Goal: Task Accomplishment & Management: Use online tool/utility

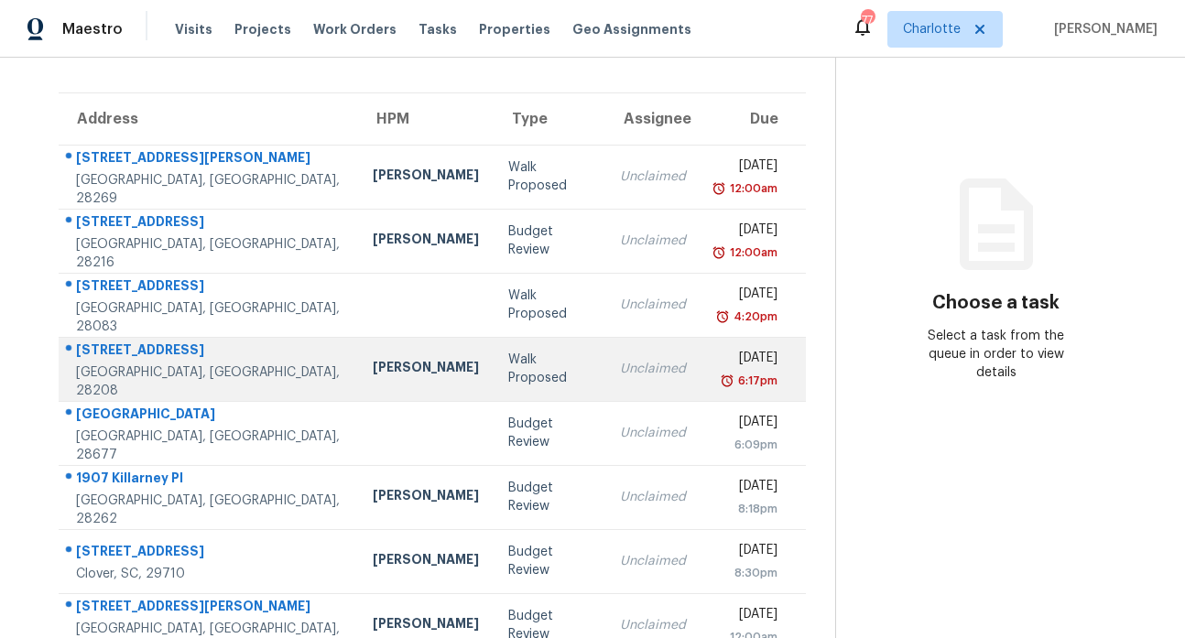
scroll to position [256, 0]
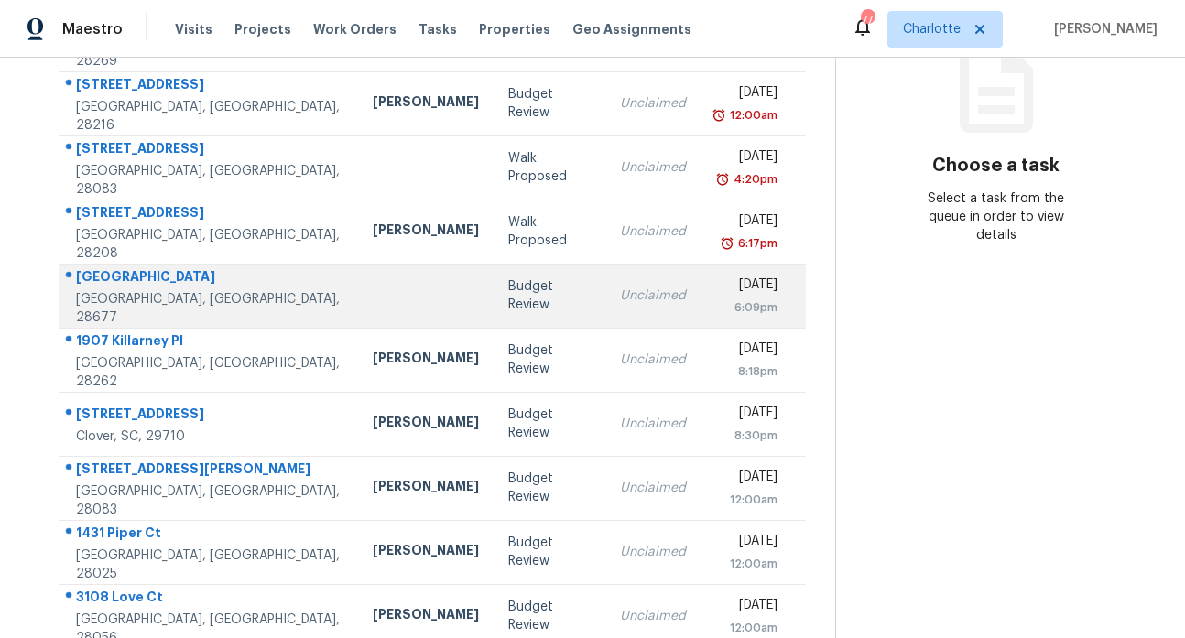
click at [146, 285] on div "1751 Buffalo Shoals Rd" at bounding box center [209, 278] width 267 height 23
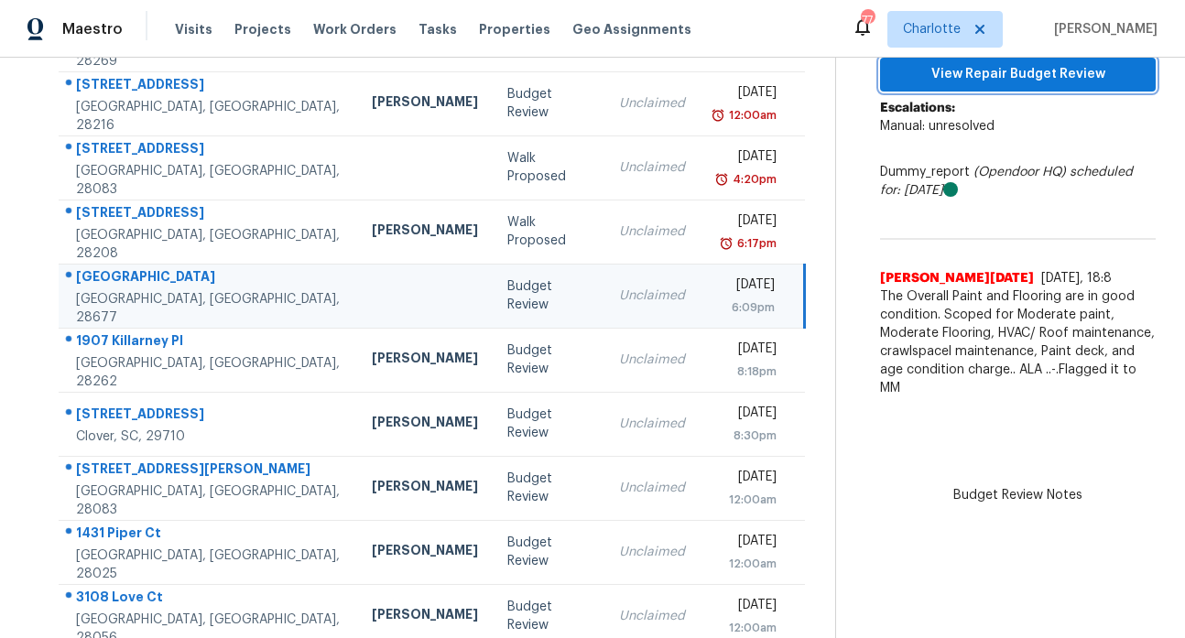
click at [987, 69] on span "View Repair Budget Review" at bounding box center [1017, 74] width 246 height 23
click at [949, 82] on span "View Repair Budget Review" at bounding box center [1017, 74] width 246 height 23
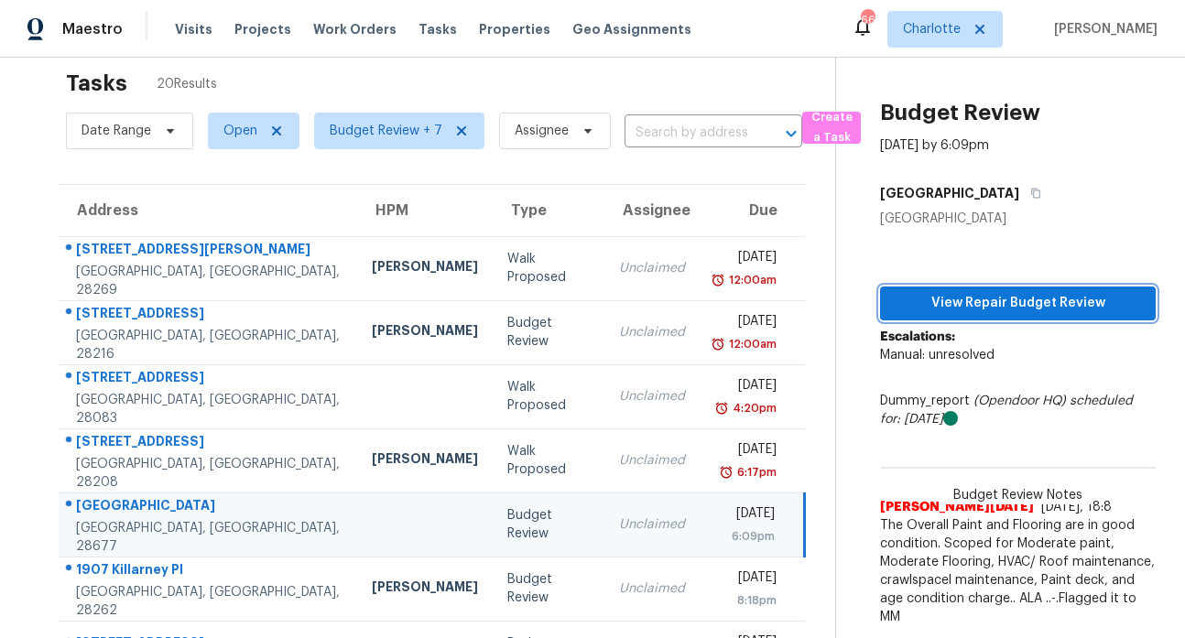
scroll to position [0, 0]
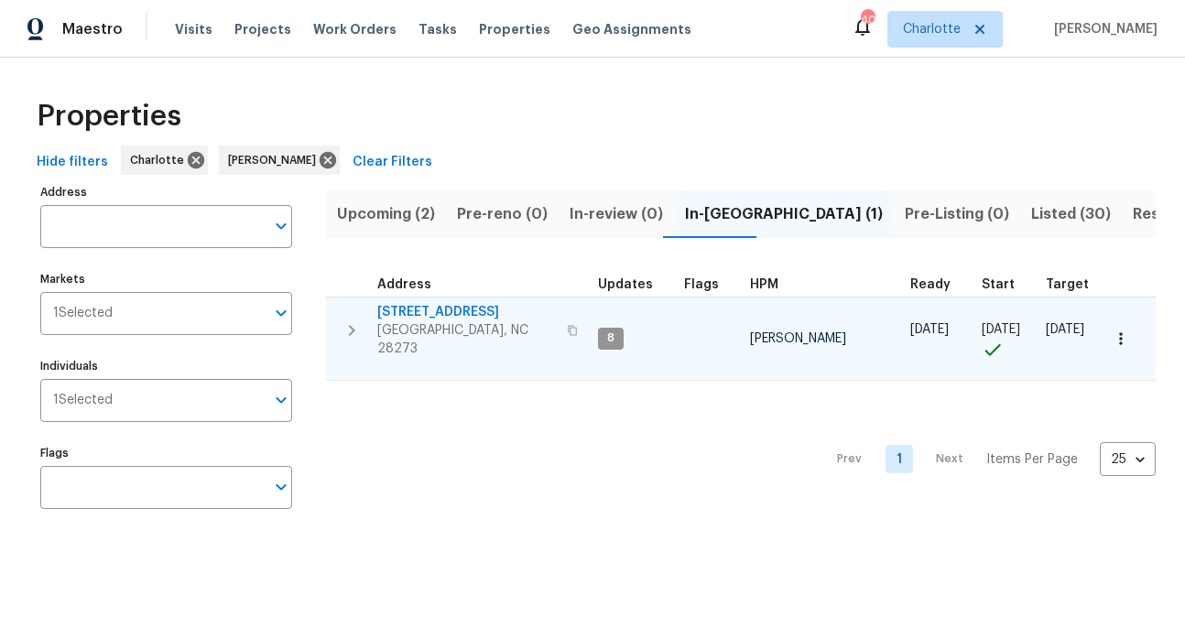
scroll to position [0, 25]
click at [432, 310] on span "[STREET_ADDRESS]" at bounding box center [466, 312] width 179 height 18
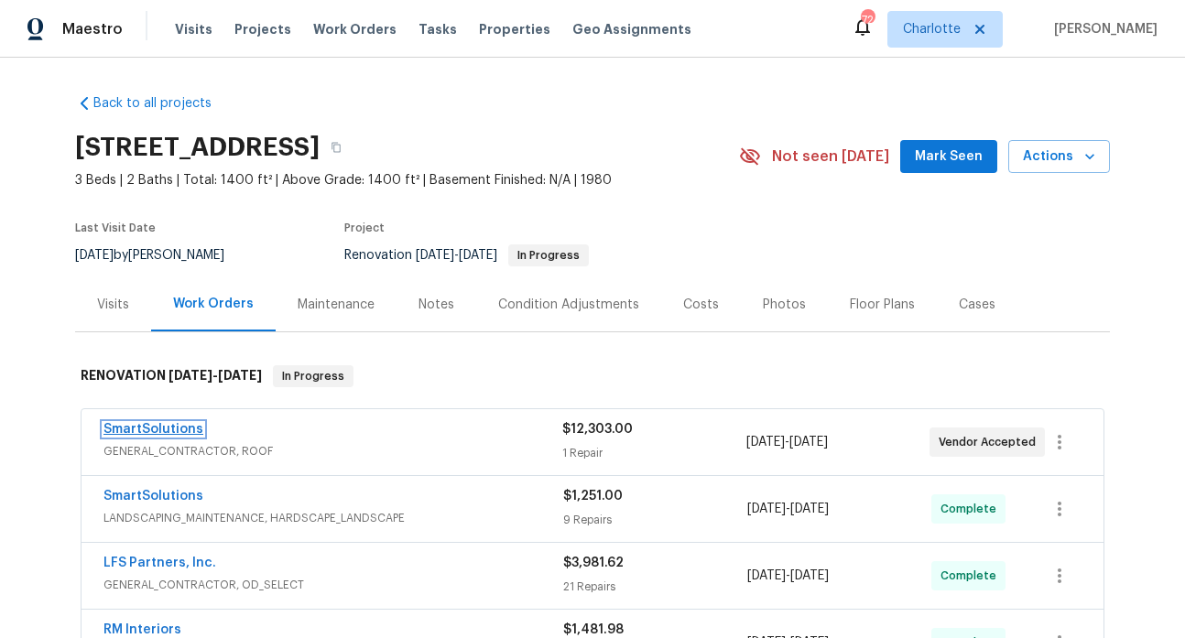
click at [157, 423] on link "SmartSolutions" at bounding box center [153, 429] width 100 height 13
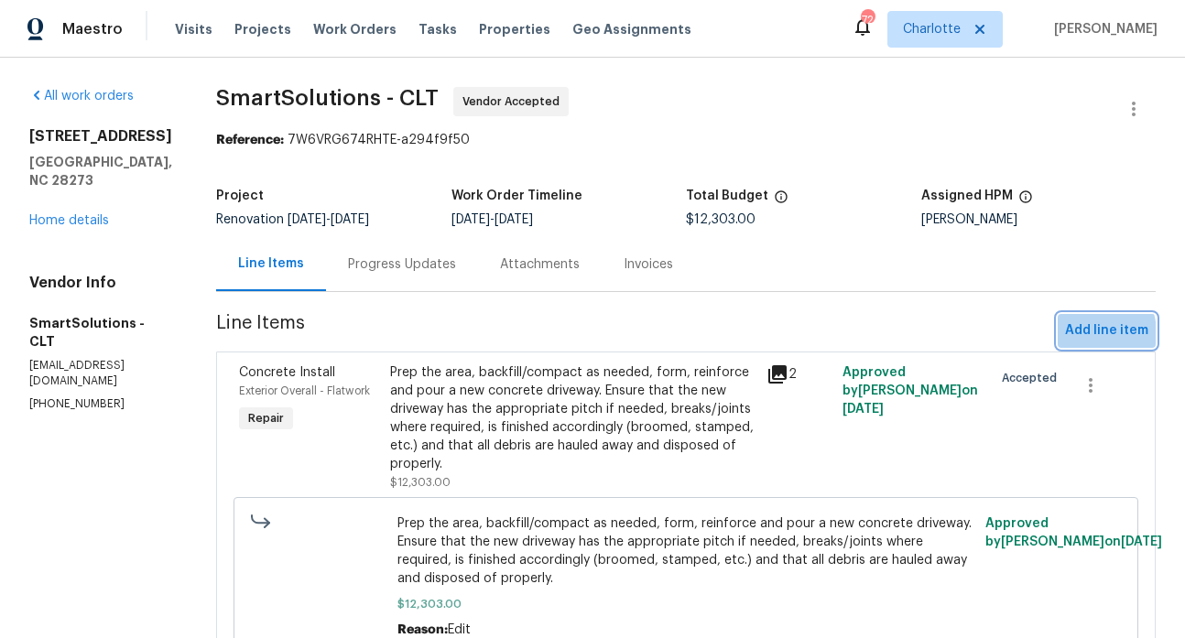
click at [1066, 334] on span "Add line item" at bounding box center [1106, 330] width 83 height 23
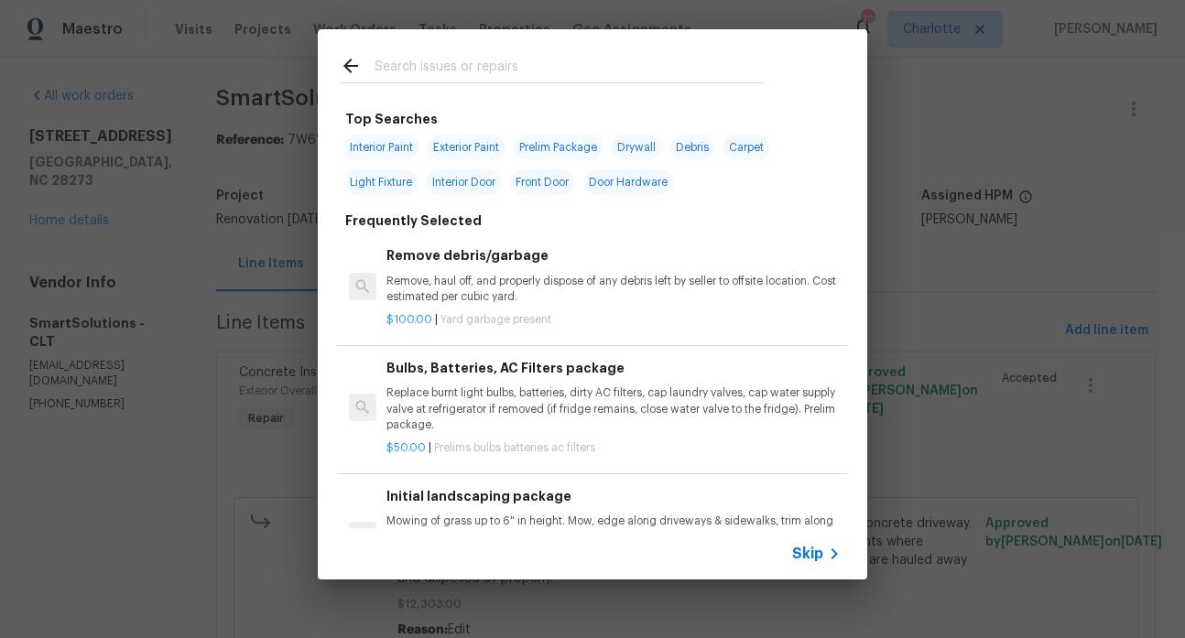
click at [461, 67] on input "text" at bounding box center [568, 68] width 388 height 27
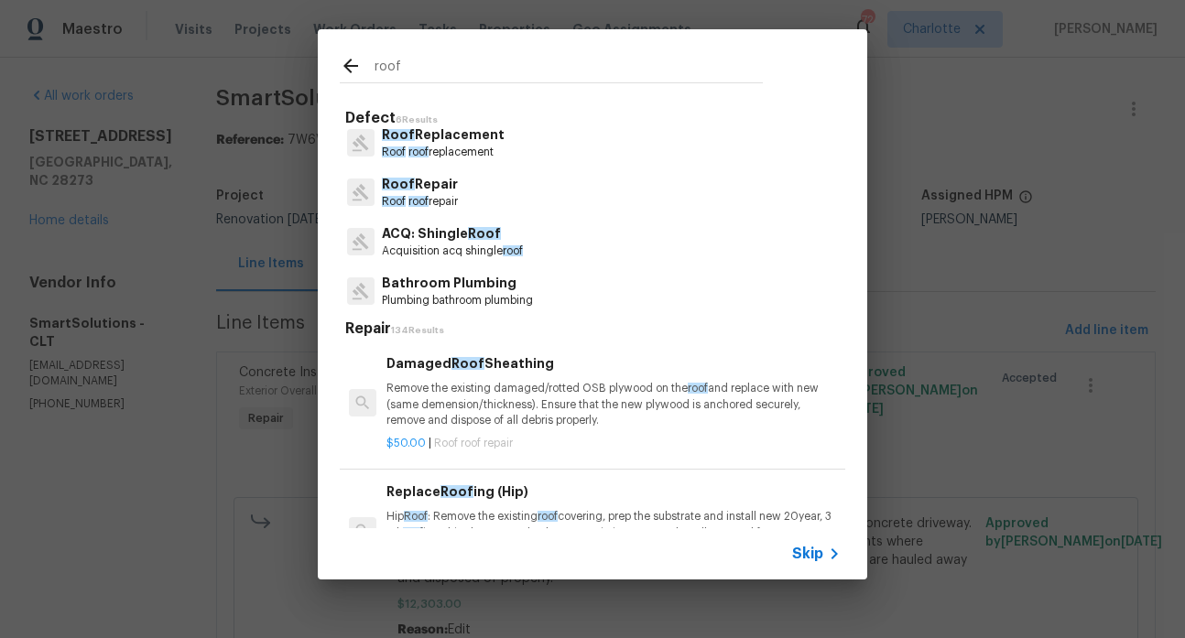
scroll to position [12, 0]
type input "roof"
click at [448, 231] on p "ACQ: Shingle Roof" at bounding box center [452, 232] width 141 height 19
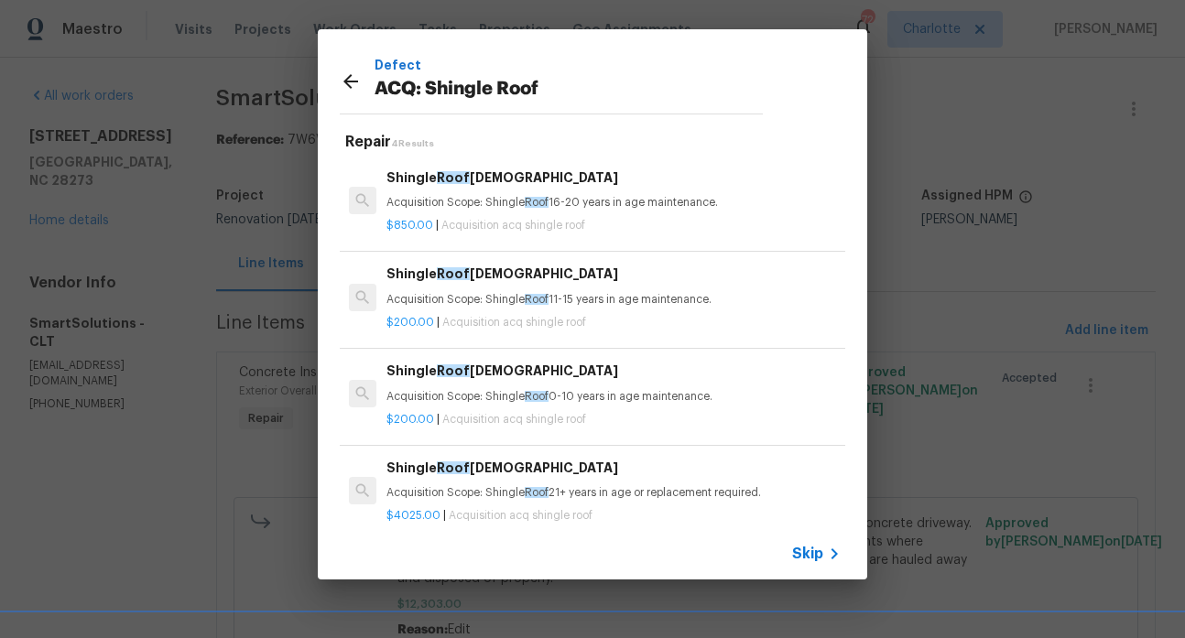
scroll to position [0, 0]
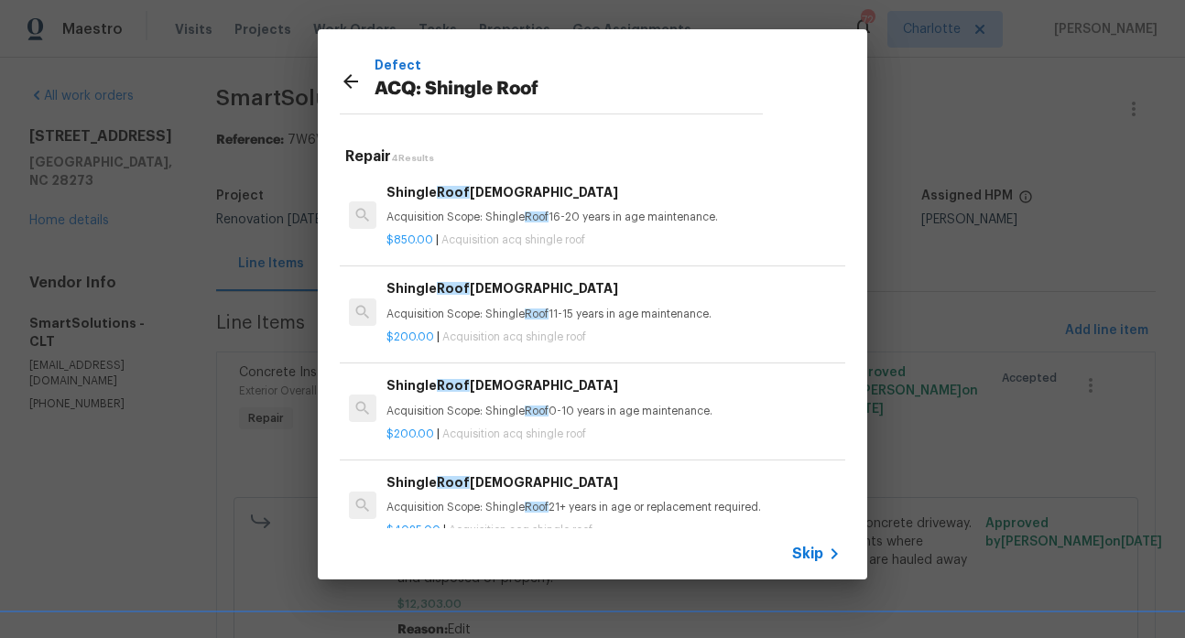
click at [351, 81] on icon at bounding box center [350, 81] width 15 height 15
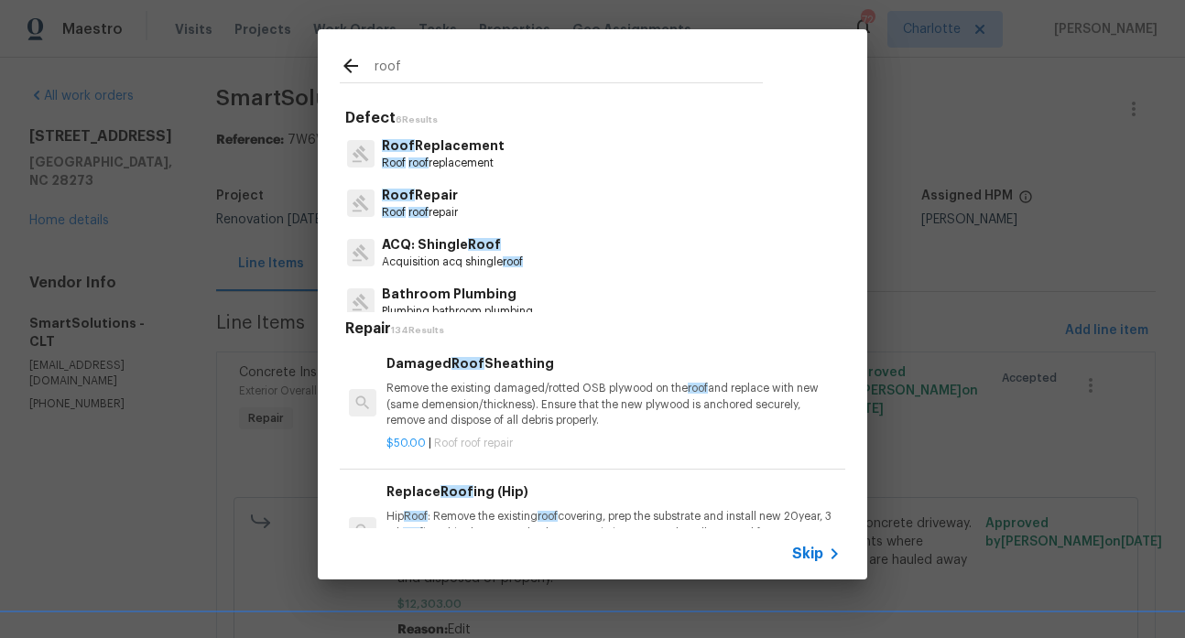
click at [431, 142] on p "Roof Replacement" at bounding box center [443, 145] width 123 height 19
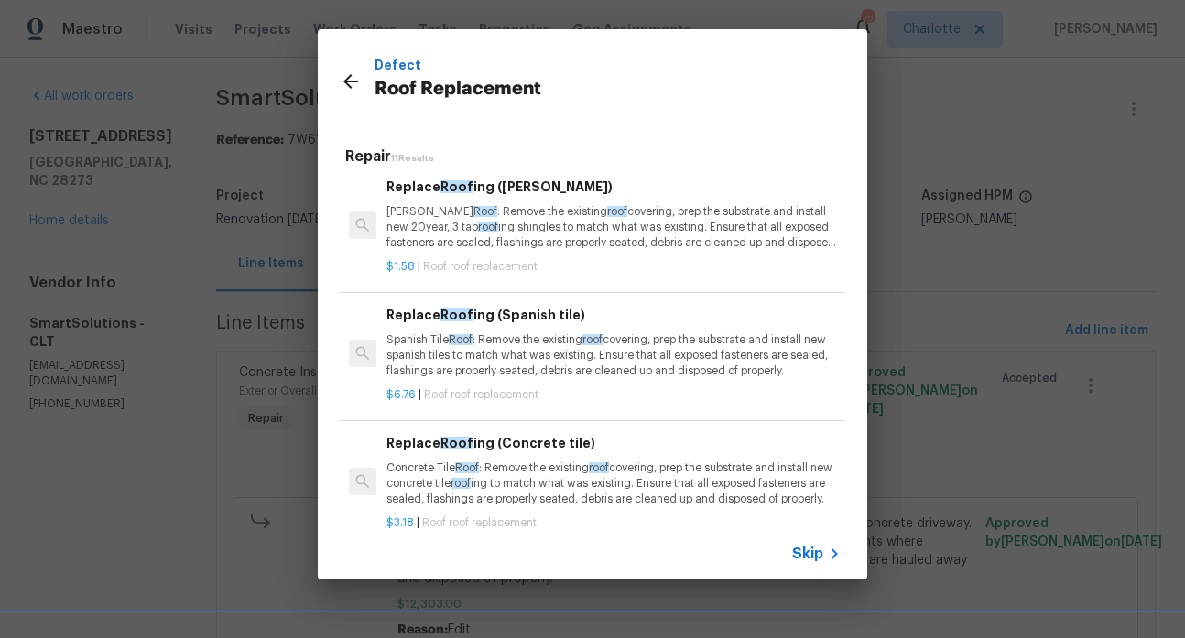
scroll to position [153, 0]
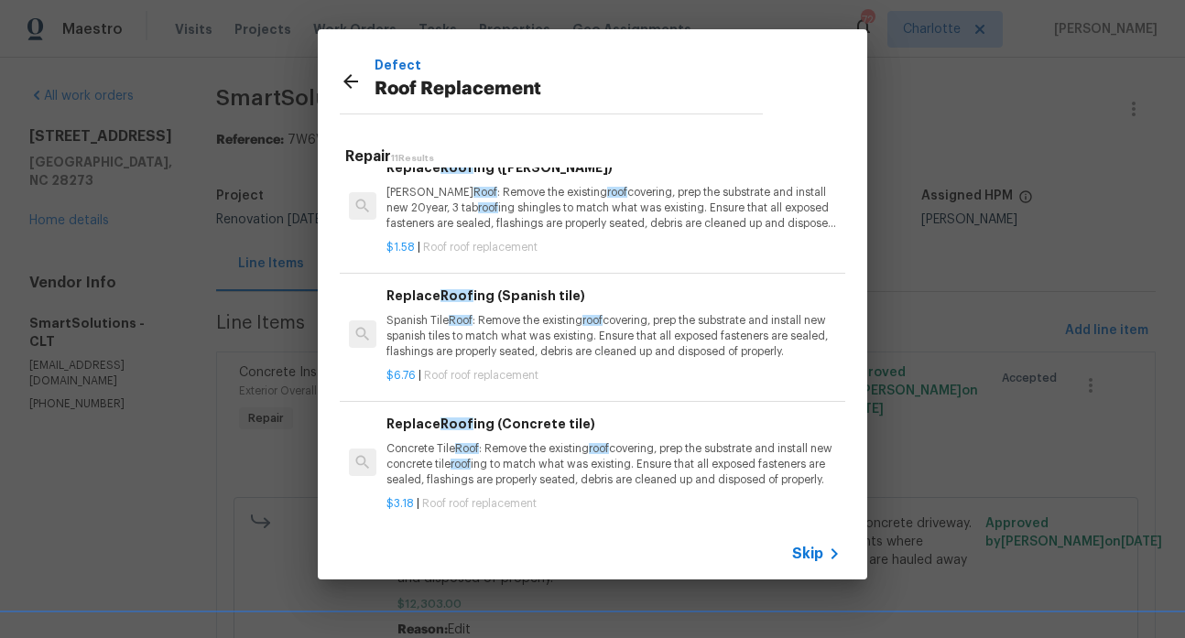
click at [349, 81] on icon at bounding box center [350, 81] width 15 height 15
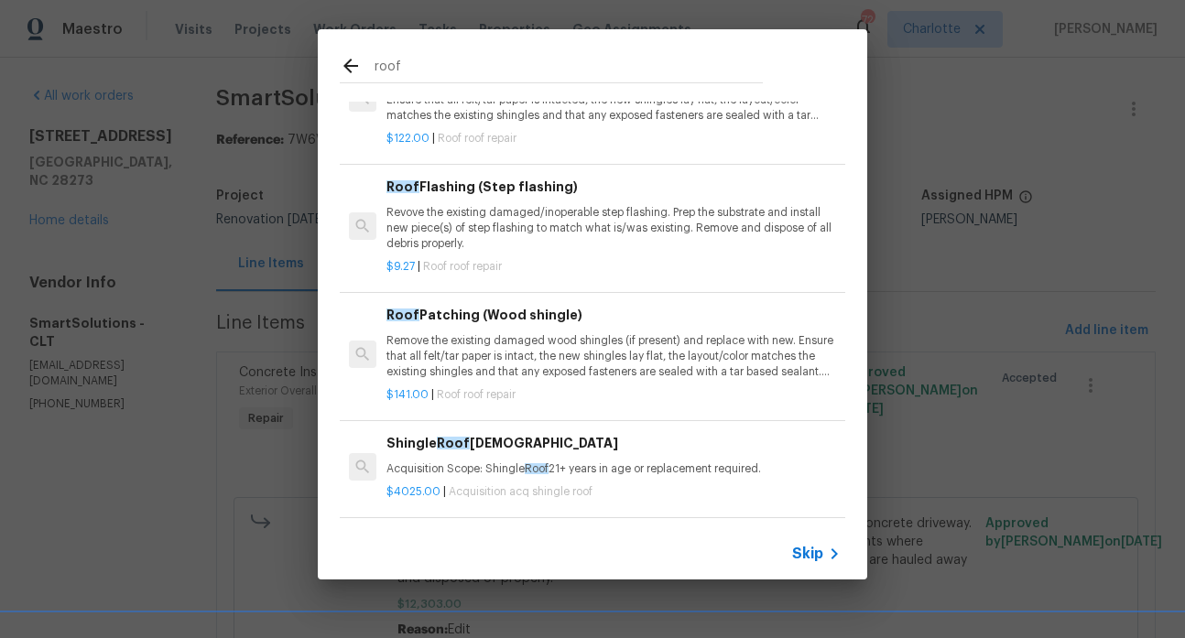
scroll to position [1997, 0]
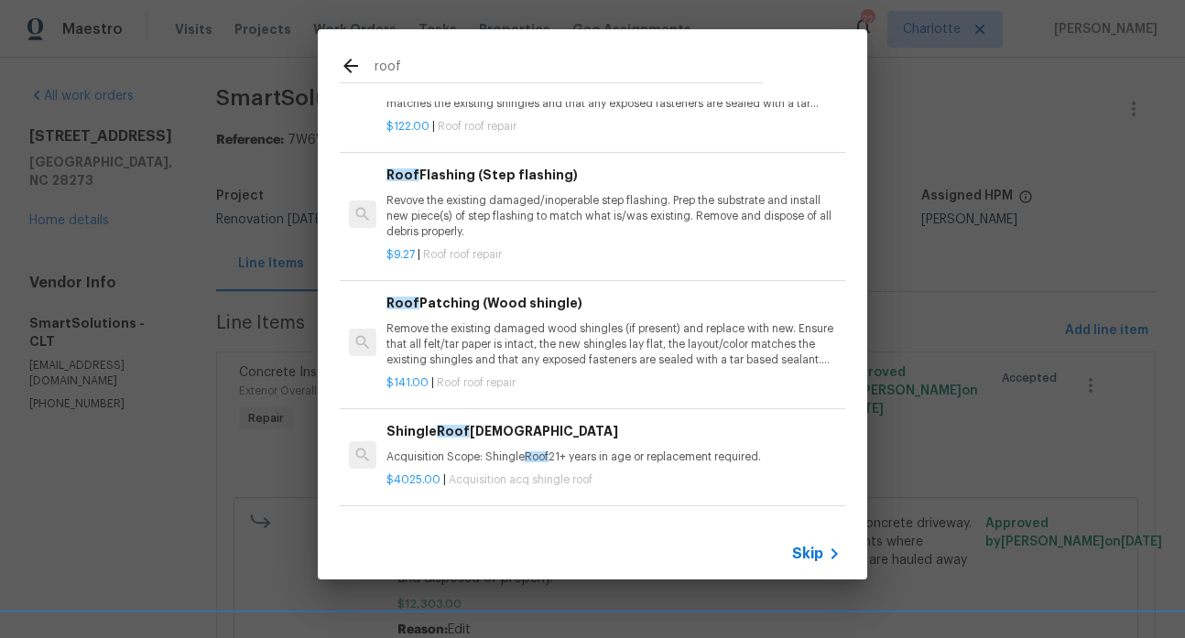
click at [352, 63] on icon at bounding box center [351, 66] width 22 height 22
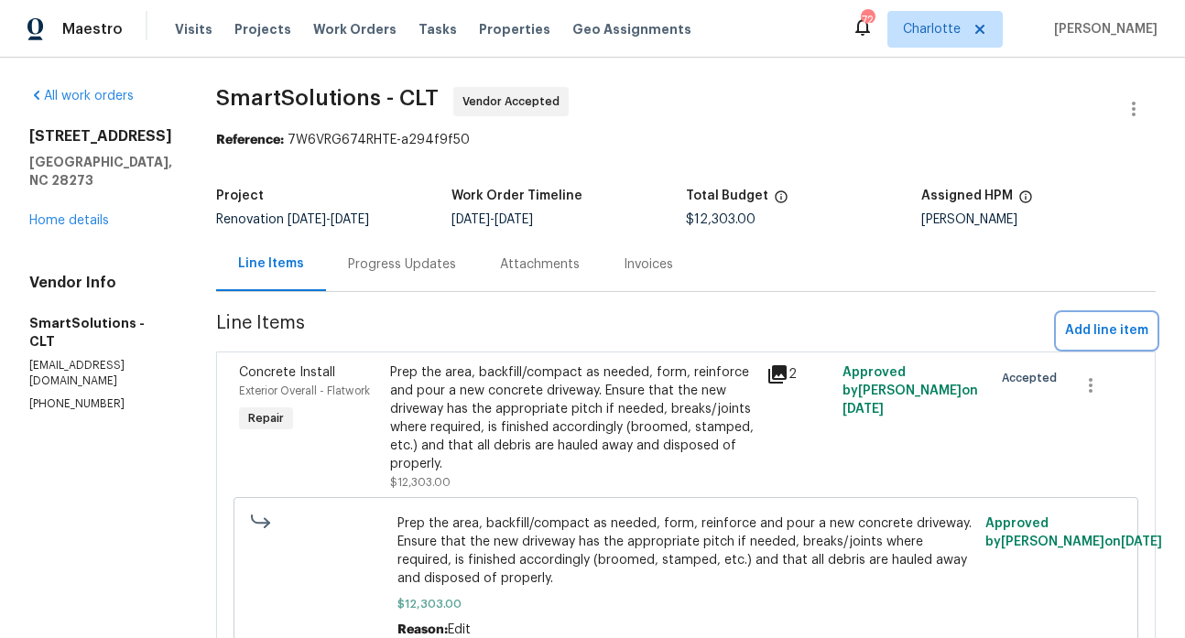
click at [1065, 338] on span "Add line item" at bounding box center [1106, 330] width 83 height 23
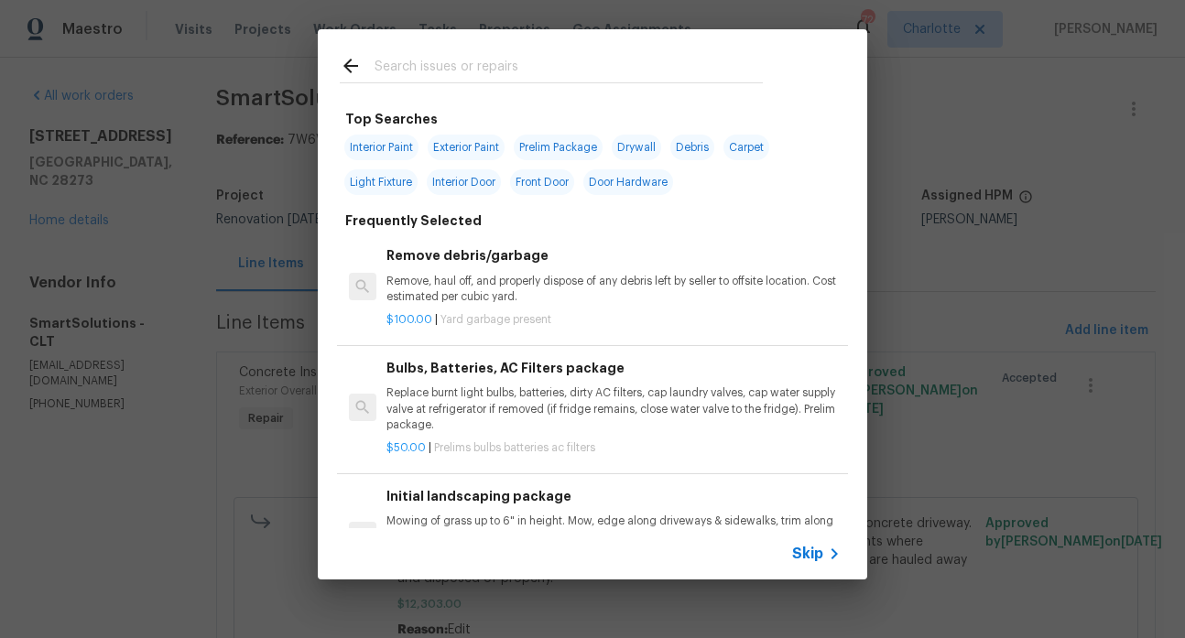
click at [547, 66] on input "text" at bounding box center [568, 68] width 388 height 27
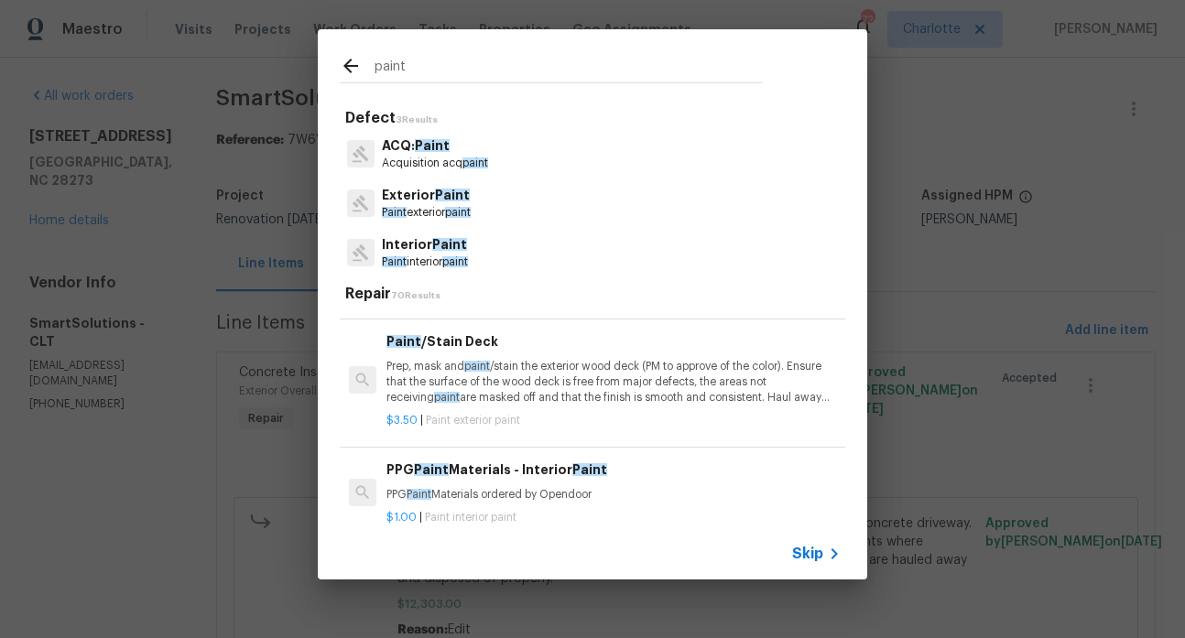
scroll to position [152, 0]
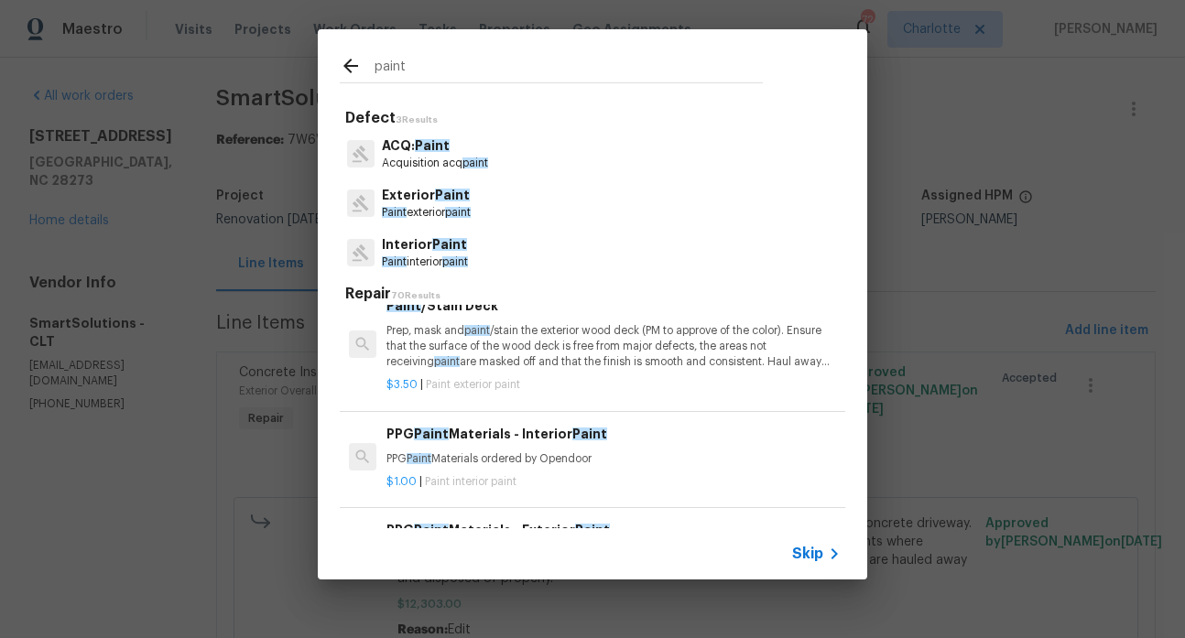
type input "paint"
click at [446, 247] on span "Paint" at bounding box center [449, 244] width 35 height 13
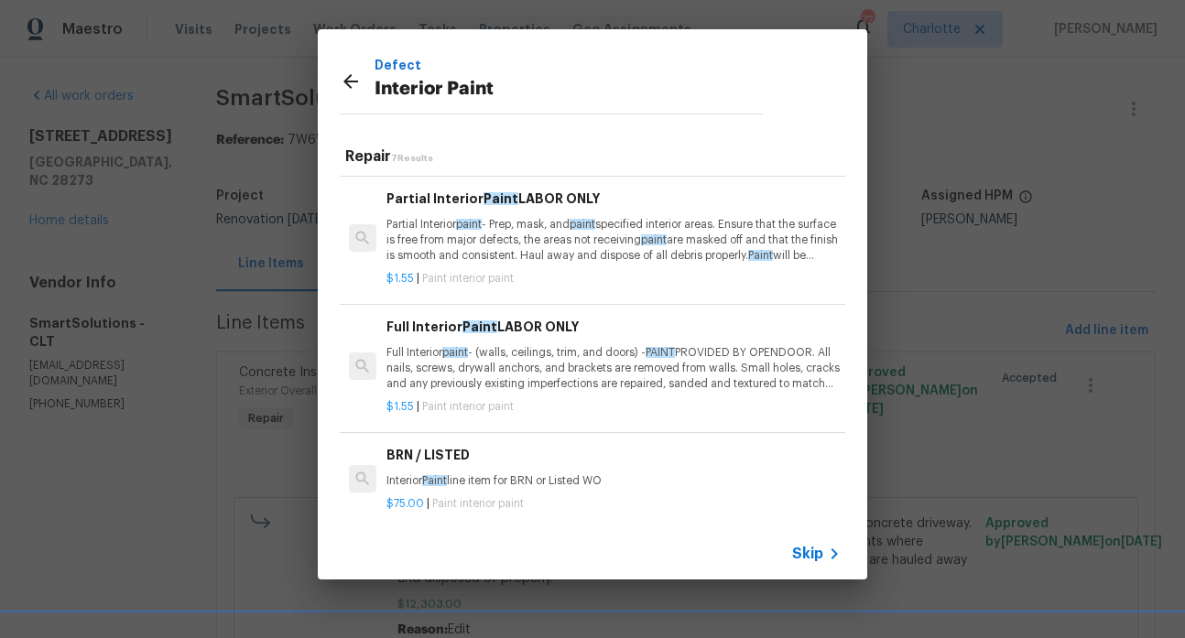
scroll to position [0, 0]
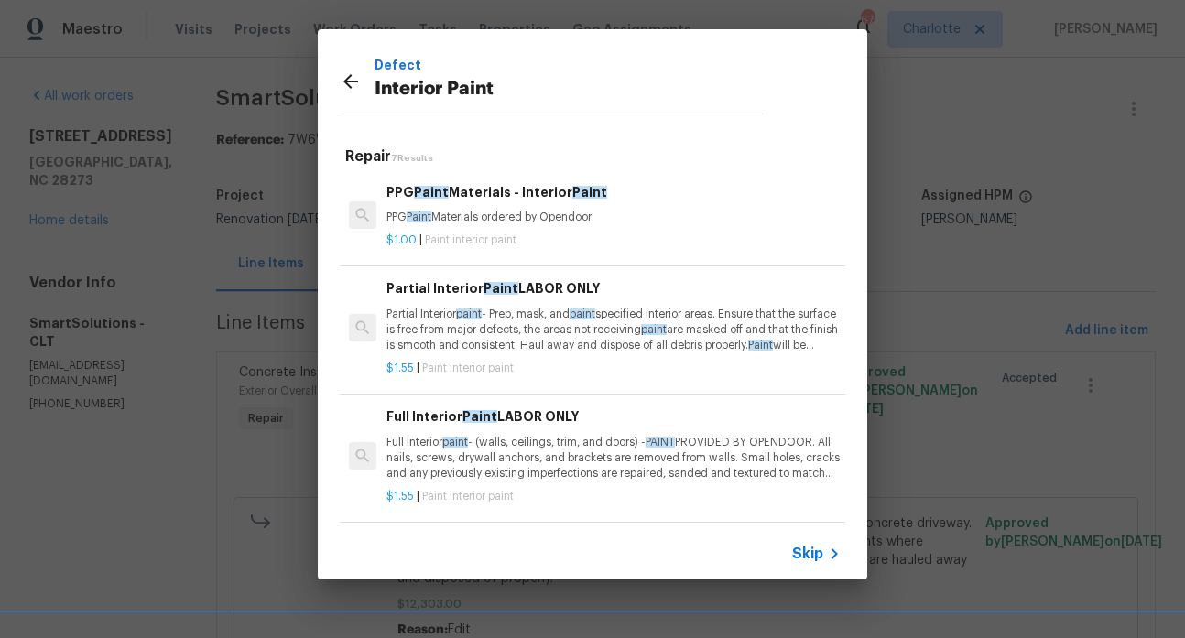
click at [351, 79] on icon at bounding box center [351, 81] width 22 height 22
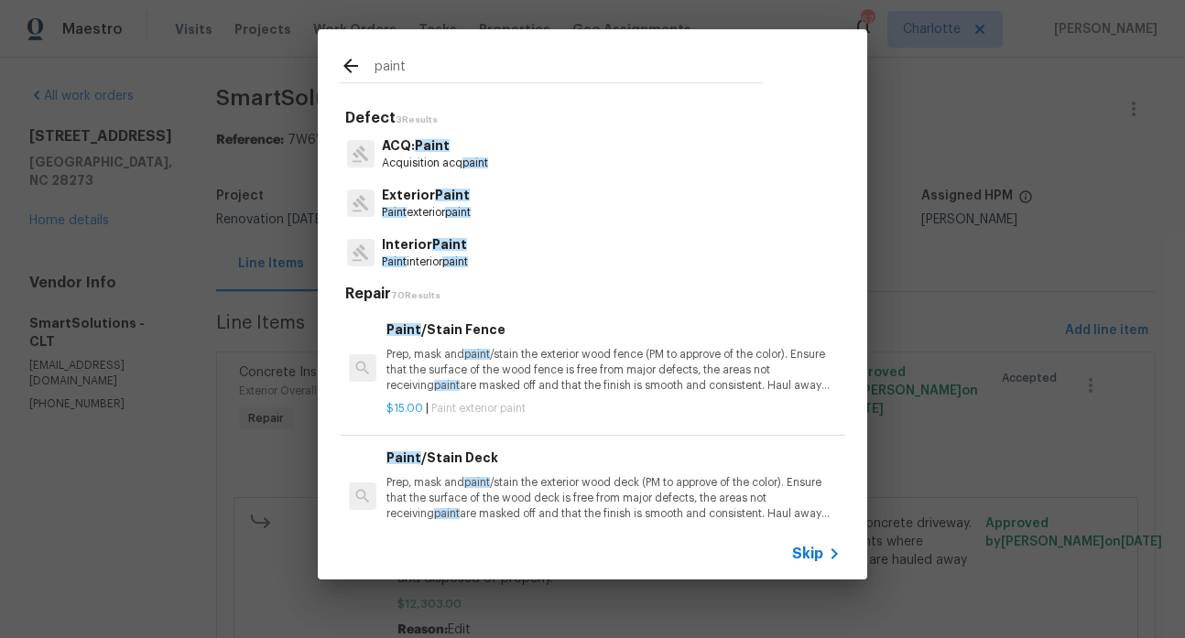
drag, startPoint x: 421, startPoint y: 69, endPoint x: 378, endPoint y: 69, distance: 43.0
click at [378, 69] on input "paint" at bounding box center [568, 68] width 388 height 27
click at [446, 246] on span "Paint" at bounding box center [449, 244] width 35 height 13
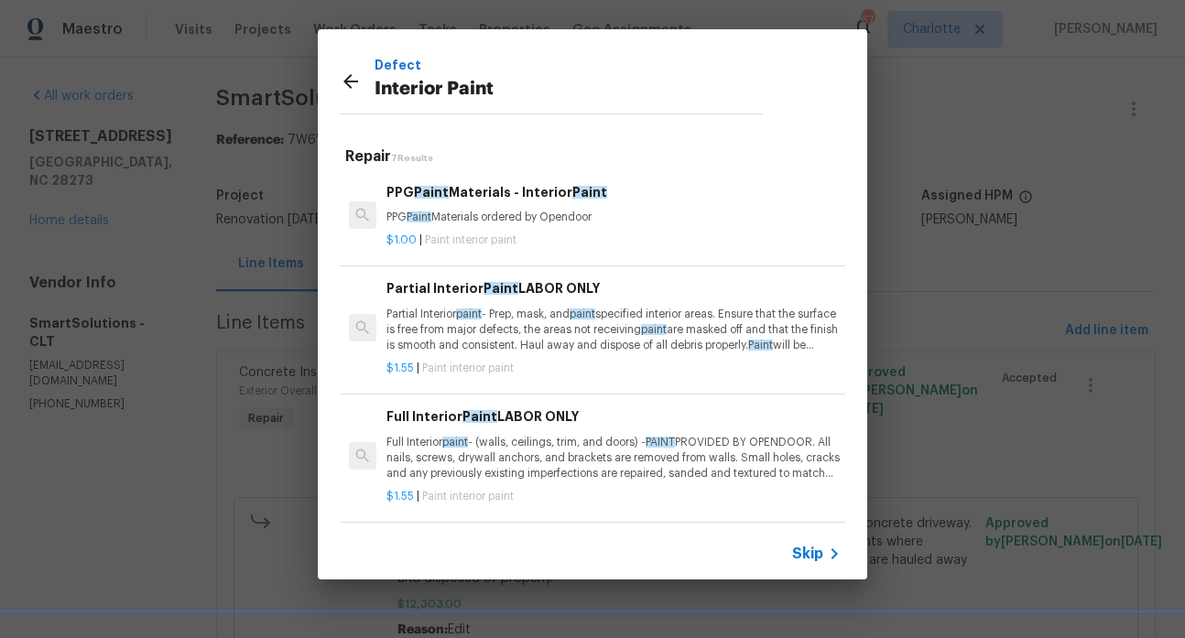
click at [354, 83] on icon at bounding box center [351, 81] width 22 height 22
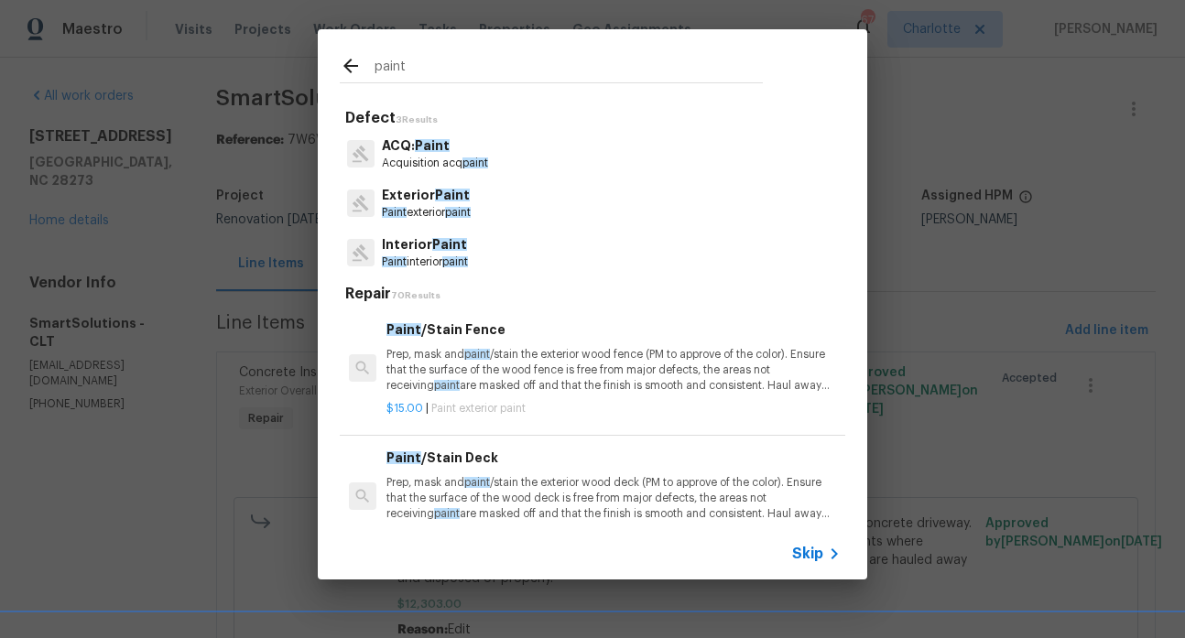
click at [420, 137] on p "ACQ: Paint" at bounding box center [435, 145] width 106 height 19
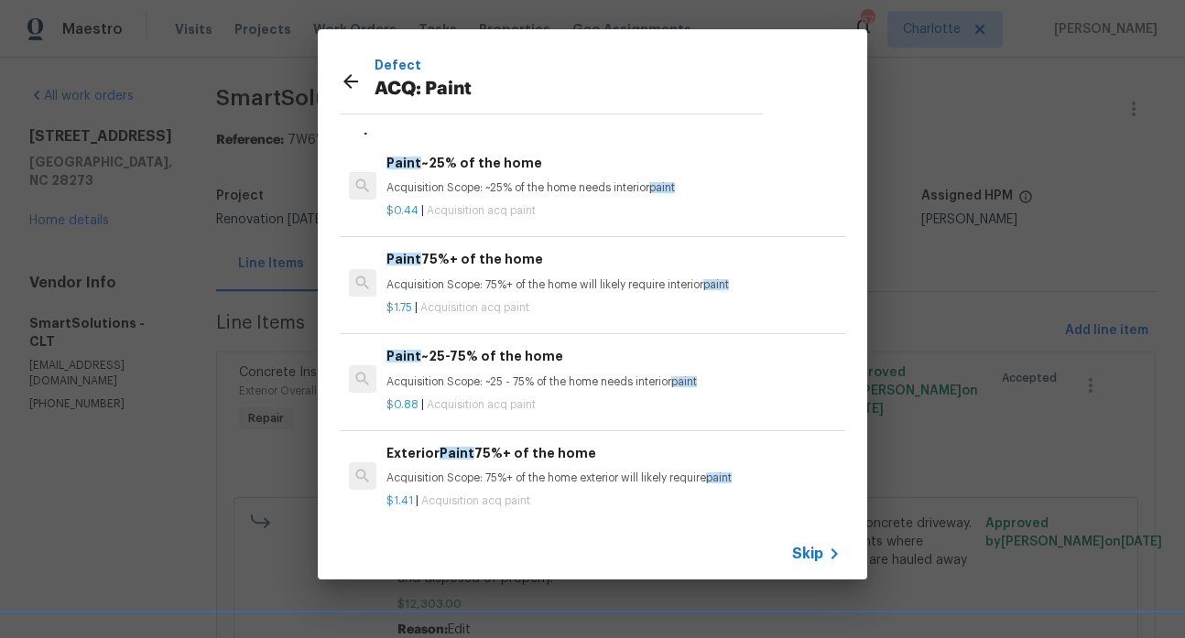
scroll to position [33, 0]
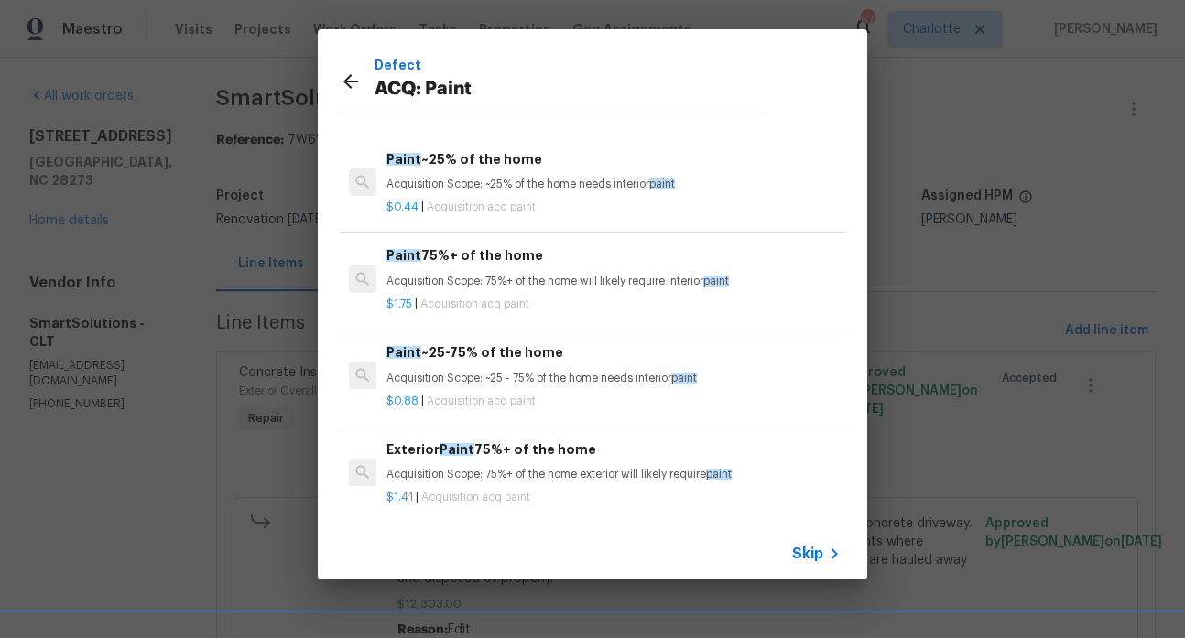
click at [527, 463] on div "Exterior Paint 75%+ of the home Acquisition Scope: 75%+ of the home exterior wi…" at bounding box center [613, 461] width 454 height 44
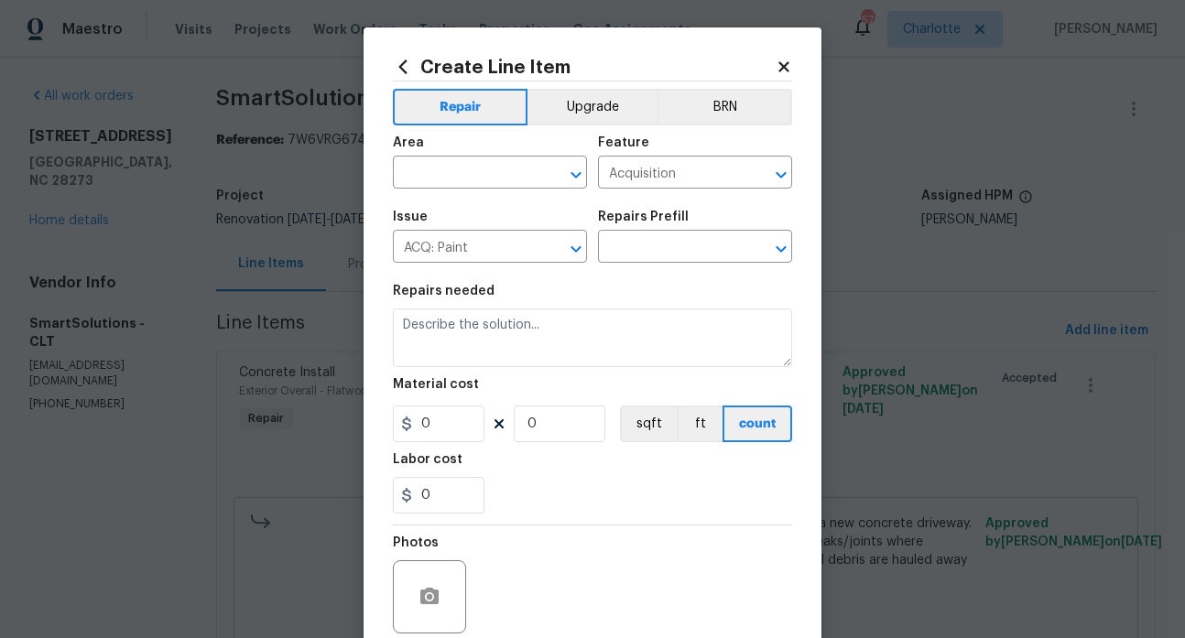
type textarea "Acquisition Scope: 75%+ of the home exterior will likely require paint"
type input "1"
type input "Exterior Paint 75%+ of the home $1.41"
type input "1.41"
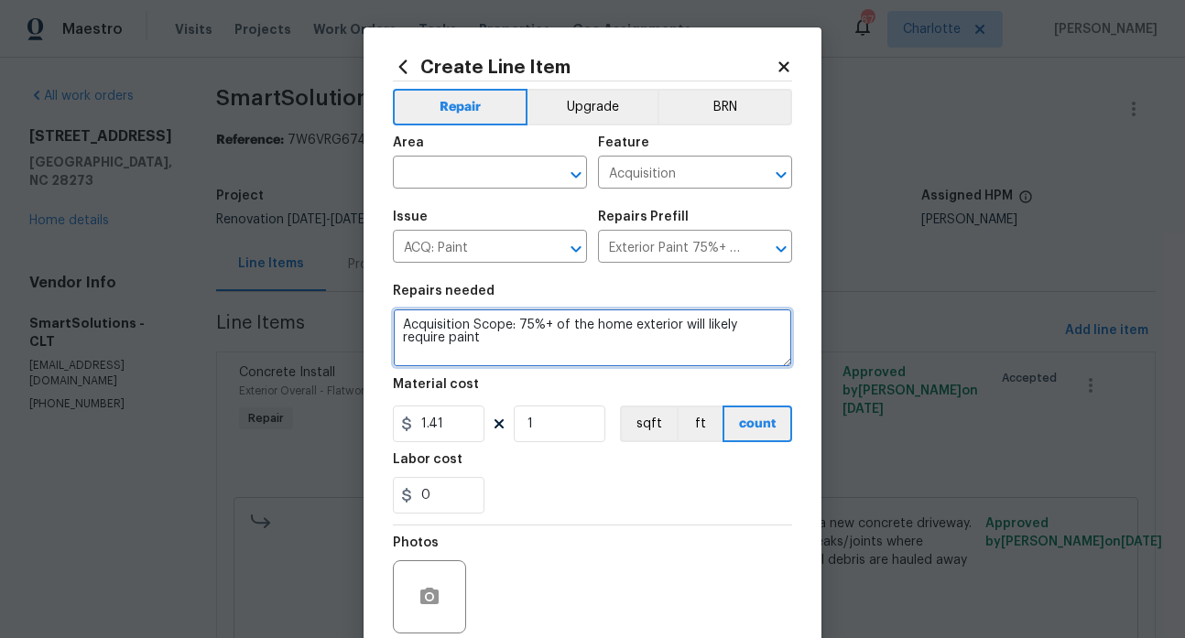
drag, startPoint x: 446, startPoint y: 345, endPoint x: 390, endPoint y: 299, distance: 72.2
click at [393, 299] on figure "Repairs needed Acquisition Scope: 75%+ of the home exterior will likely require…" at bounding box center [592, 326] width 399 height 82
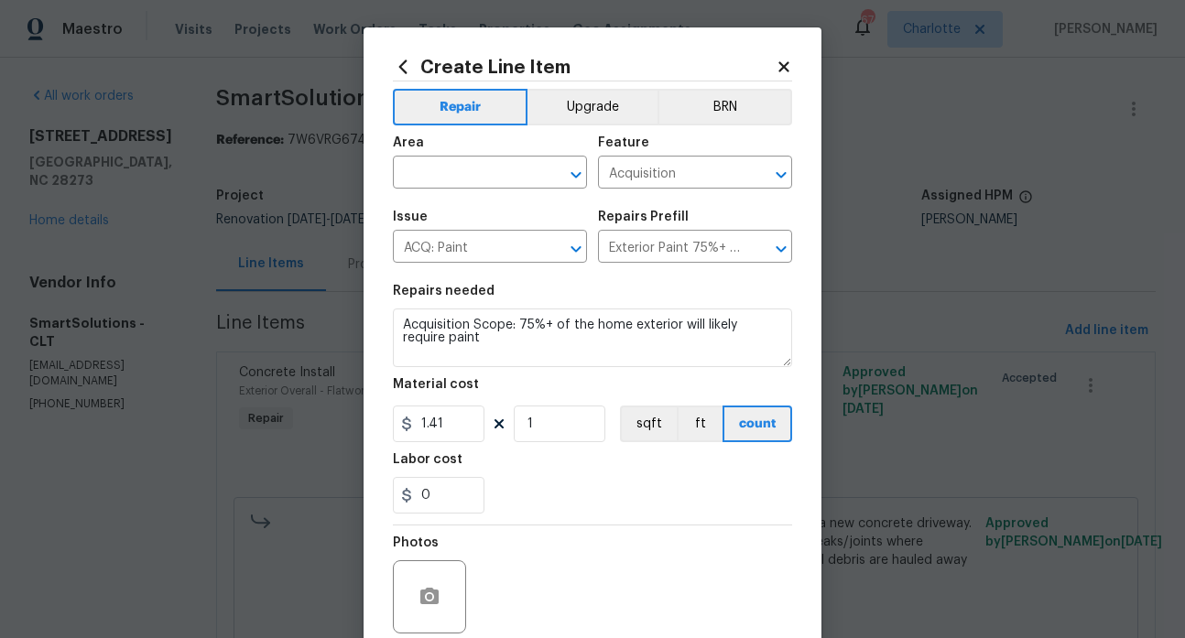
click at [775, 59] on icon at bounding box center [783, 67] width 16 height 16
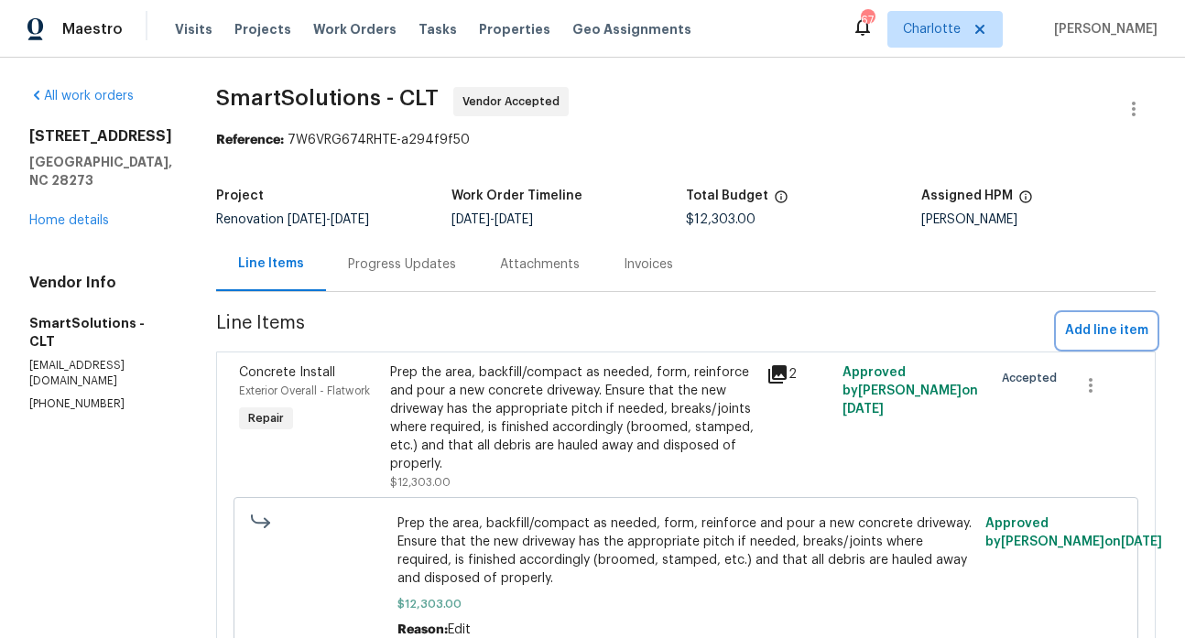
click at [1081, 323] on span "Add line item" at bounding box center [1106, 330] width 83 height 23
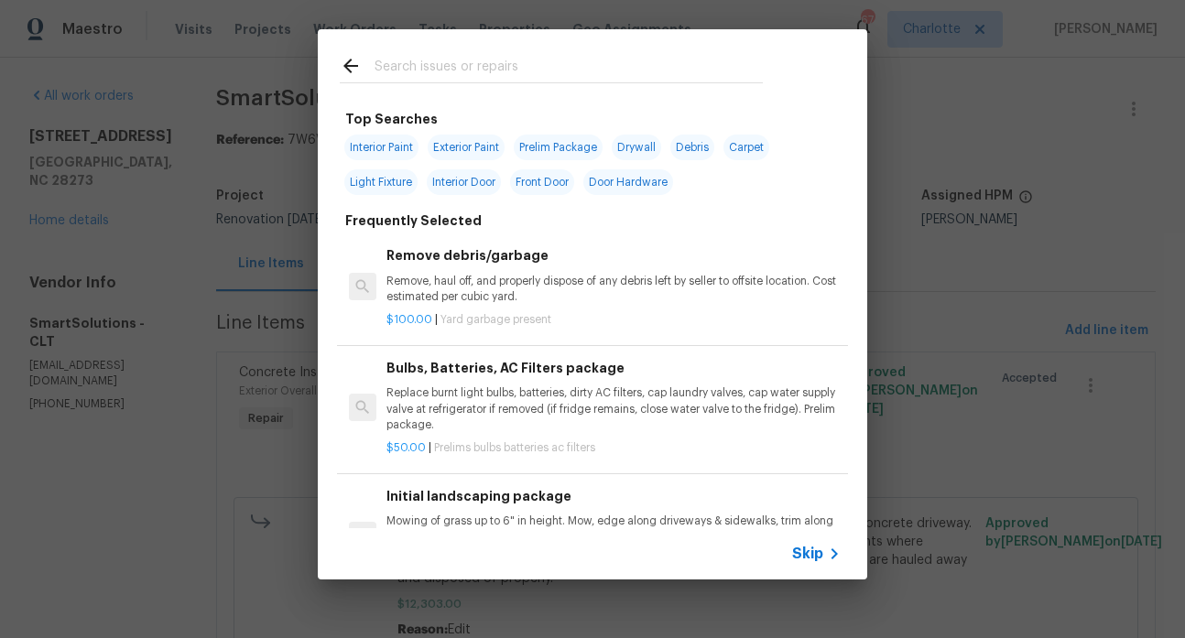
click at [473, 69] on input "text" at bounding box center [568, 68] width 388 height 27
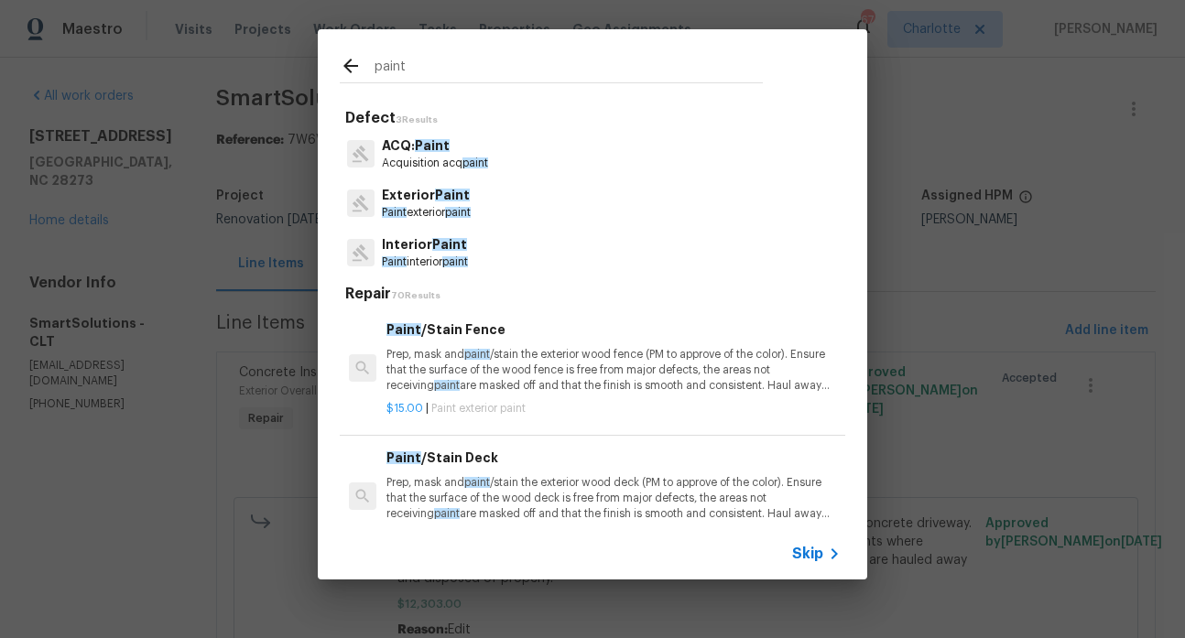
type input "paint"
click at [433, 149] on span "Paint" at bounding box center [432, 145] width 35 height 13
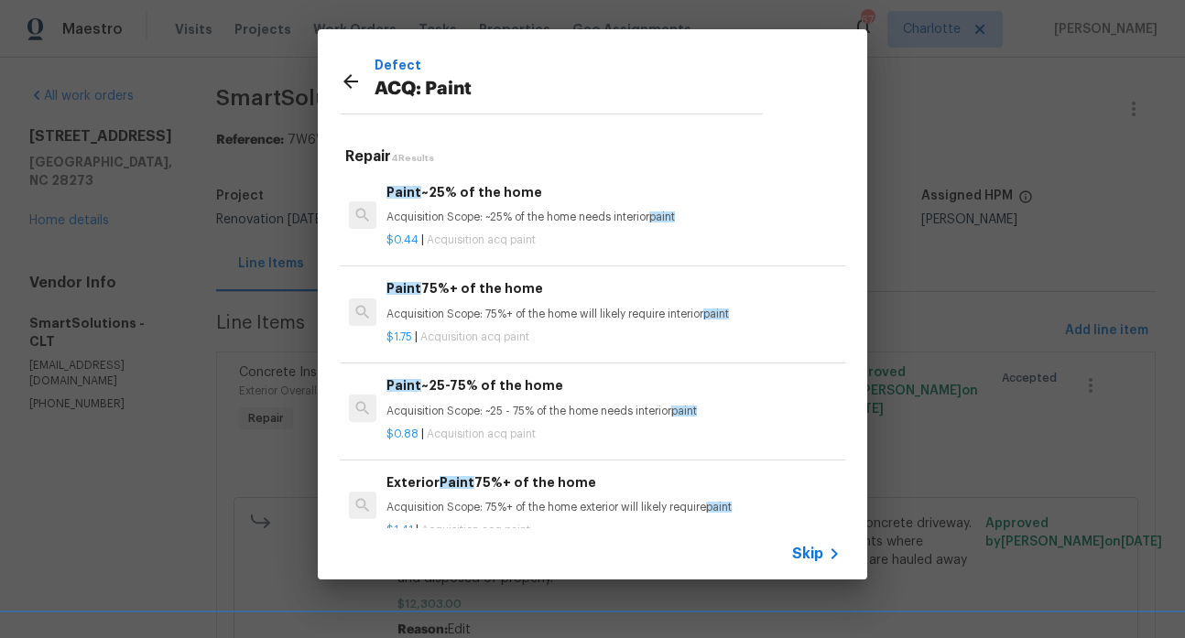
click at [347, 81] on icon at bounding box center [350, 81] width 15 height 15
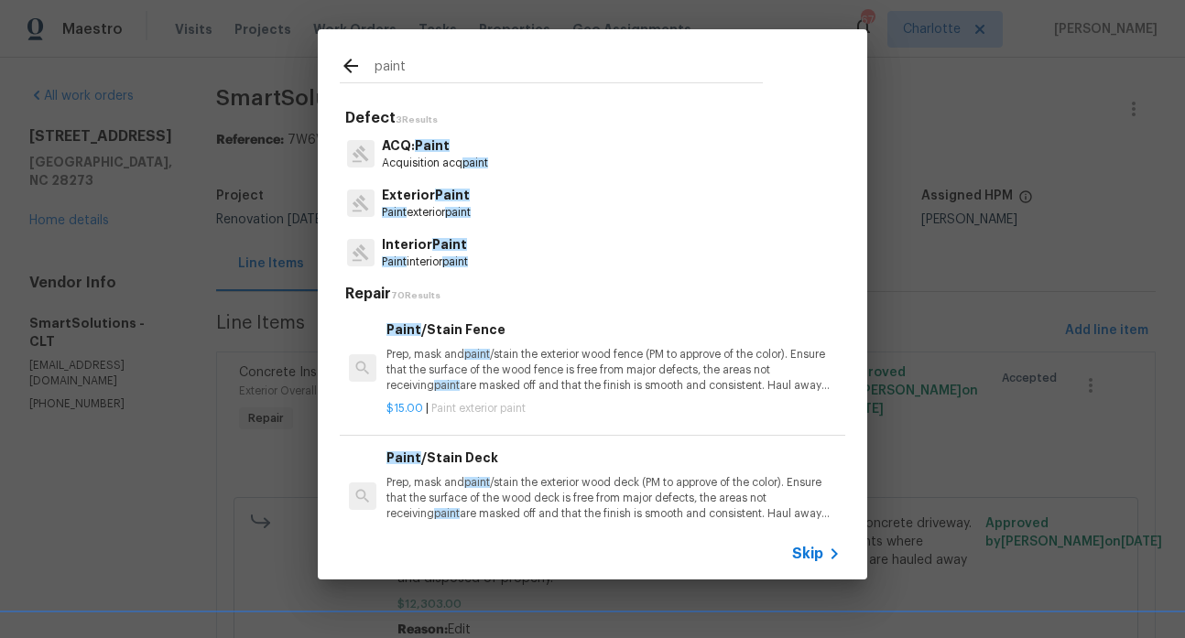
click at [345, 71] on icon at bounding box center [351, 66] width 22 height 22
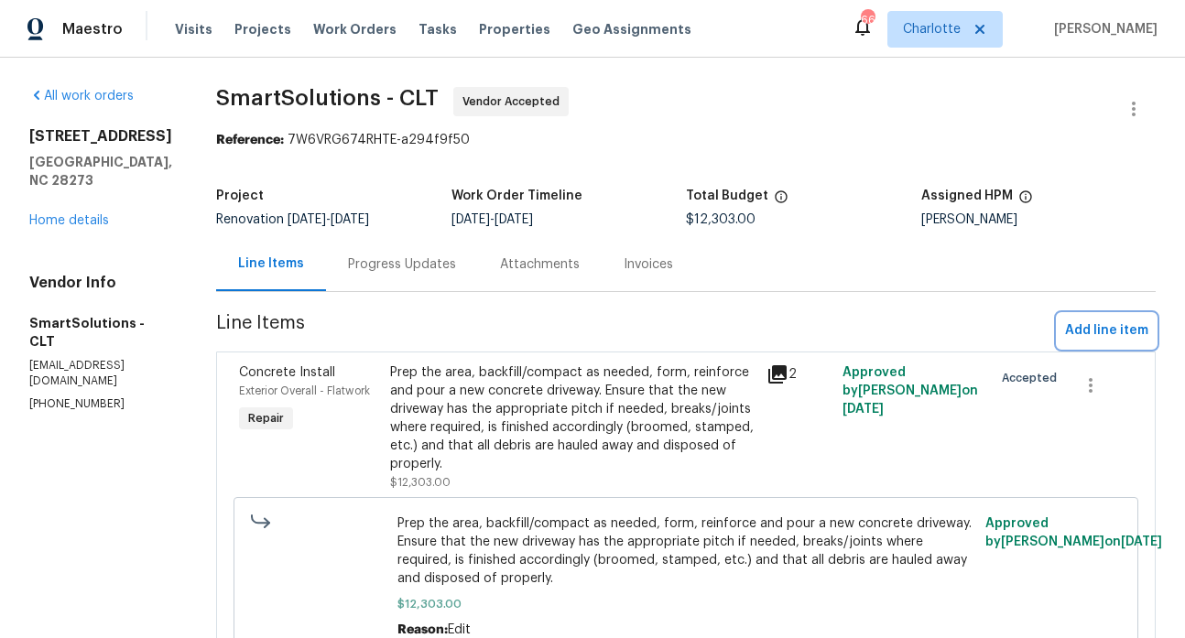
click at [1075, 325] on span "Add line item" at bounding box center [1106, 330] width 83 height 23
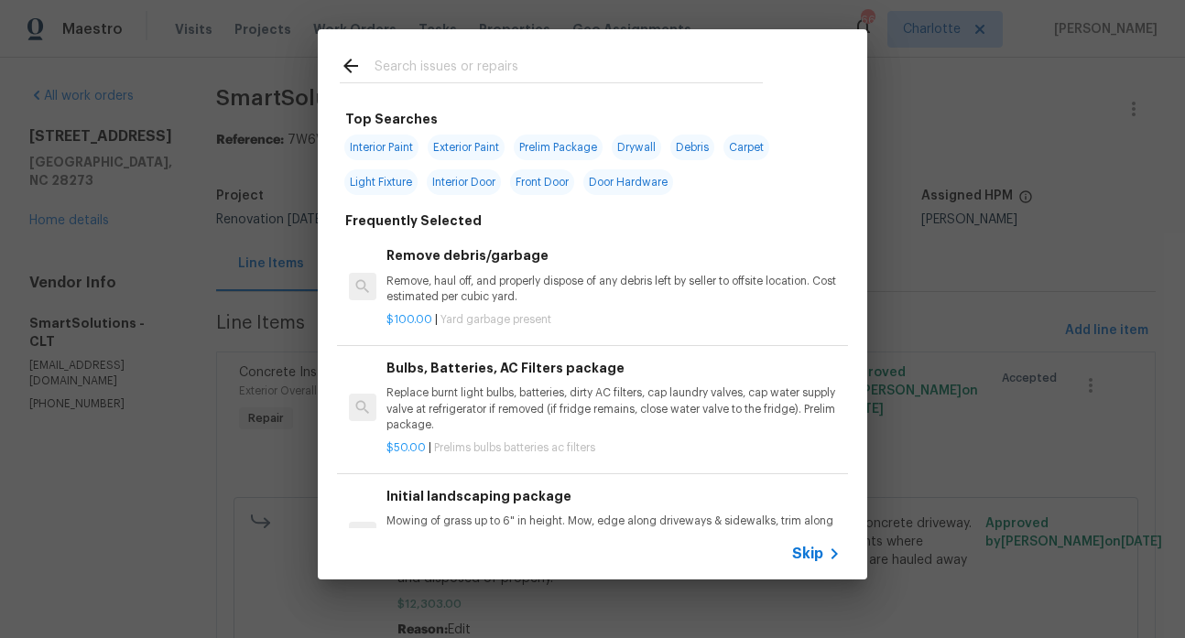
click at [514, 66] on input "text" at bounding box center [568, 68] width 388 height 27
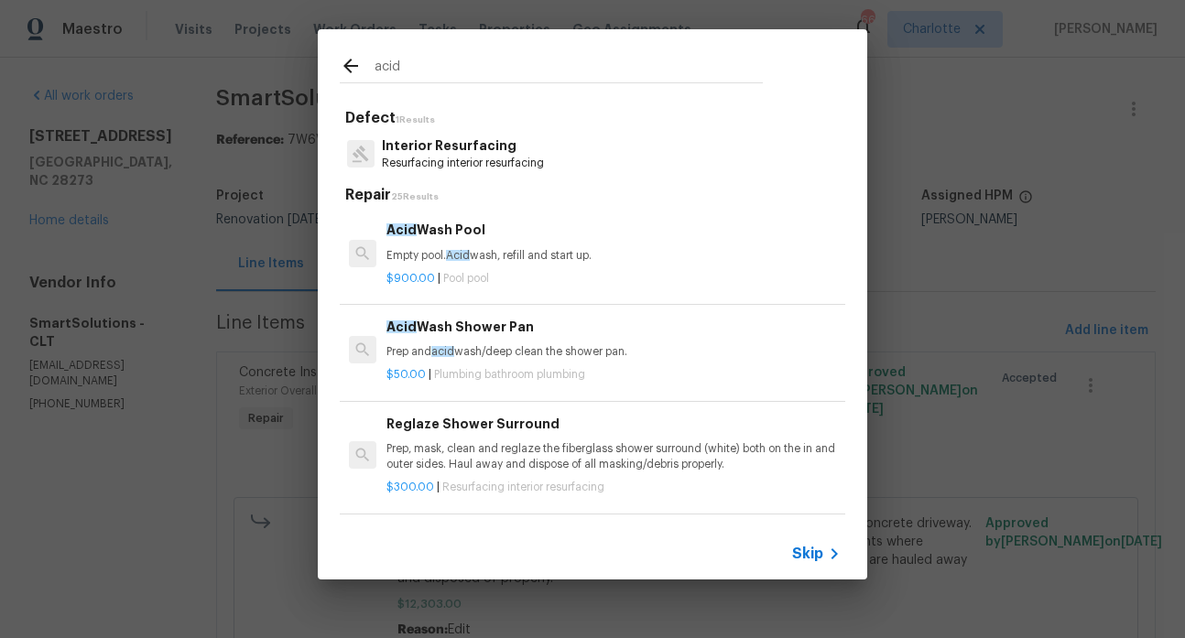
type input "acid"
click at [492, 336] on h6 "Acid Wash Shower Pan" at bounding box center [613, 327] width 454 height 20
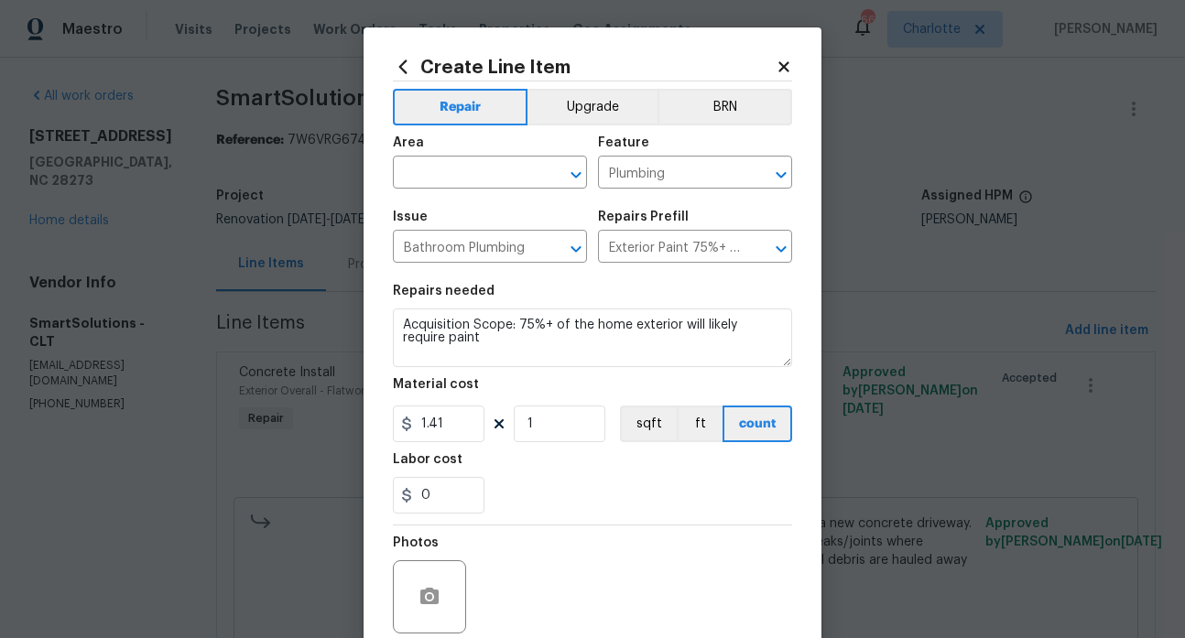
type textarea "Prep and acid wash/deep clean the shower pan."
type input "Acid Wash Shower Pan $50.00"
type input "50"
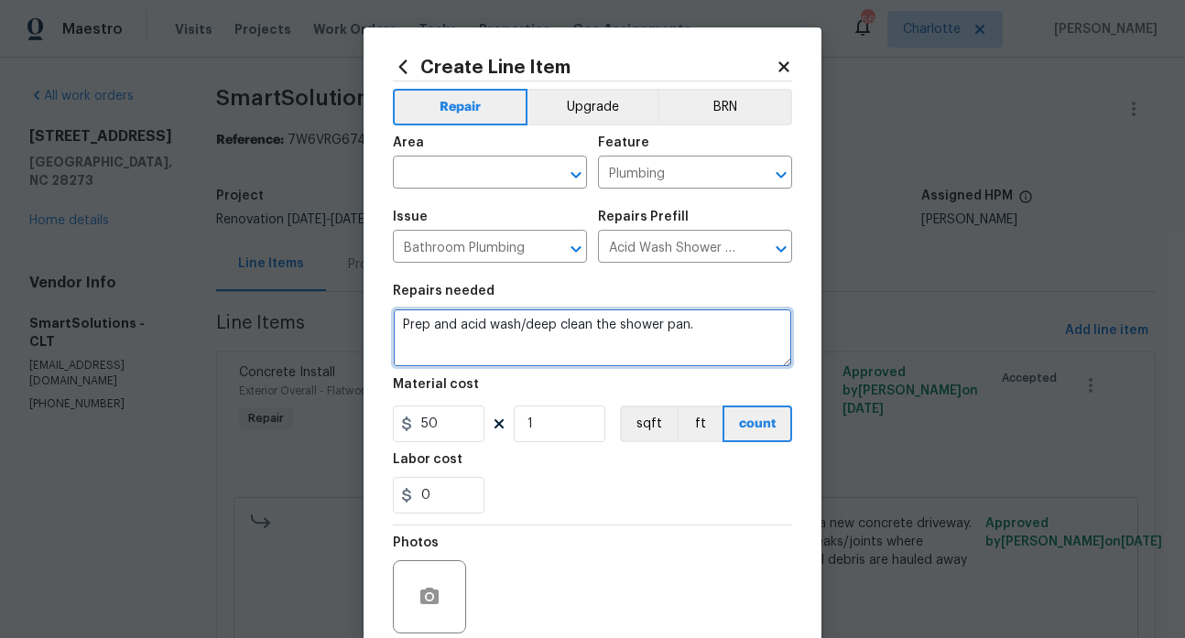
drag, startPoint x: 661, startPoint y: 320, endPoint x: 309, endPoint y: 317, distance: 352.5
click at [309, 317] on div "Create Line Item Repair Upgrade BRN Area ​ Feature Plumbing ​ Issue Bathroom Pl…" at bounding box center [592, 319] width 1185 height 638
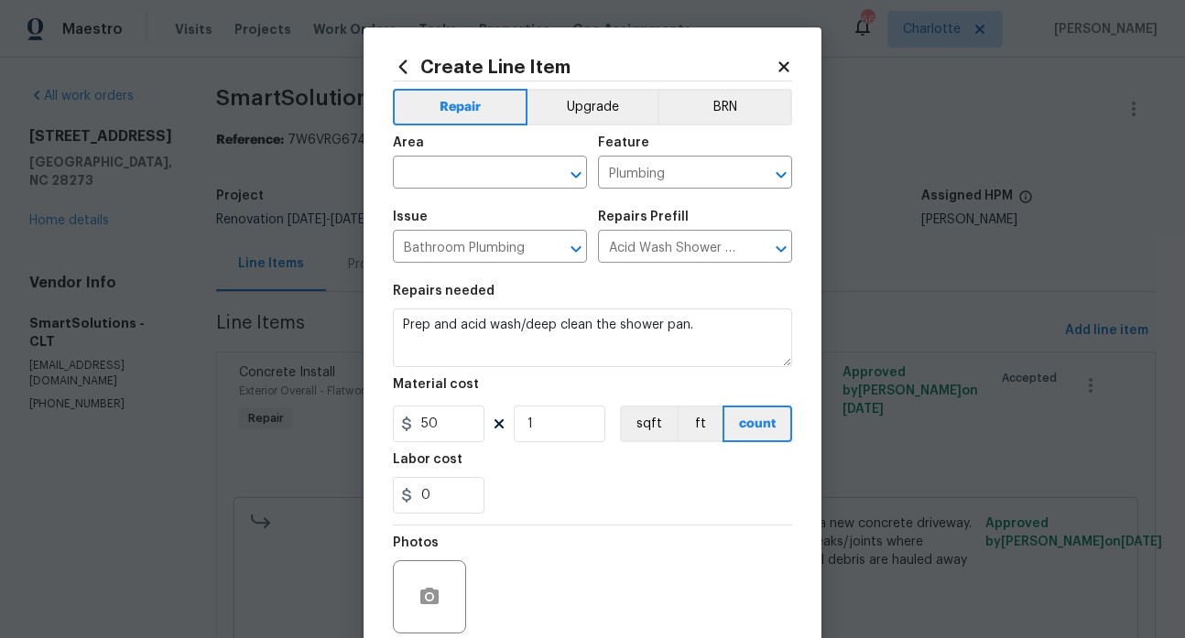
click at [778, 64] on icon at bounding box center [783, 66] width 10 height 10
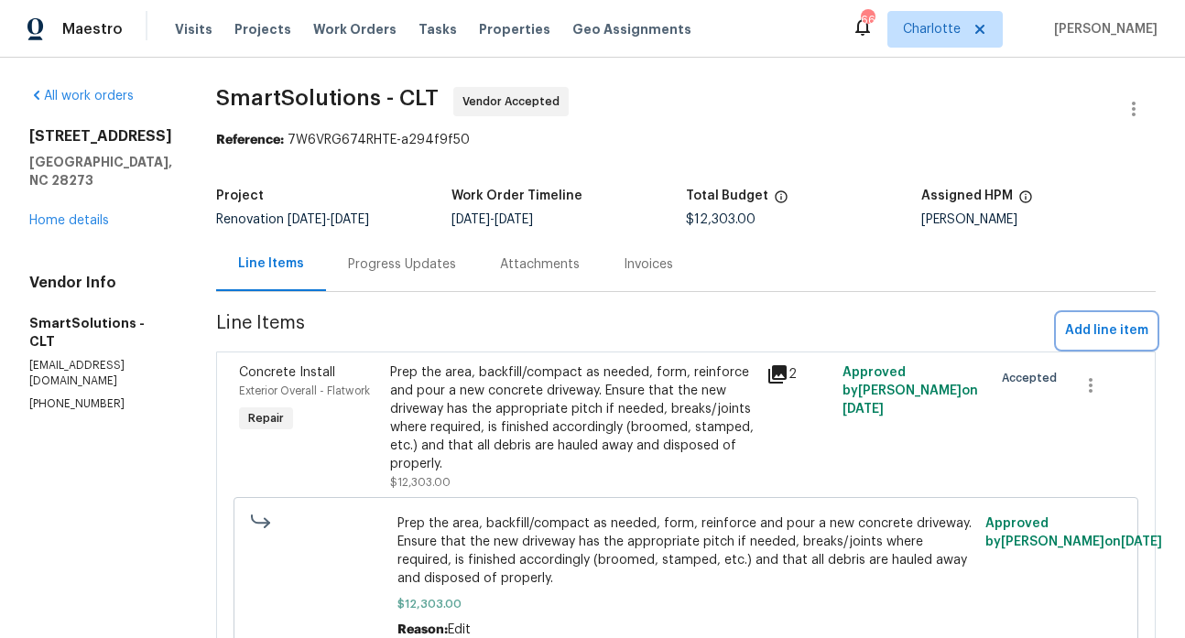
click at [1069, 325] on span "Add line item" at bounding box center [1106, 330] width 83 height 23
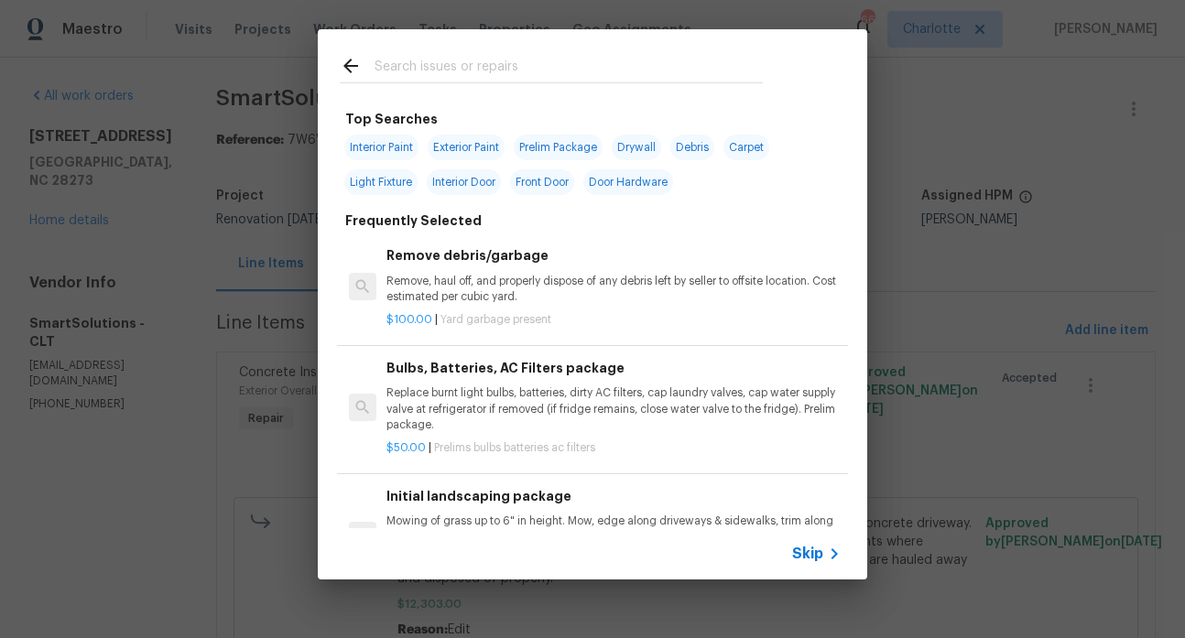
click at [504, 72] on input "text" at bounding box center [568, 68] width 388 height 27
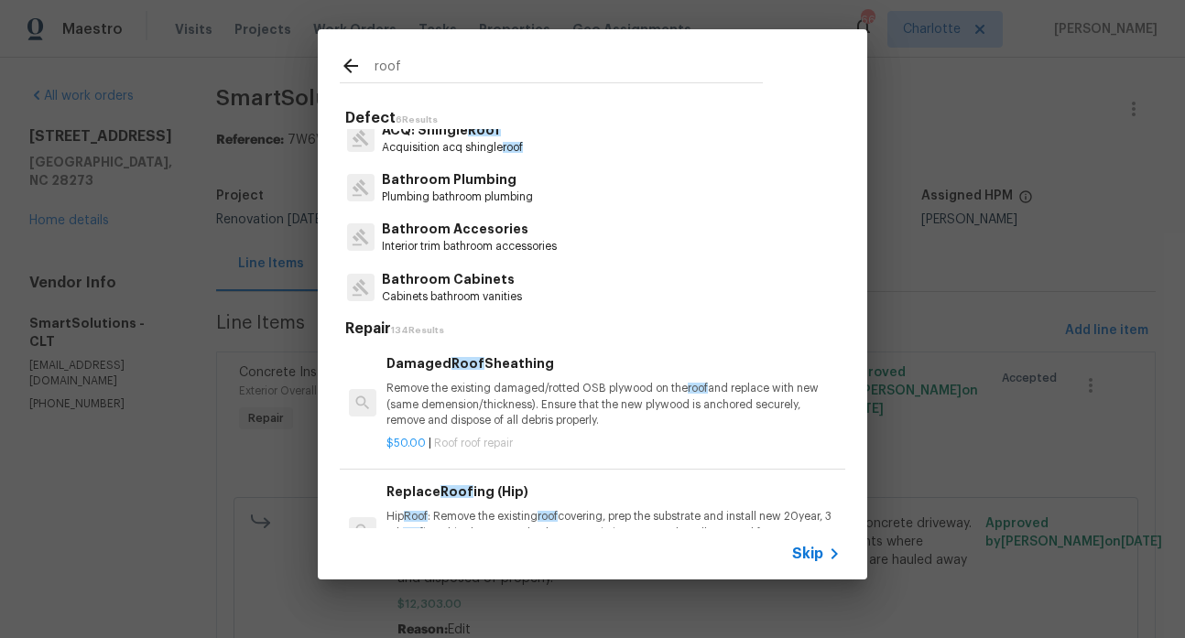
scroll to position [0, 0]
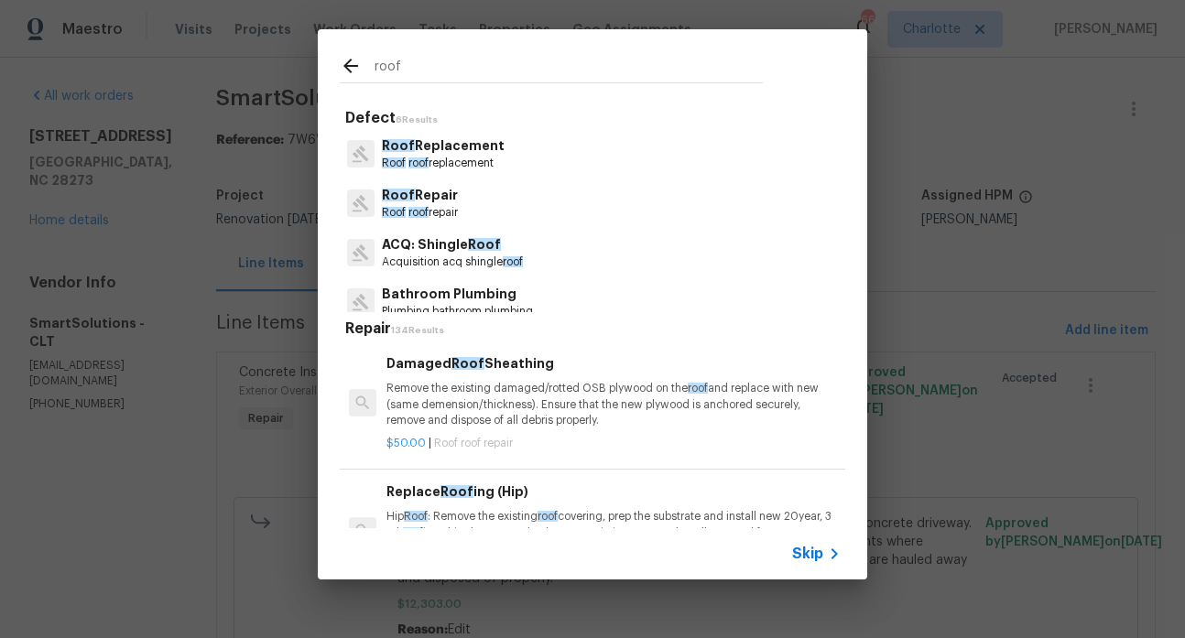
type input "roof"
click at [479, 252] on p "ACQ: Shingle Roof" at bounding box center [452, 244] width 141 height 19
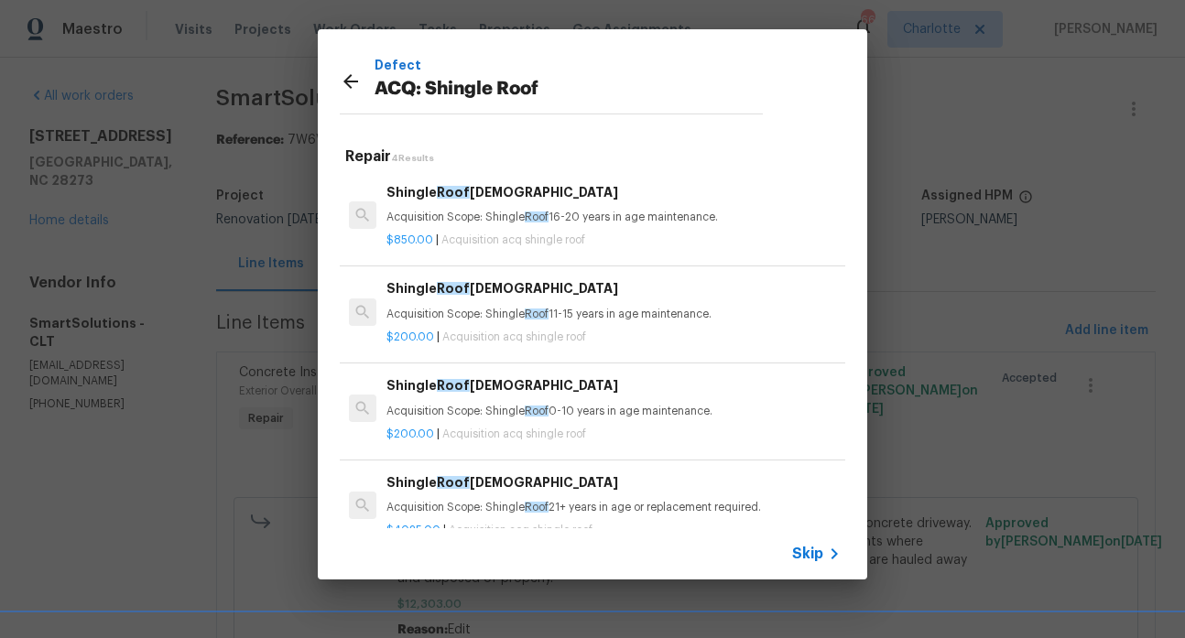
click at [501, 486] on h6 "Shingle Roof 21+ Years Old" at bounding box center [613, 482] width 454 height 20
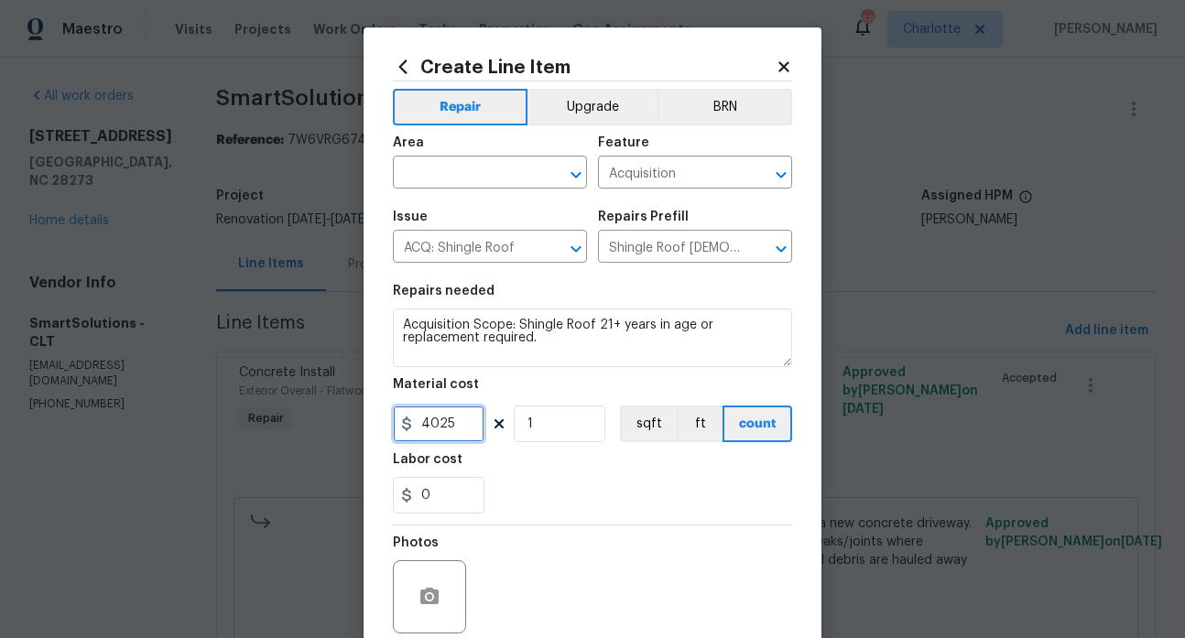
click at [439, 428] on input "4025" at bounding box center [439, 424] width 92 height 37
click at [776, 62] on icon at bounding box center [783, 67] width 16 height 16
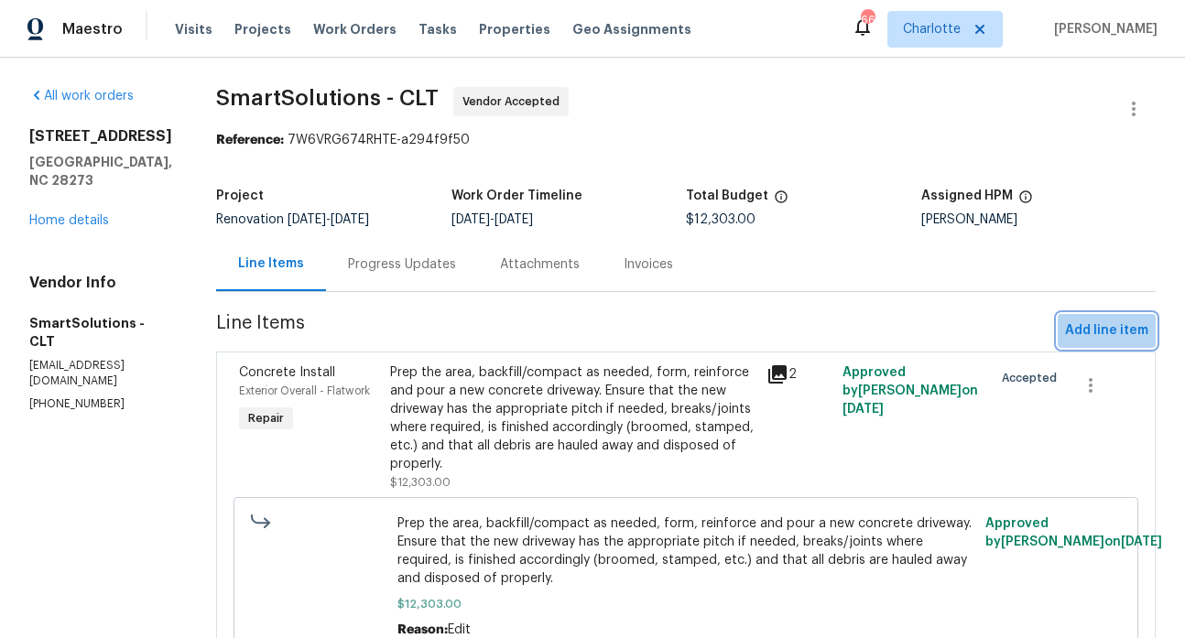
click at [1118, 329] on span "Add line item" at bounding box center [1106, 330] width 83 height 23
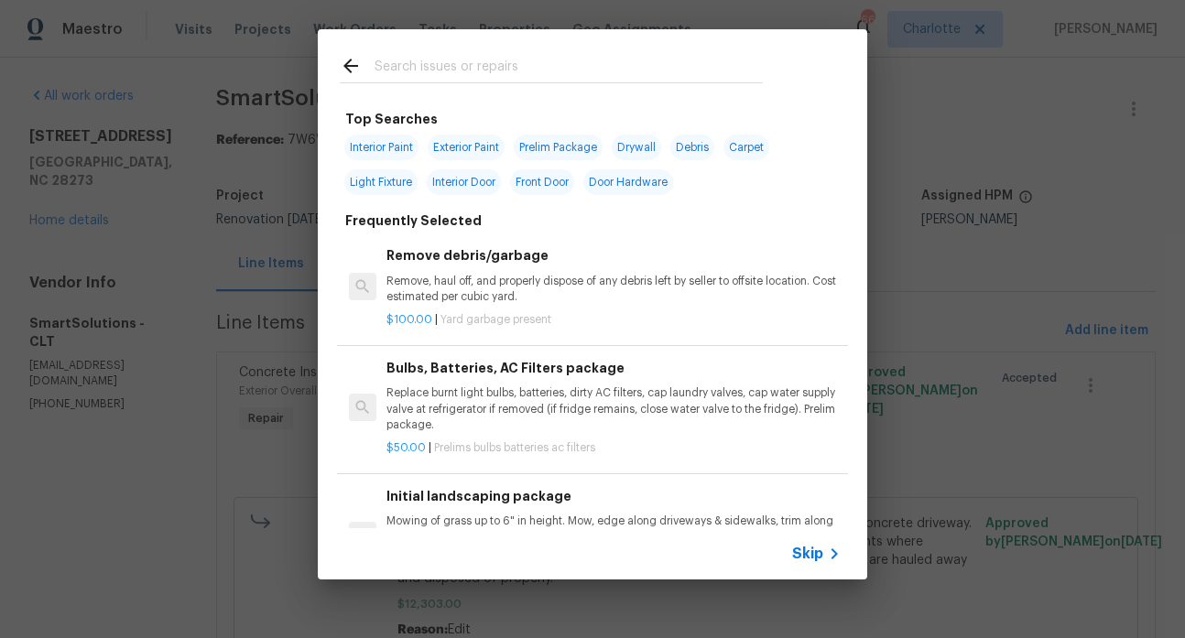
click at [532, 64] on input "text" at bounding box center [568, 68] width 388 height 27
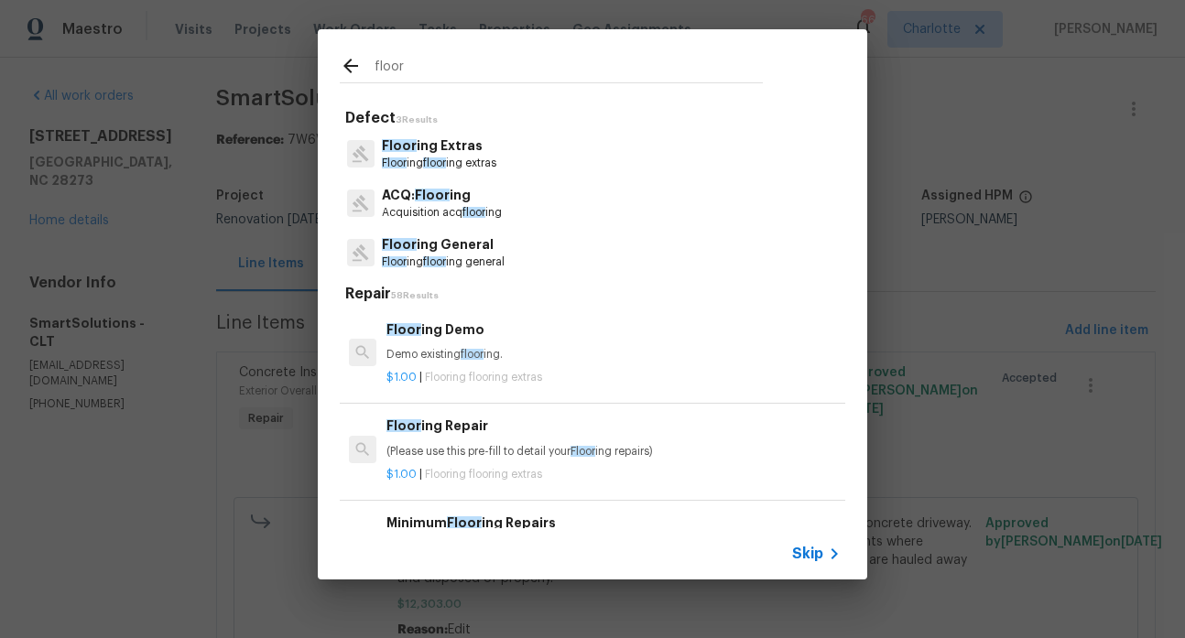
type input "floor"
click at [460, 196] on p "ACQ: Floor ing" at bounding box center [442, 195] width 120 height 19
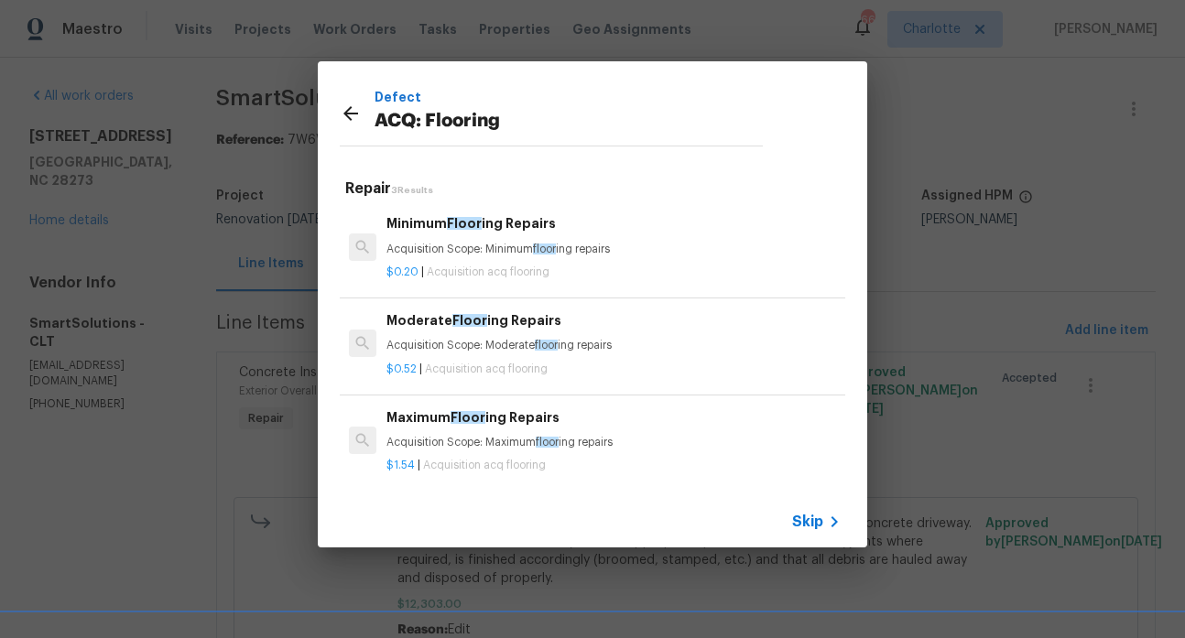
click at [350, 114] on icon at bounding box center [351, 114] width 22 height 22
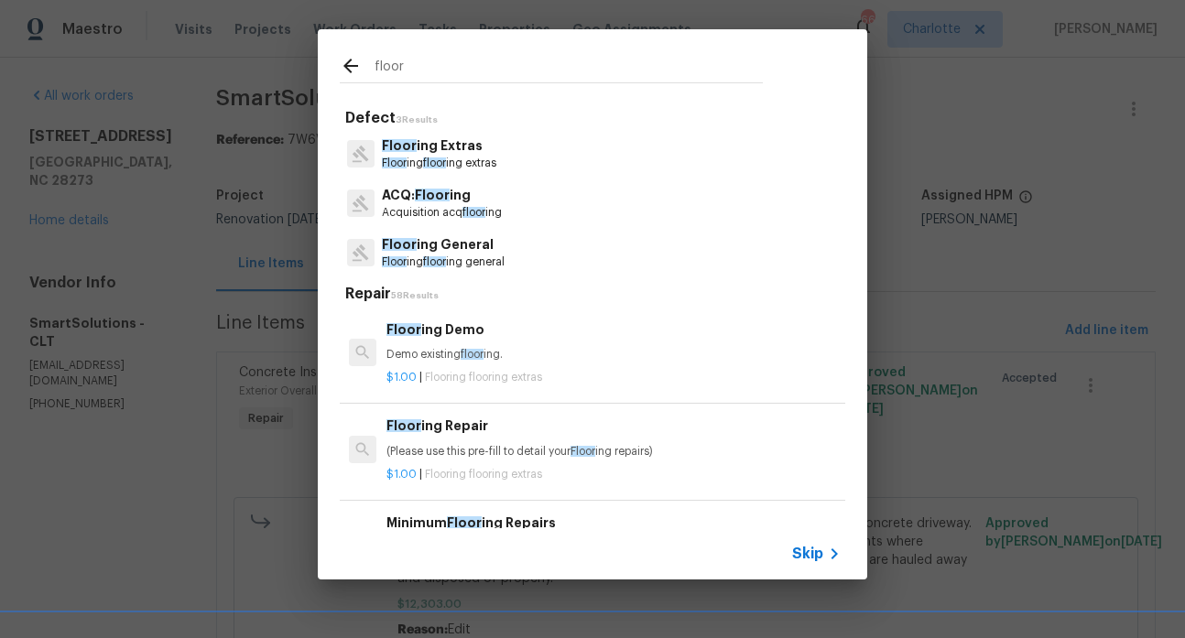
click at [350, 72] on icon at bounding box center [350, 66] width 15 height 15
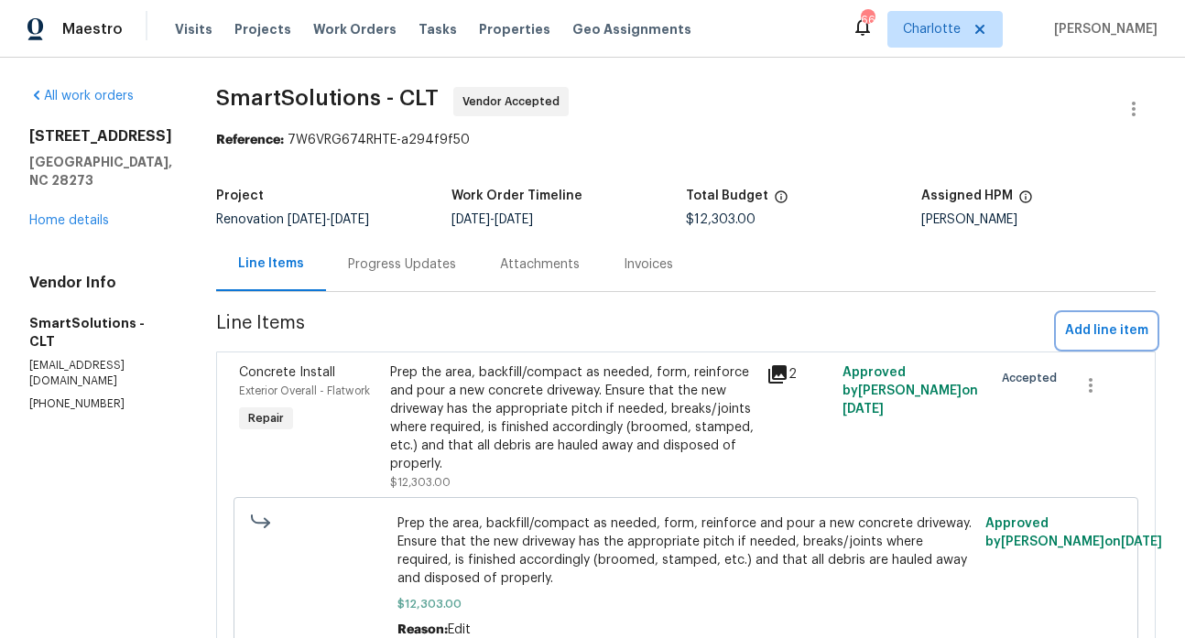
click at [1080, 330] on span "Add line item" at bounding box center [1106, 330] width 83 height 23
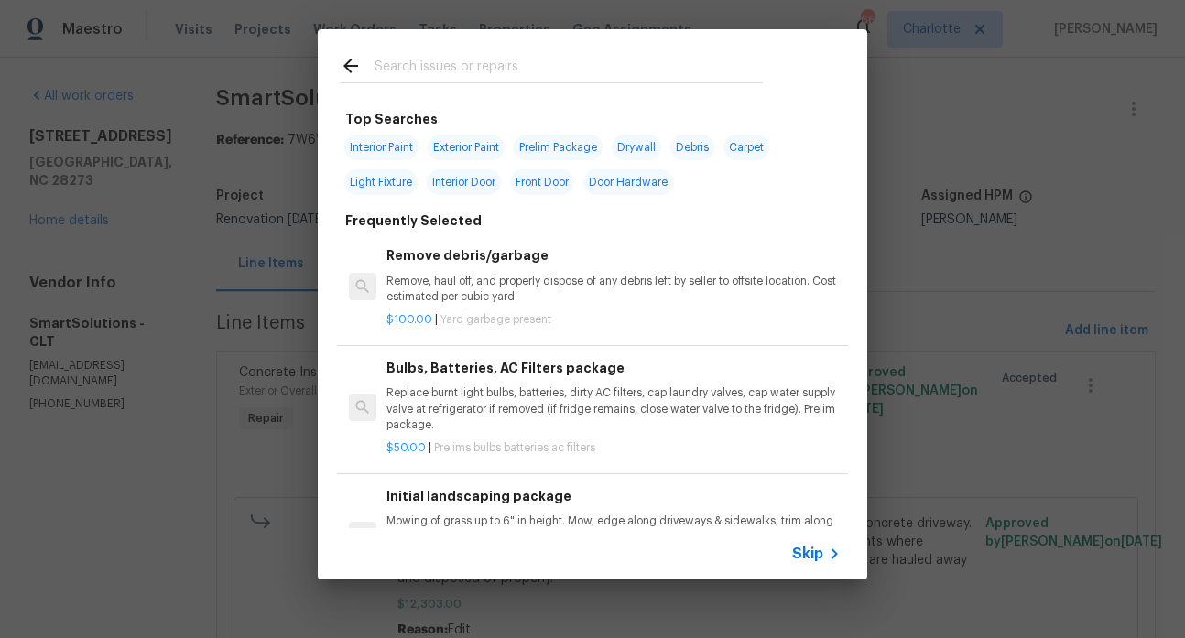
click at [482, 65] on input "text" at bounding box center [568, 68] width 388 height 27
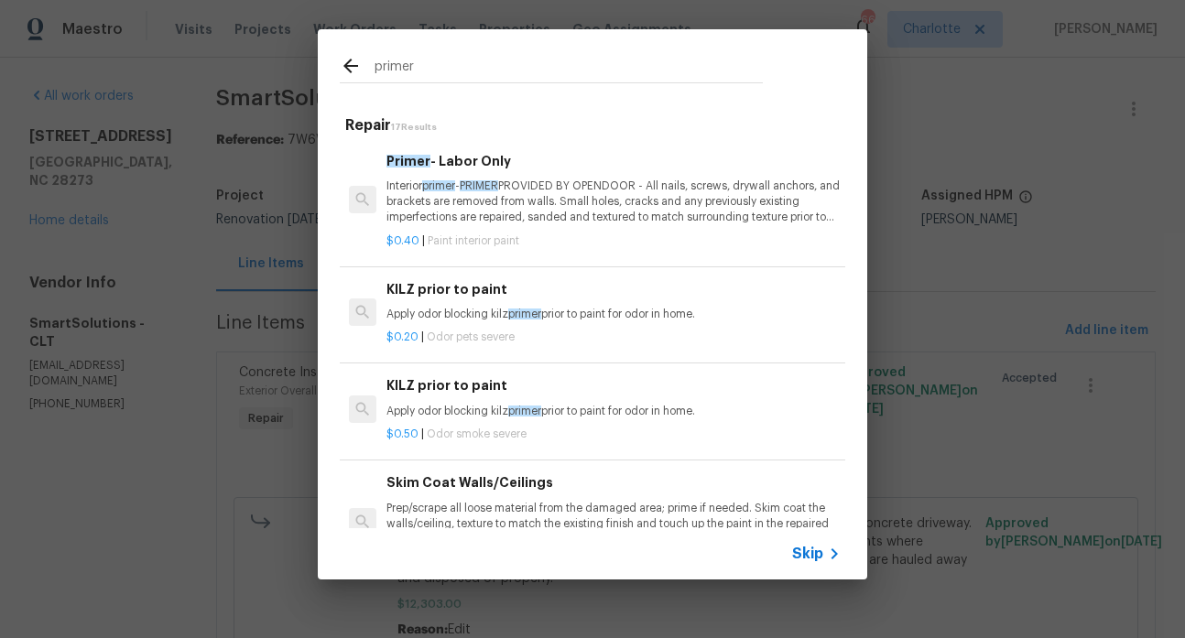
type input "primer"
click at [475, 202] on p "Interior primer - PRIMER PROVIDED BY OPENDOOR - All nails, screws, drywall anch…" at bounding box center [613, 202] width 454 height 47
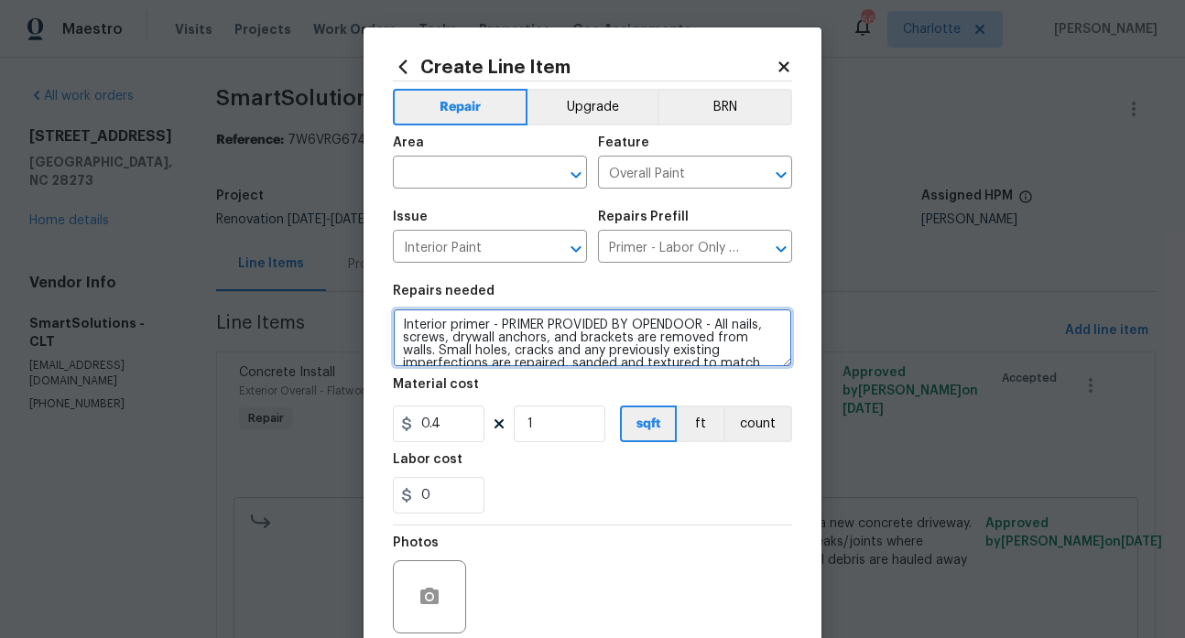
scroll to position [51, 0]
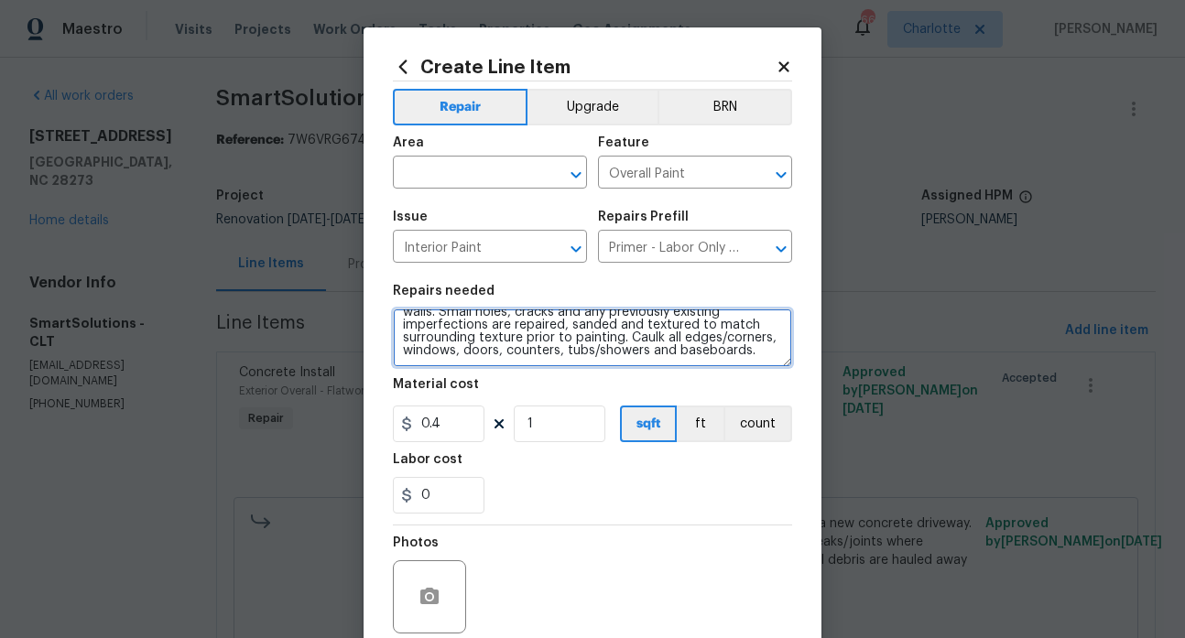
drag, startPoint x: 397, startPoint y: 325, endPoint x: 591, endPoint y: 381, distance: 201.9
click at [598, 384] on section "Repairs needed Interior primer - PRIMER PROVIDED BY OPENDOOR - All nails, screw…" at bounding box center [592, 399] width 399 height 251
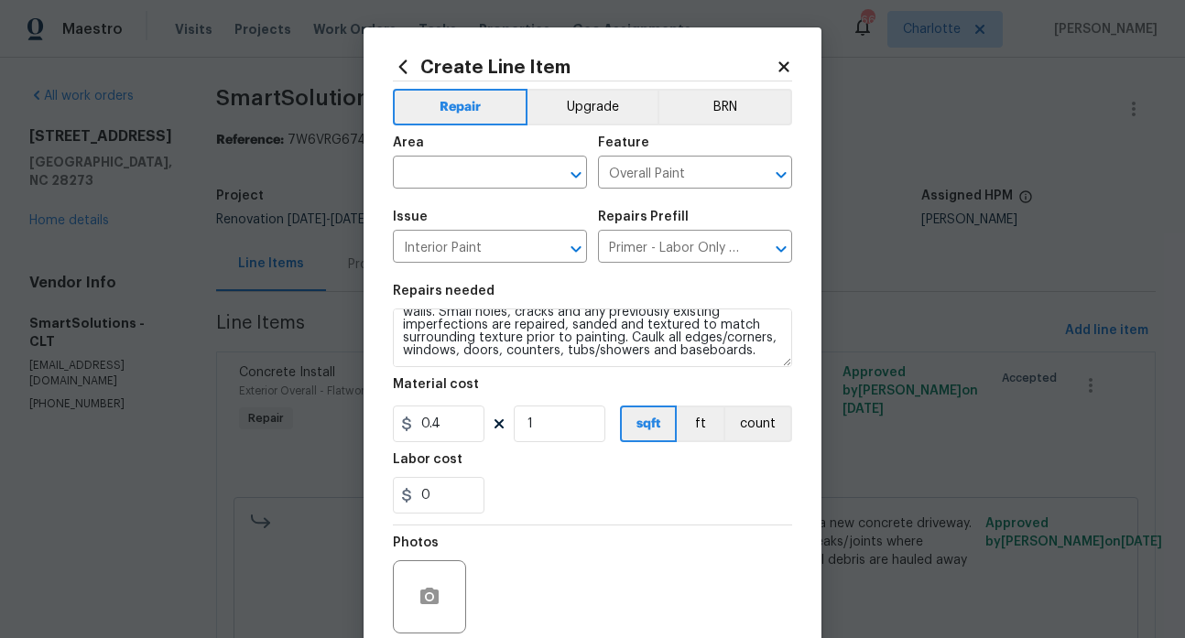
click at [778, 66] on icon at bounding box center [783, 66] width 10 height 10
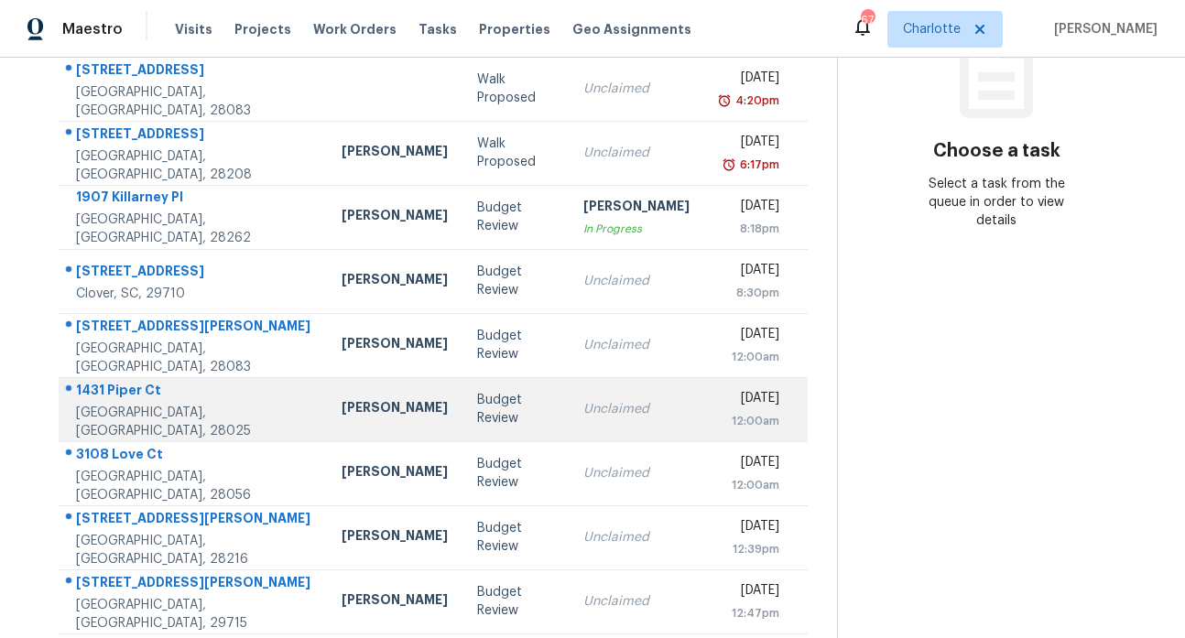
scroll to position [276, 0]
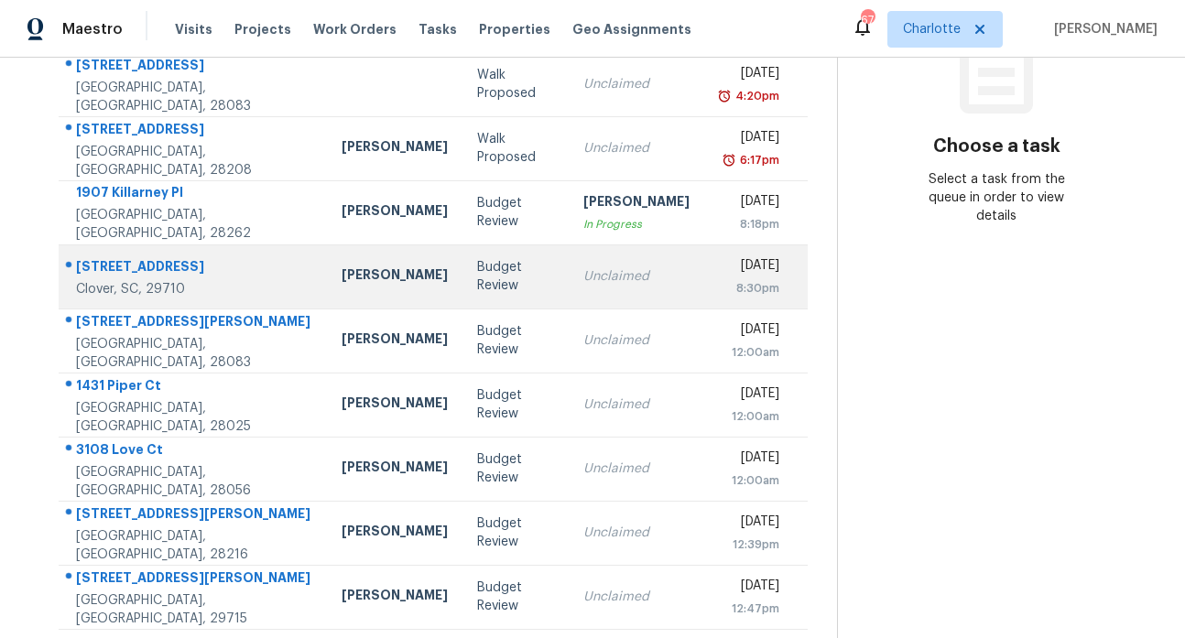
click at [124, 264] on div "[STREET_ADDRESS]" at bounding box center [194, 268] width 236 height 23
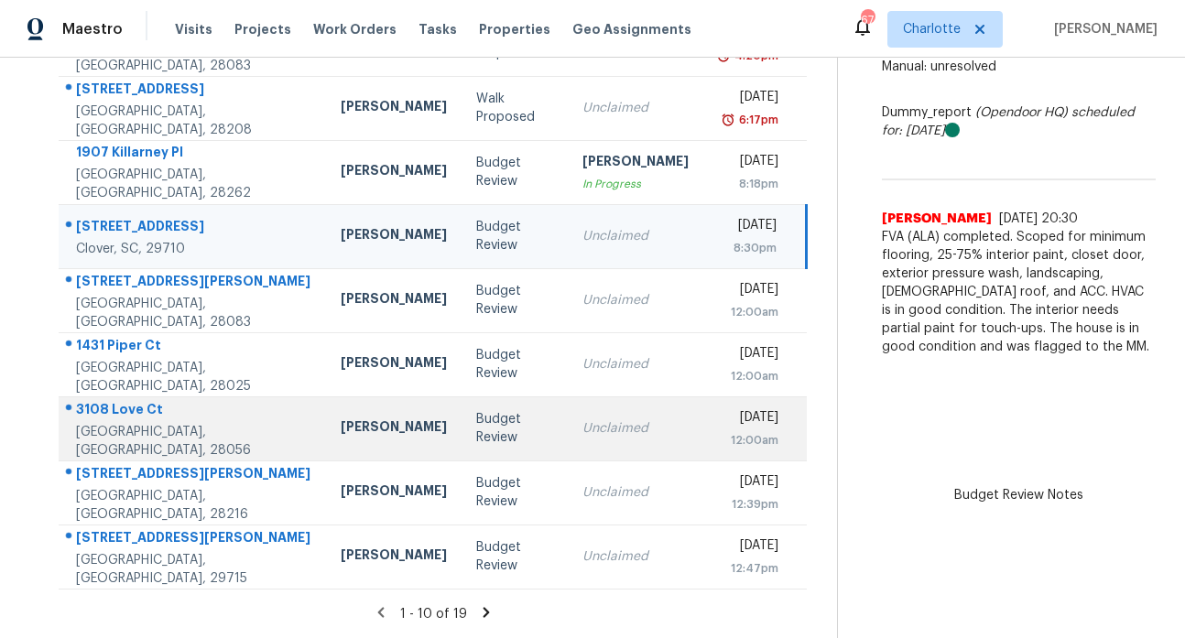
scroll to position [329, 0]
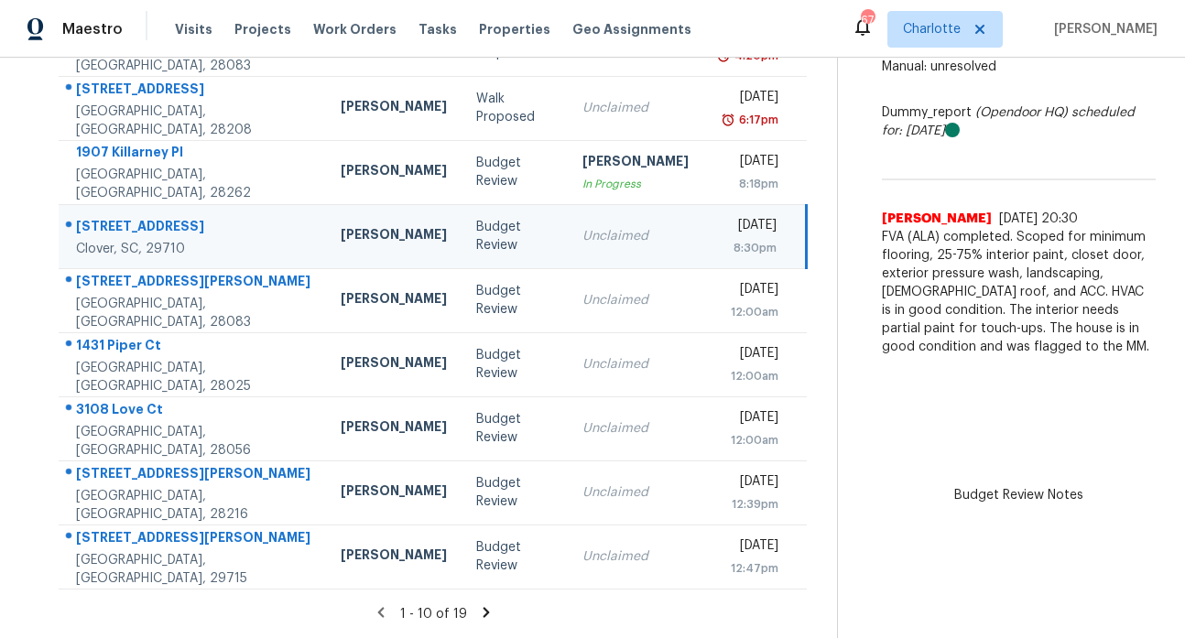
click at [482, 607] on icon at bounding box center [485, 612] width 6 height 10
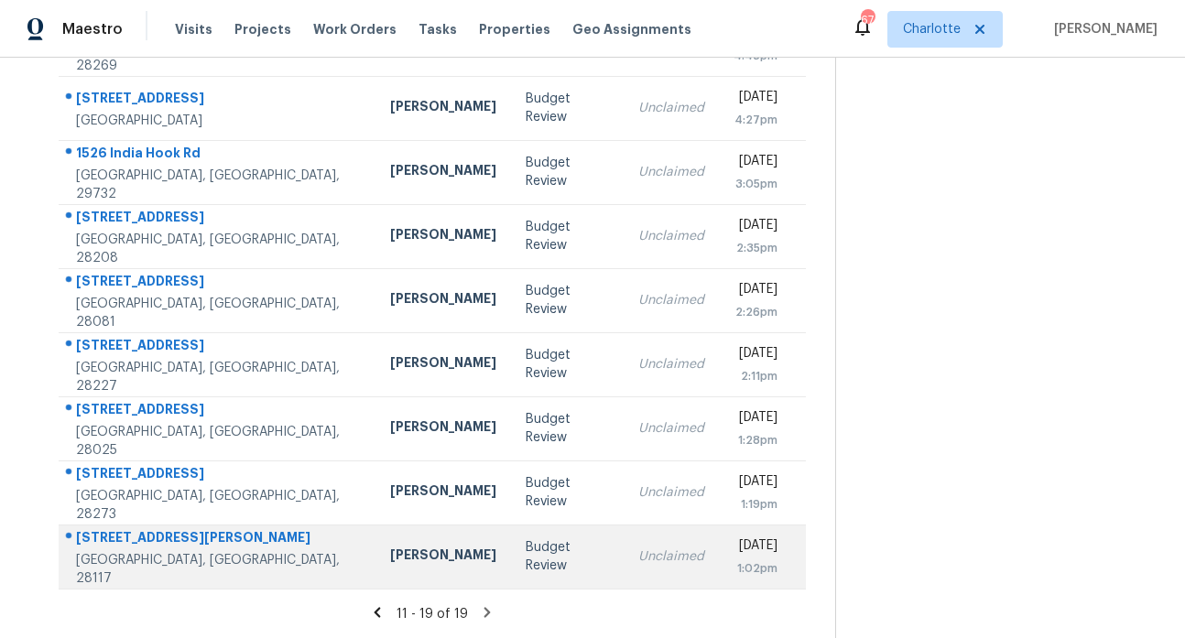
scroll to position [265, 0]
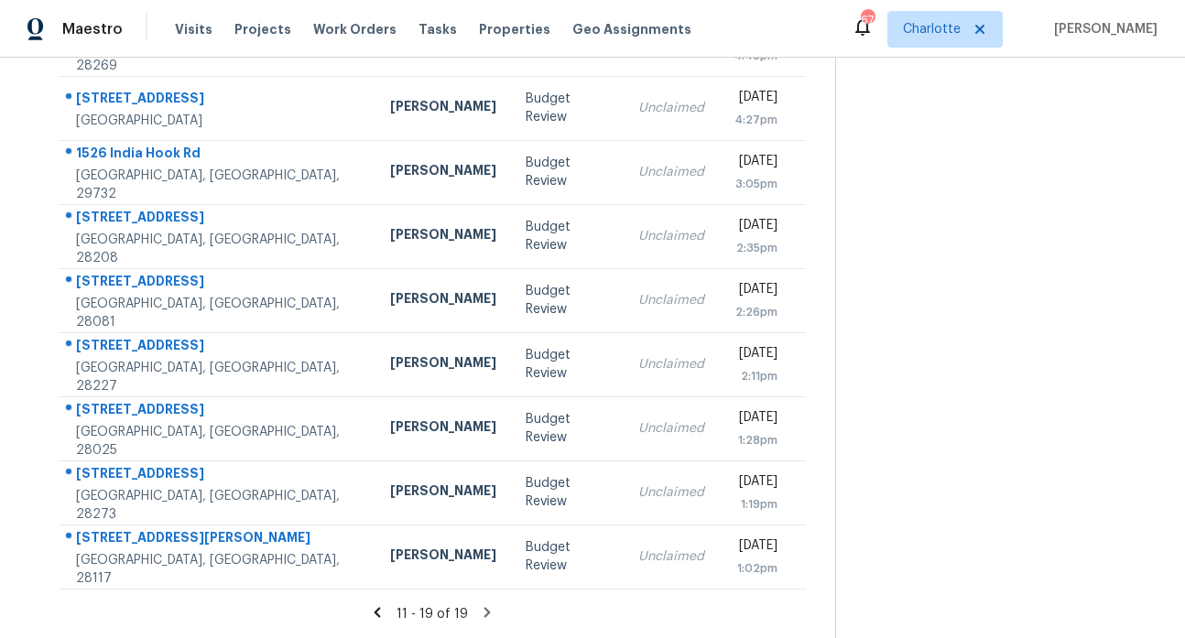
click at [378, 604] on icon at bounding box center [377, 612] width 16 height 16
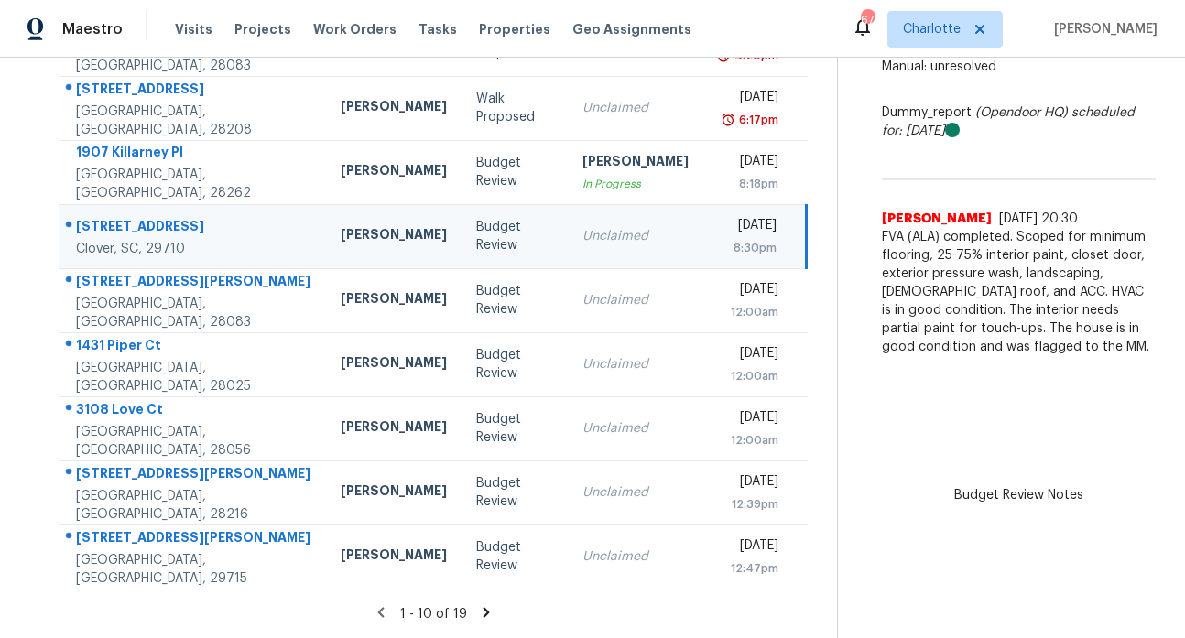
scroll to position [49, 0]
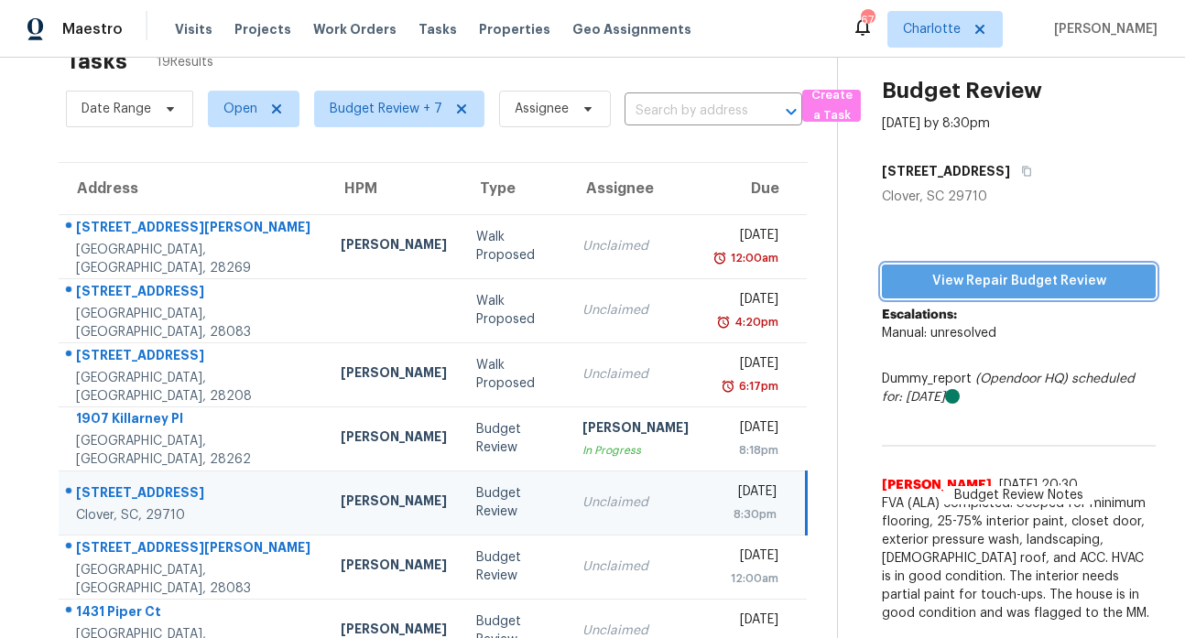
click at [999, 277] on span "View Repair Budget Review" at bounding box center [1018, 281] width 244 height 23
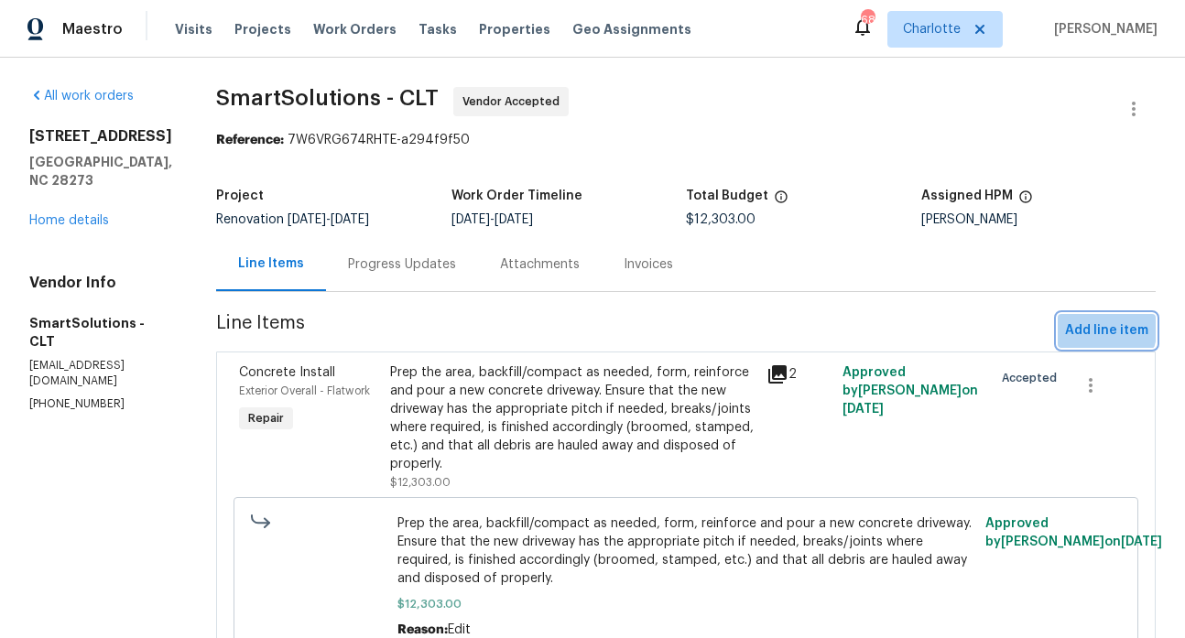
click at [1072, 325] on span "Add line item" at bounding box center [1106, 330] width 83 height 23
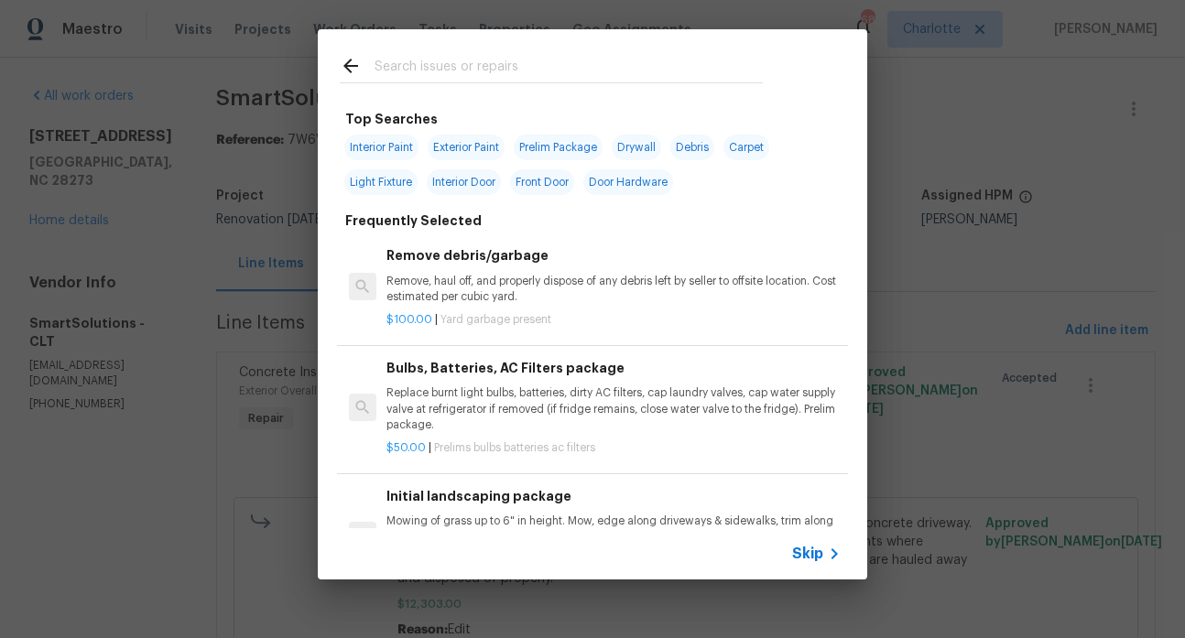
click at [466, 70] on input "text" at bounding box center [568, 68] width 388 height 27
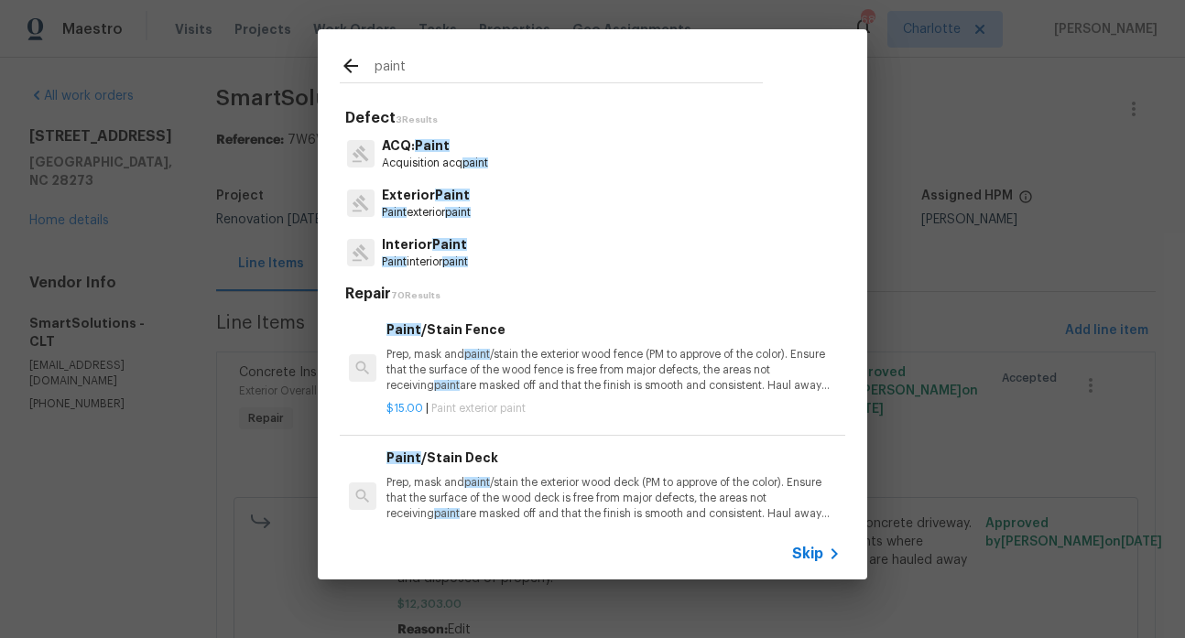
type input "paint"
click at [437, 155] on p "ACQ: Paint" at bounding box center [435, 145] width 106 height 19
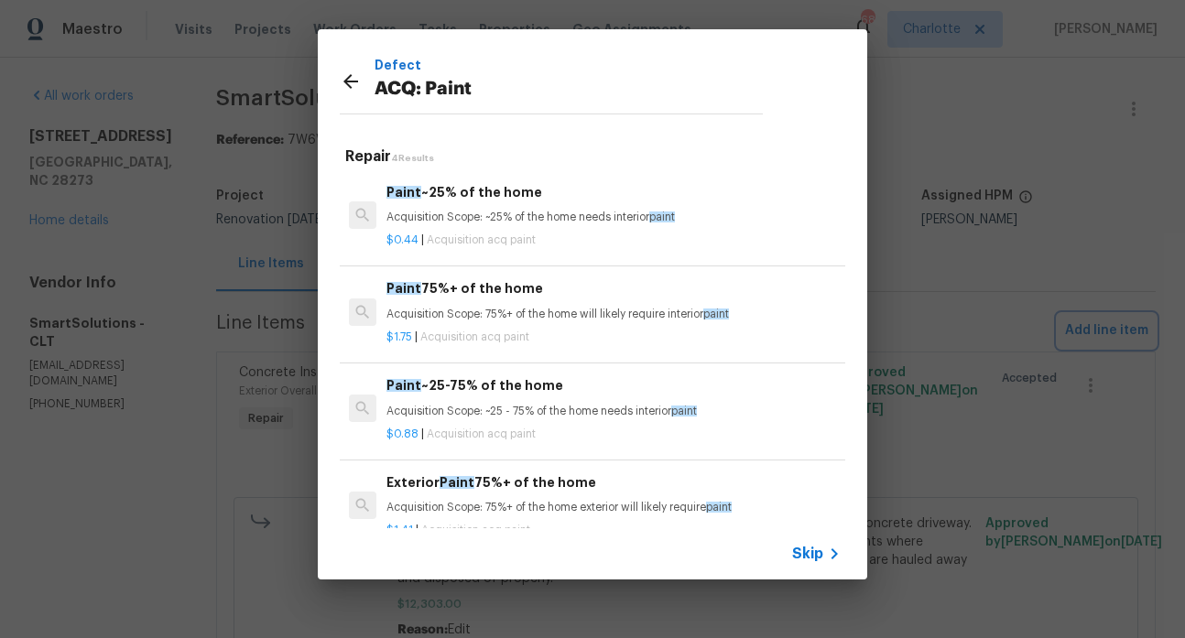
click at [986, 144] on div "Defect ACQ: Paint Repair 4 Results Paint ~25% of the home Acquisition Scope: ~2…" at bounding box center [592, 304] width 1185 height 609
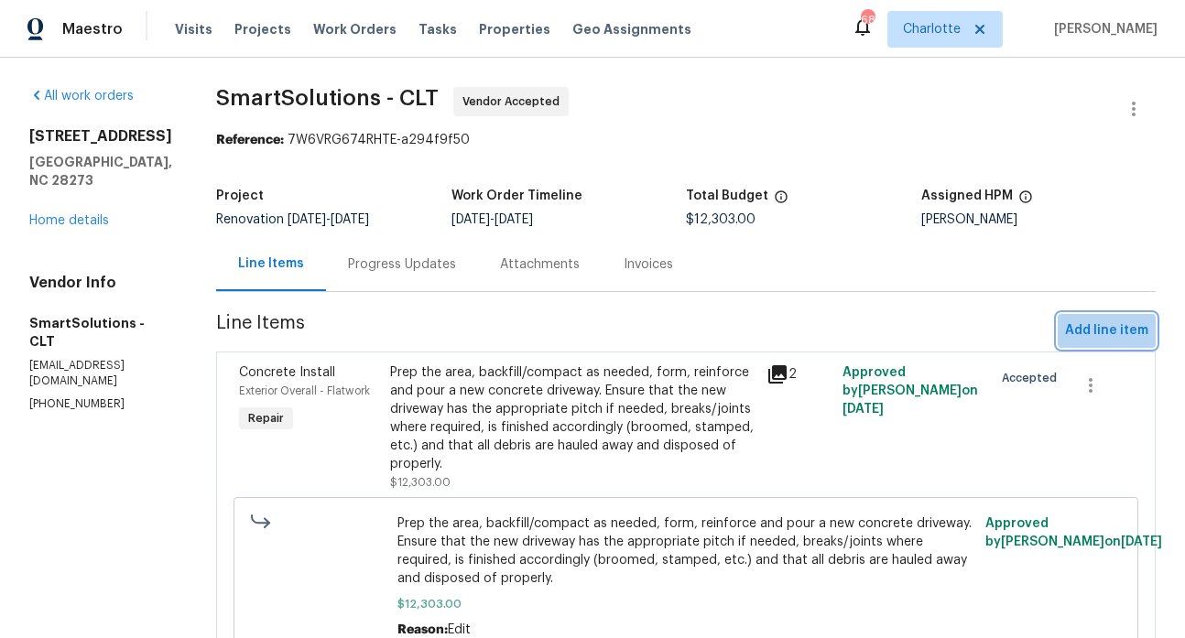
click at [1086, 321] on span "Add line item" at bounding box center [1106, 330] width 83 height 23
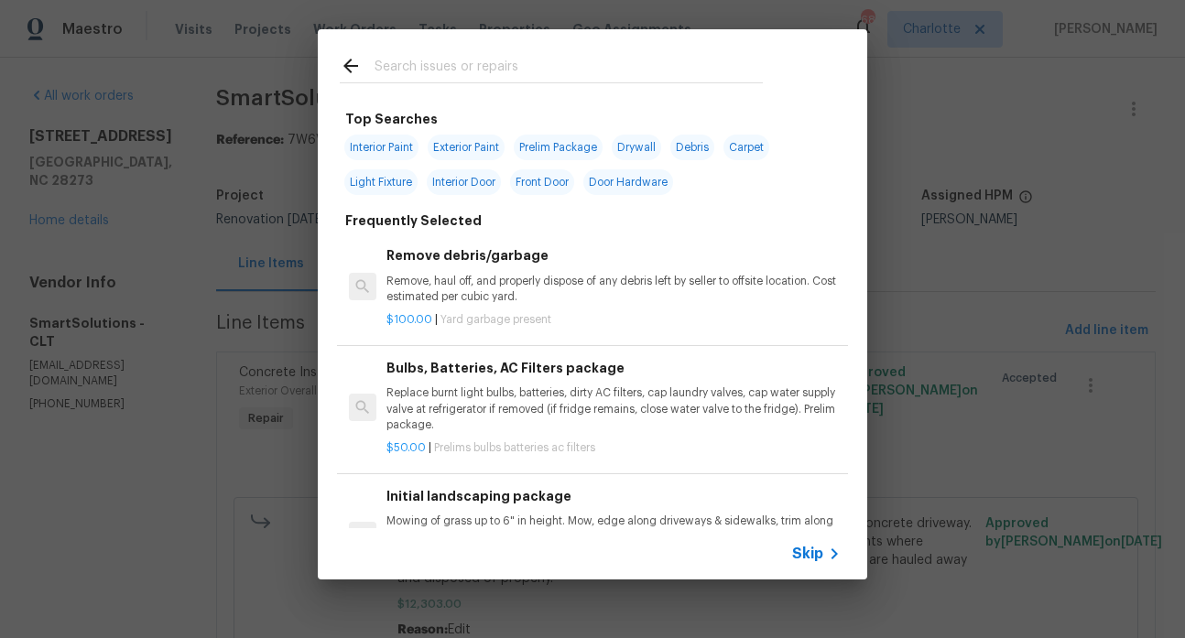
click at [466, 70] on input "text" at bounding box center [568, 68] width 388 height 27
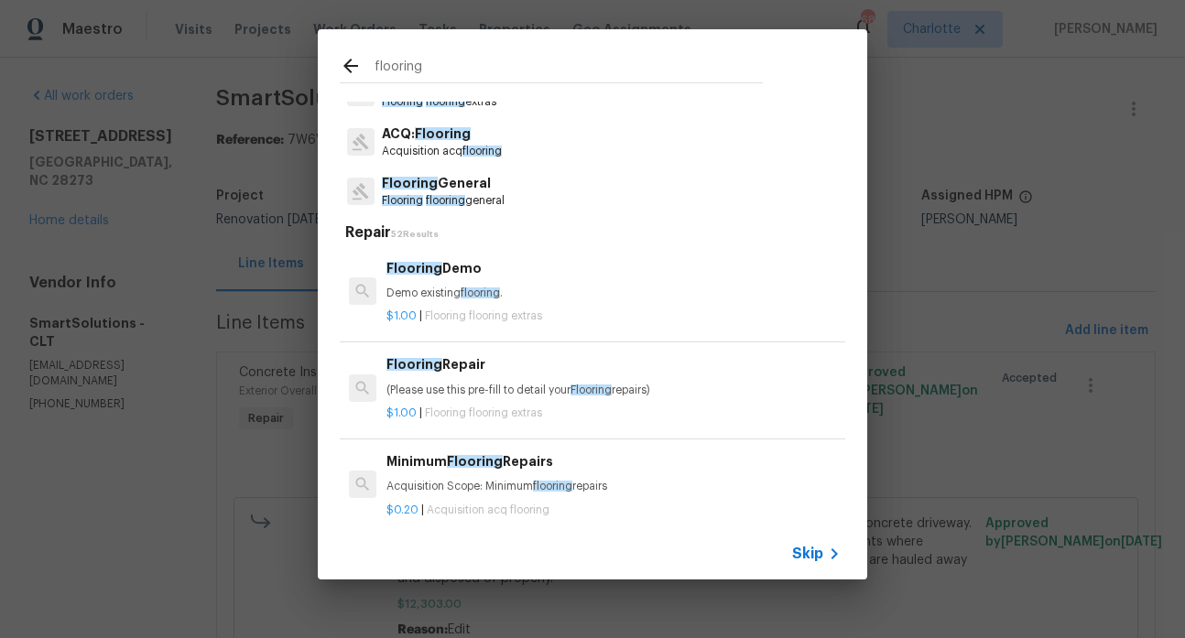
scroll to position [59, 0]
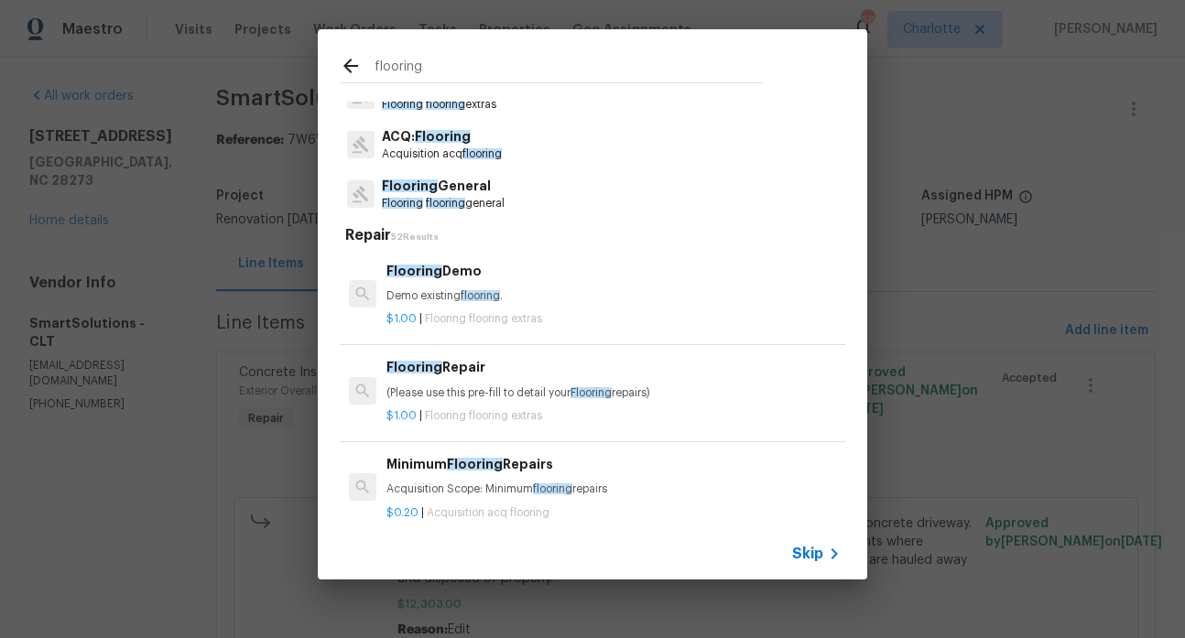
type input "flooring"
click at [472, 145] on p "ACQ: Flooring" at bounding box center [442, 136] width 120 height 19
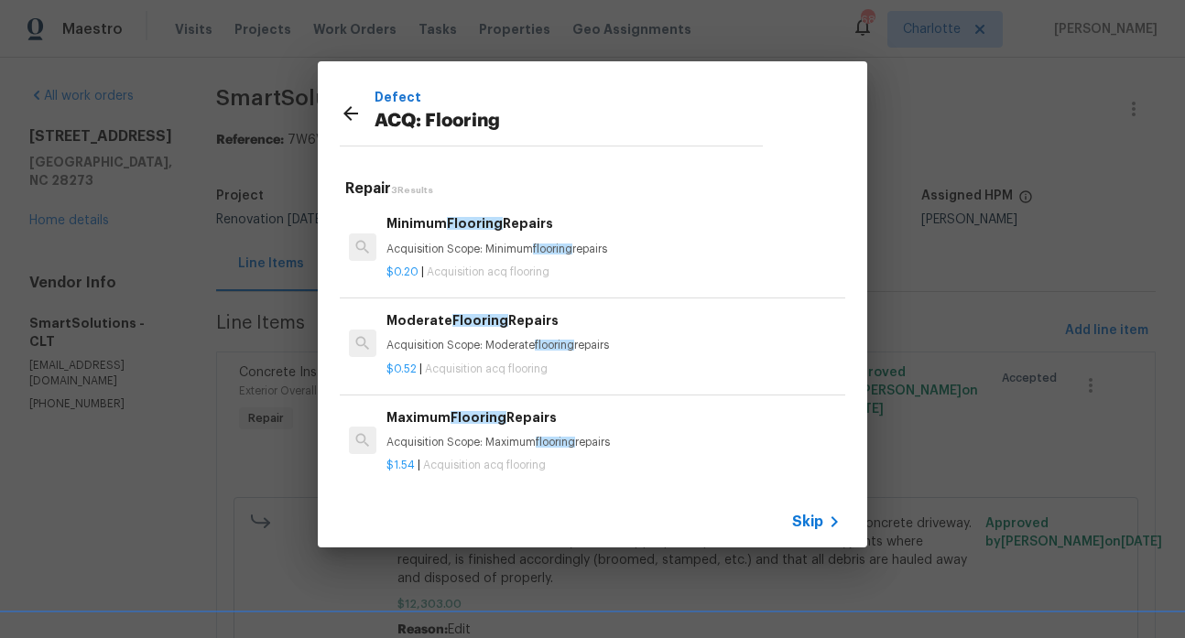
click at [479, 332] on div "Moderate Flooring Repairs Acquisition Scope: Moderate flooring repairs" at bounding box center [613, 332] width 454 height 44
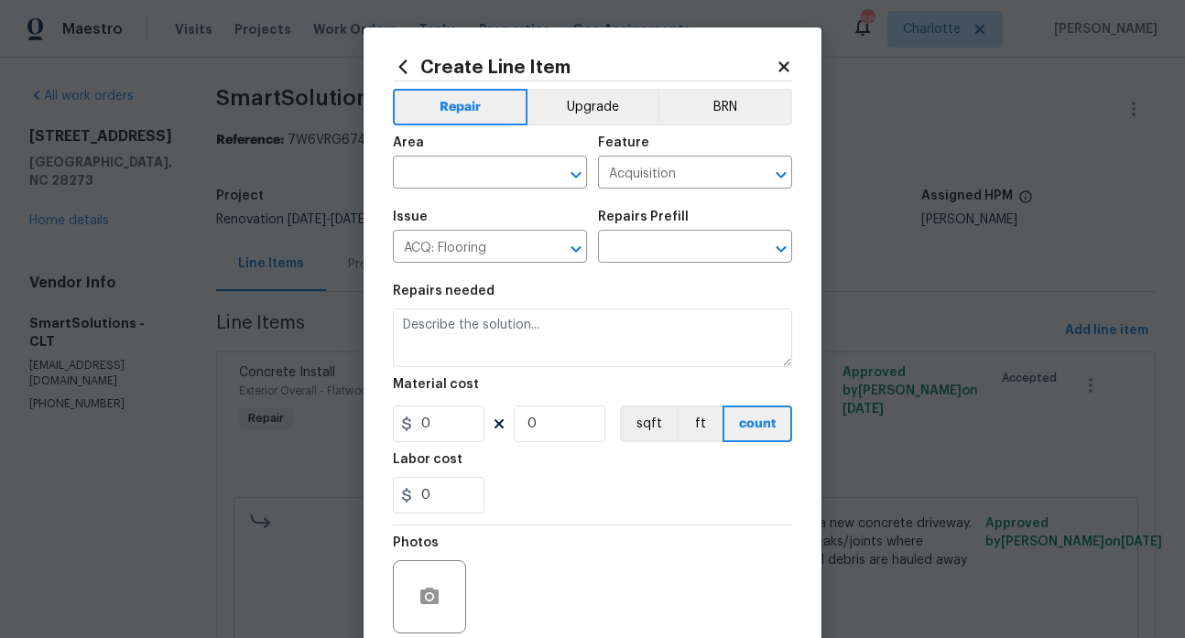
type textarea "Acquisition Scope: Moderate flooring repairs"
type input "1"
type input "Moderate Flooring Repairs $0.52"
type input "0.52"
click at [776, 62] on icon at bounding box center [783, 67] width 16 height 16
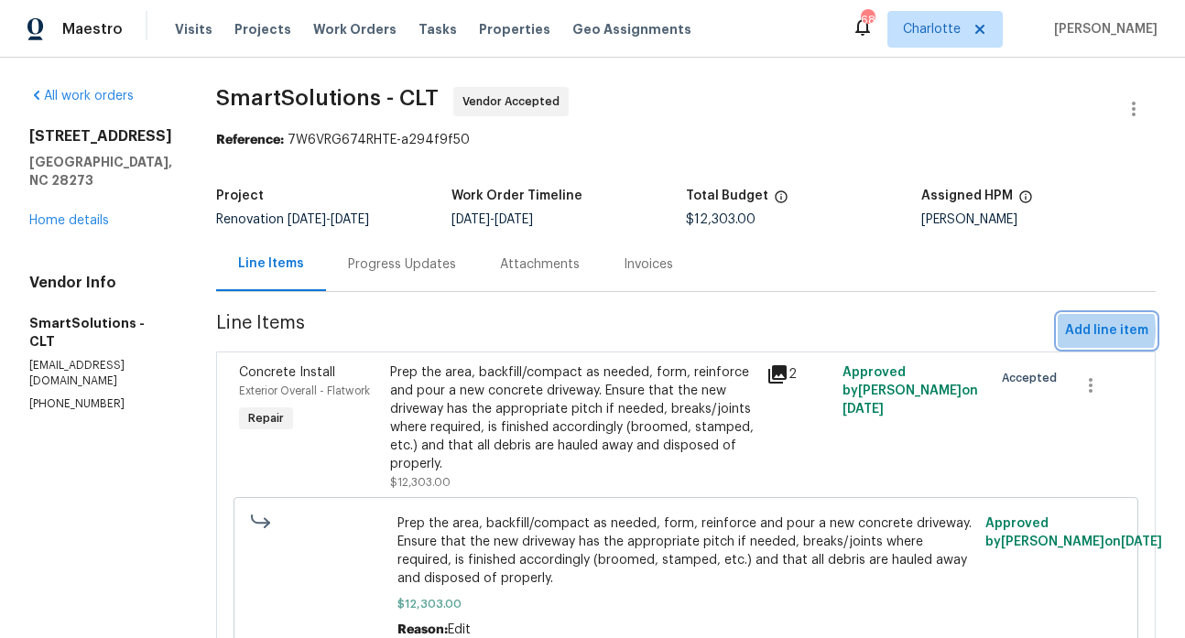
click at [1065, 330] on span "Add line item" at bounding box center [1106, 330] width 83 height 23
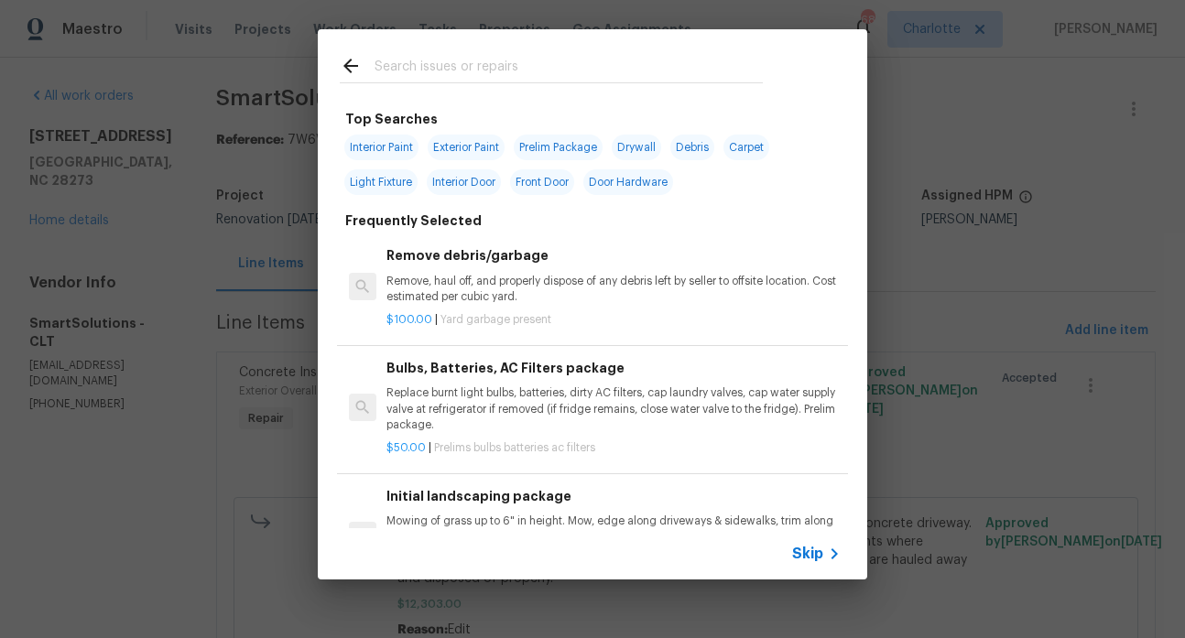
click at [462, 66] on input "text" at bounding box center [568, 68] width 388 height 27
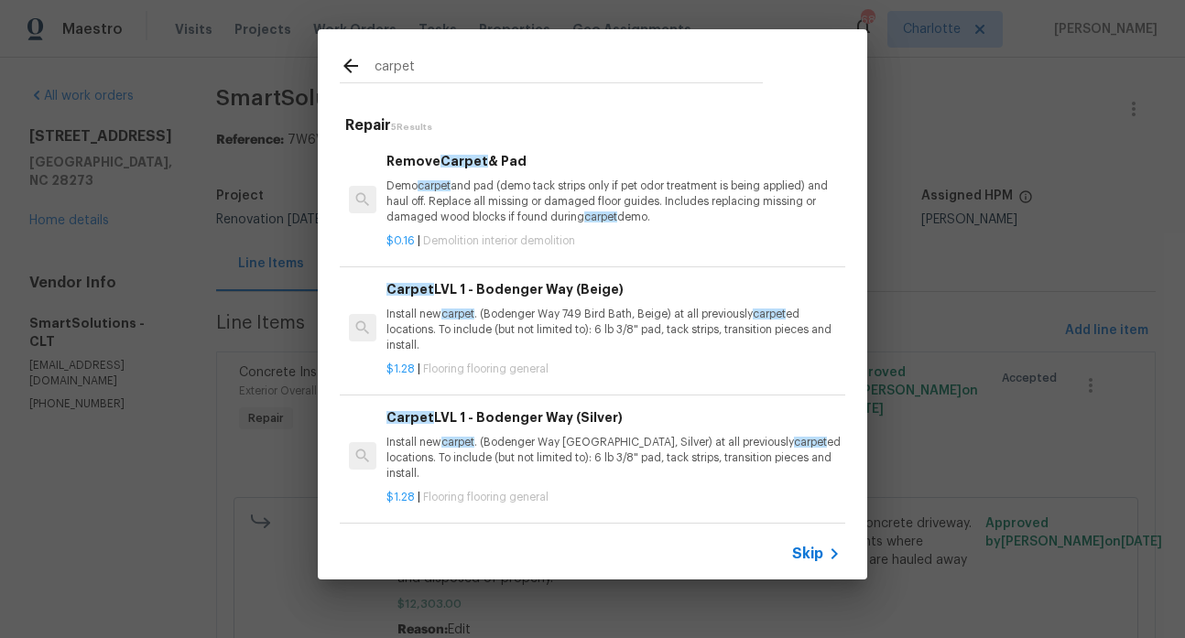
drag, startPoint x: 428, startPoint y: 70, endPoint x: 355, endPoint y: 67, distance: 73.3
click at [355, 67] on div "carpet" at bounding box center [551, 68] width 423 height 27
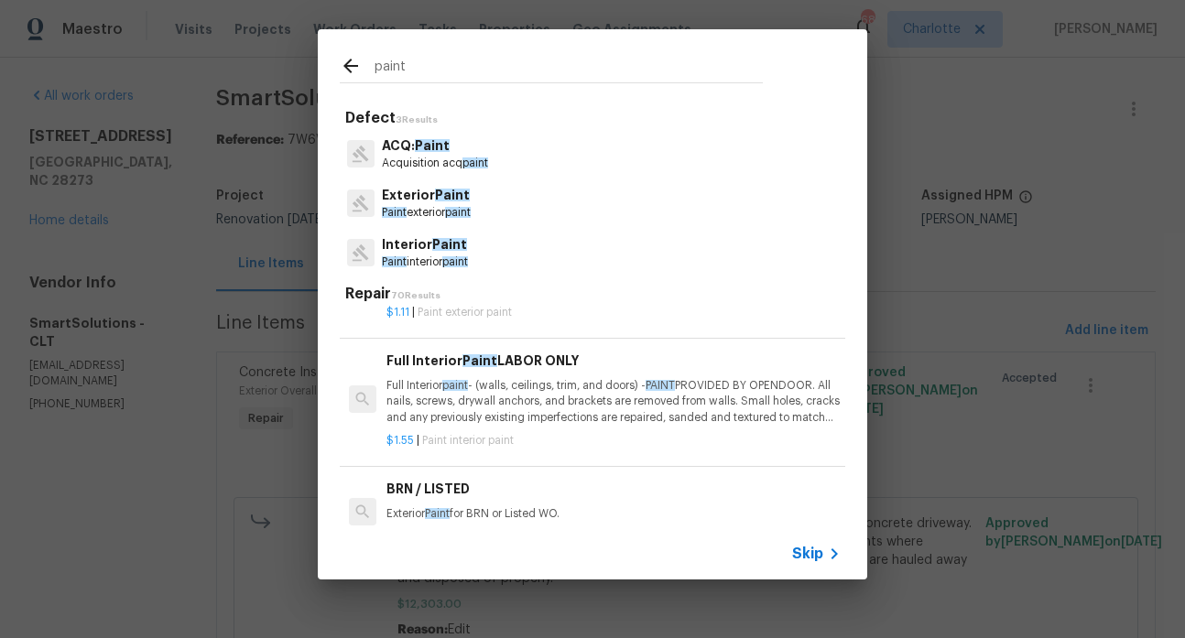
scroll to position [1191, 0]
type input "paint"
click at [956, 112] on div "paint Defect 3 Results ACQ: Paint Acquisition acq paint Exterior Paint Paint ex…" at bounding box center [592, 304] width 1185 height 609
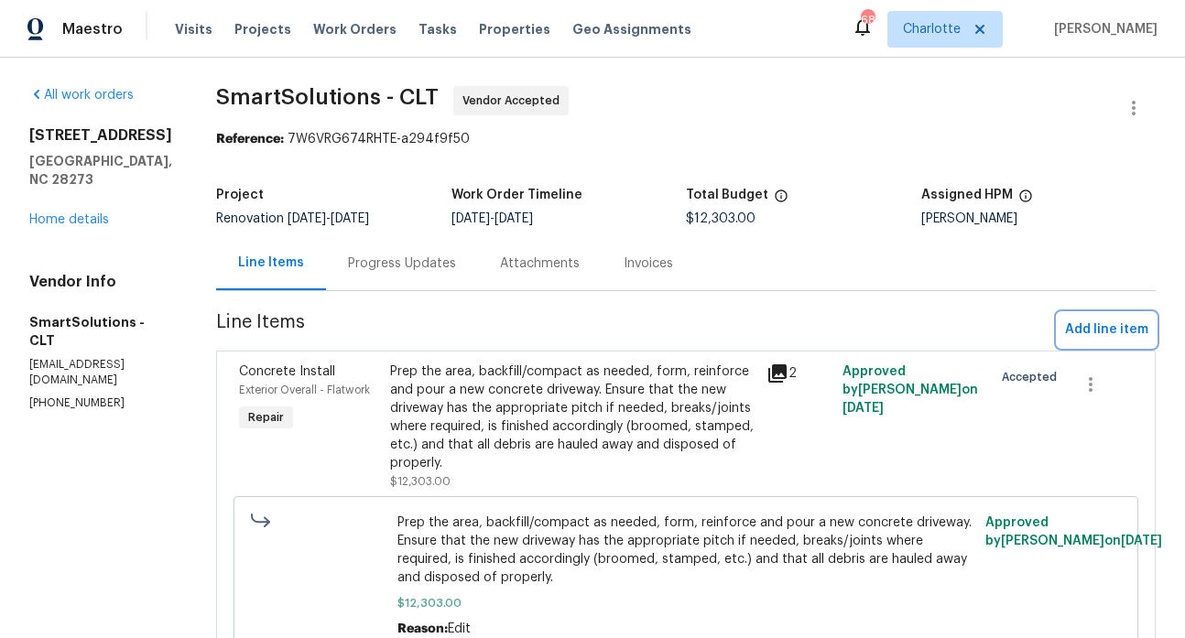
scroll to position [0, 0]
click at [1094, 323] on span "Add line item" at bounding box center [1106, 330] width 83 height 23
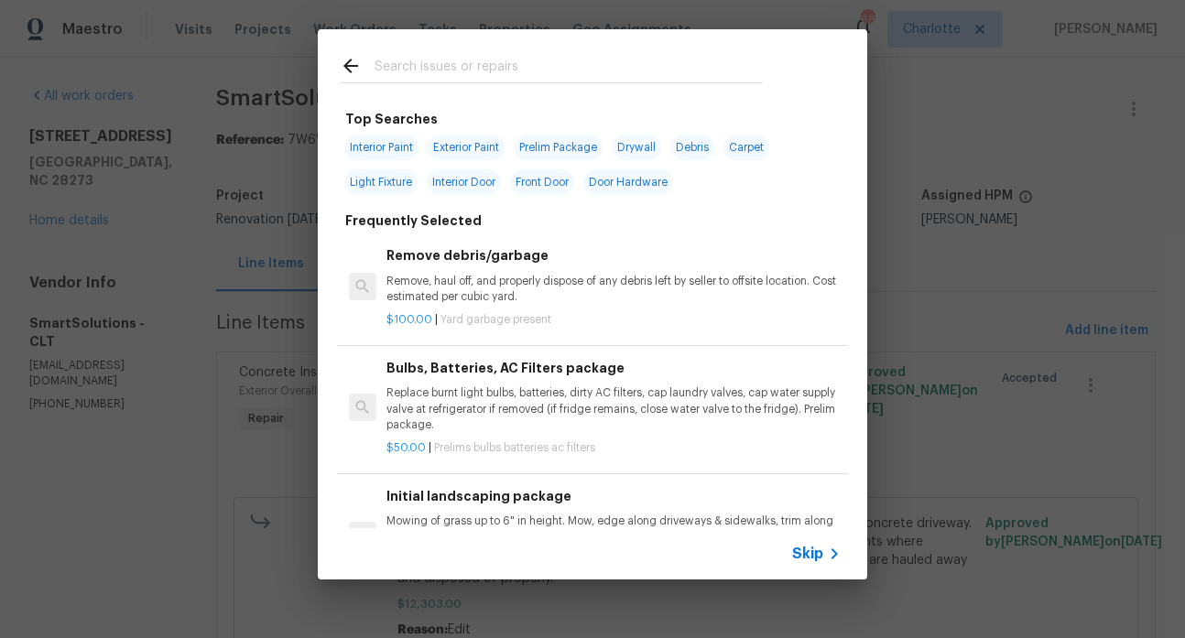
click at [481, 67] on input "text" at bounding box center [568, 68] width 388 height 27
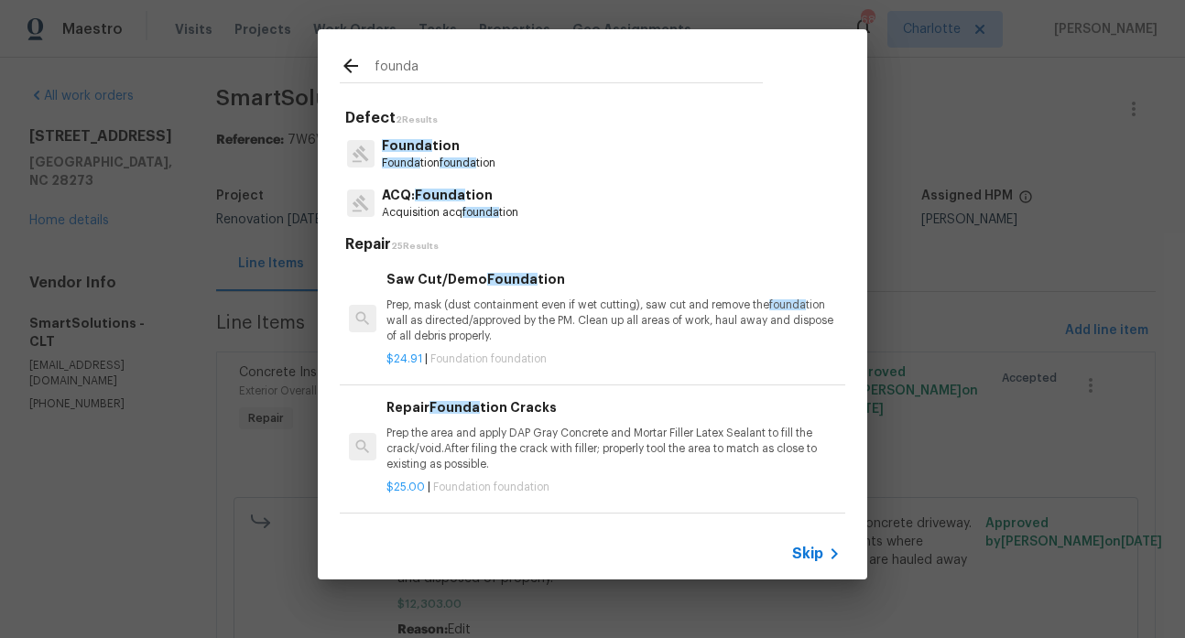
type input "founda"
click at [450, 204] on p "ACQ: Founda tion" at bounding box center [450, 195] width 136 height 19
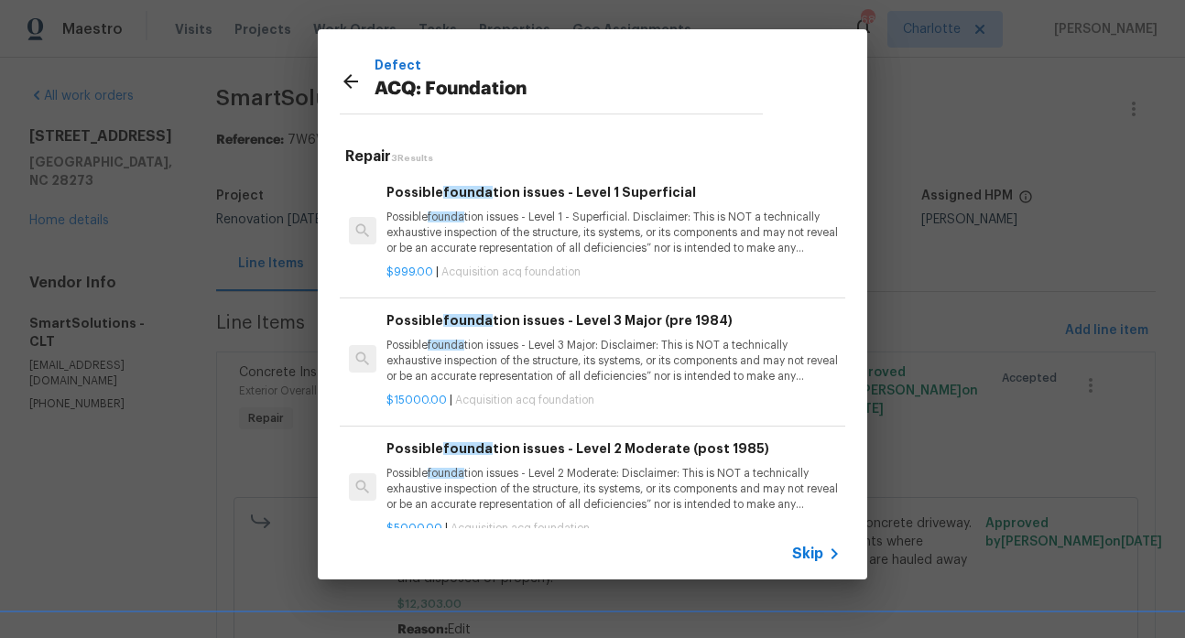
click at [446, 225] on p "Possible founda tion issues - Level 1 - Superficial. Disclaimer: This is NOT a …" at bounding box center [613, 233] width 454 height 47
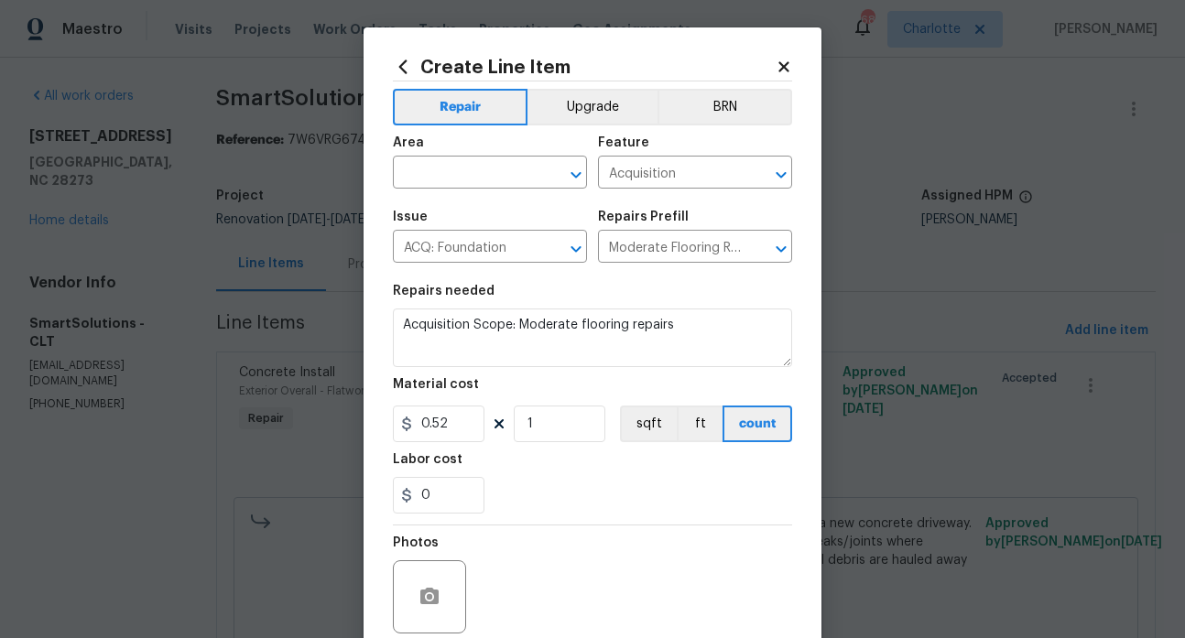
type textarea "Possible foundation issues - Level 1 - Superficial. Disclaimer: This is NOT a t…"
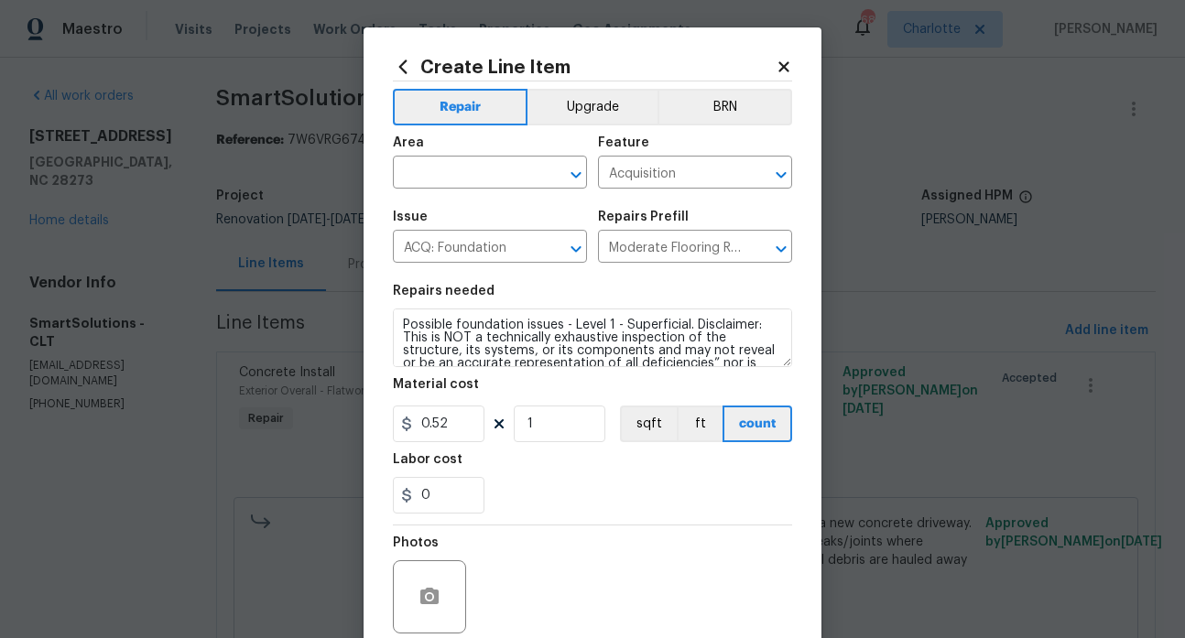
type input "Possible foundation issues - Level 1 Superficial $999.00"
type input "999"
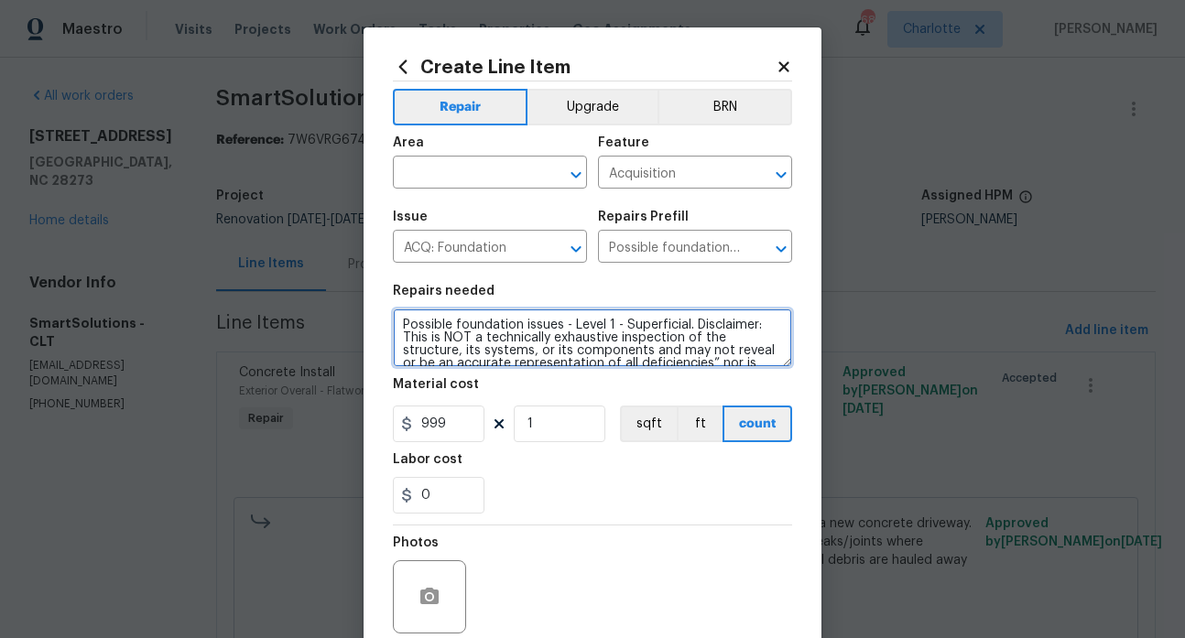
scroll to position [64, 0]
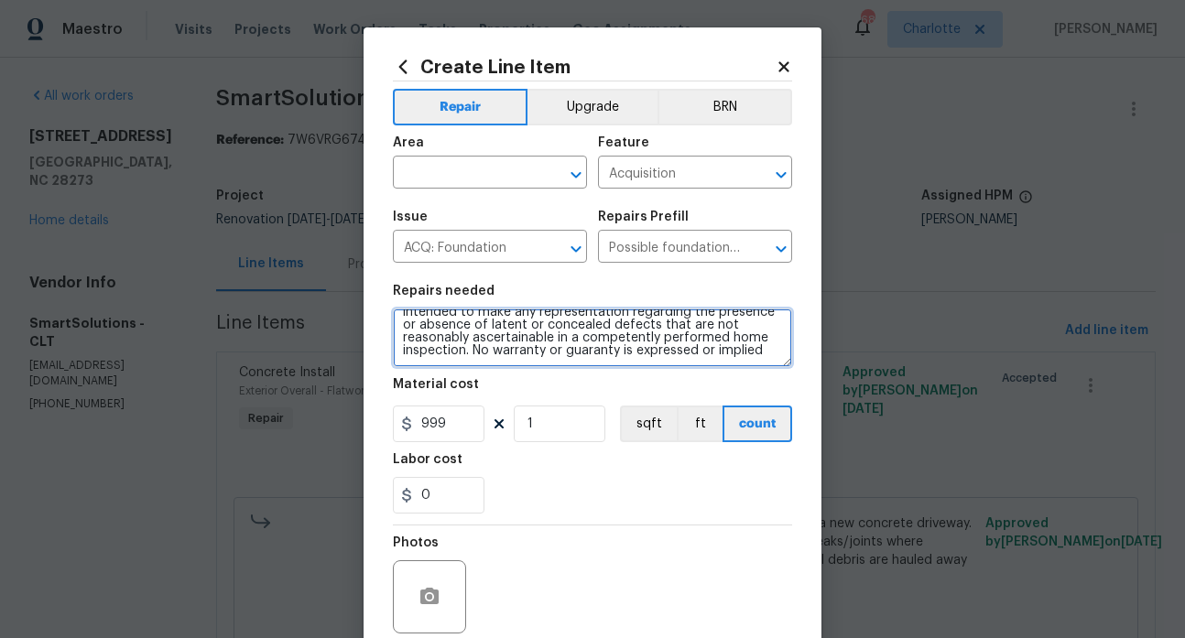
drag, startPoint x: 398, startPoint y: 320, endPoint x: 609, endPoint y: 388, distance: 221.2
click at [613, 393] on section "Repairs needed Possible foundation issues - Level 1 - Superficial. Disclaimer: …" at bounding box center [592, 399] width 399 height 251
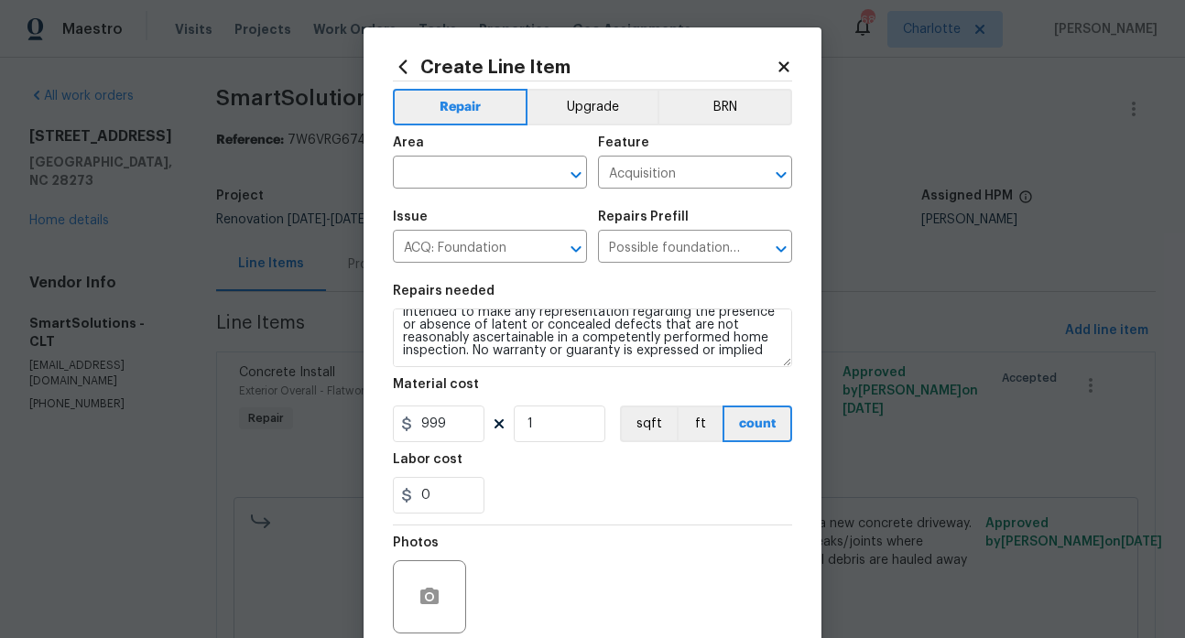
click at [779, 62] on icon at bounding box center [783, 66] width 10 height 10
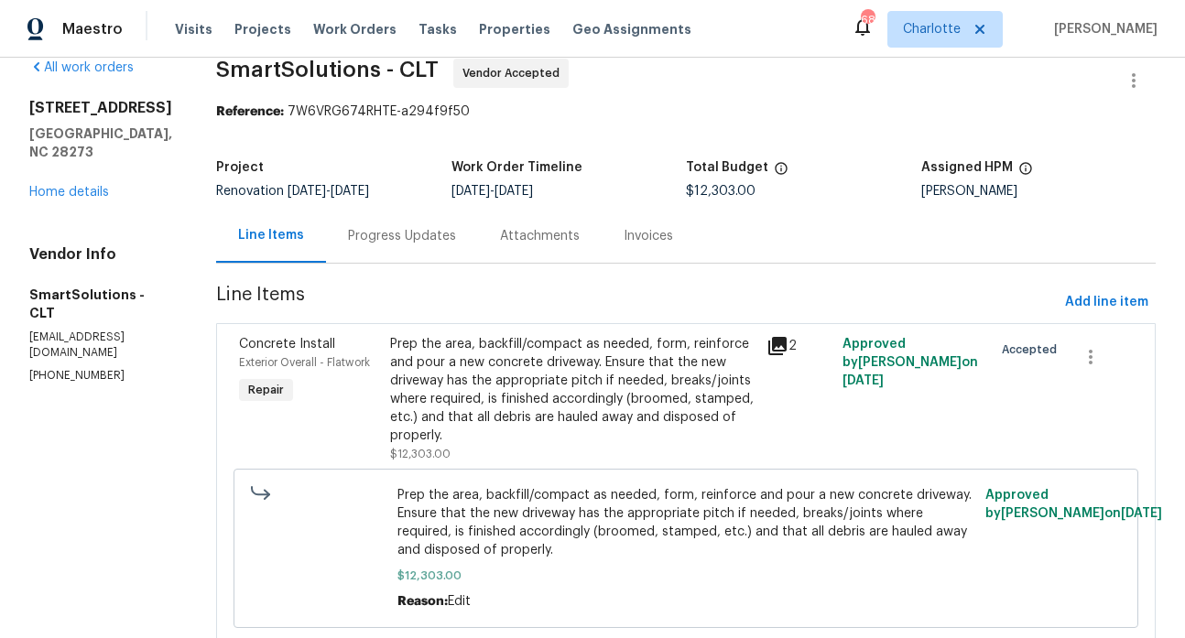
scroll to position [102, 0]
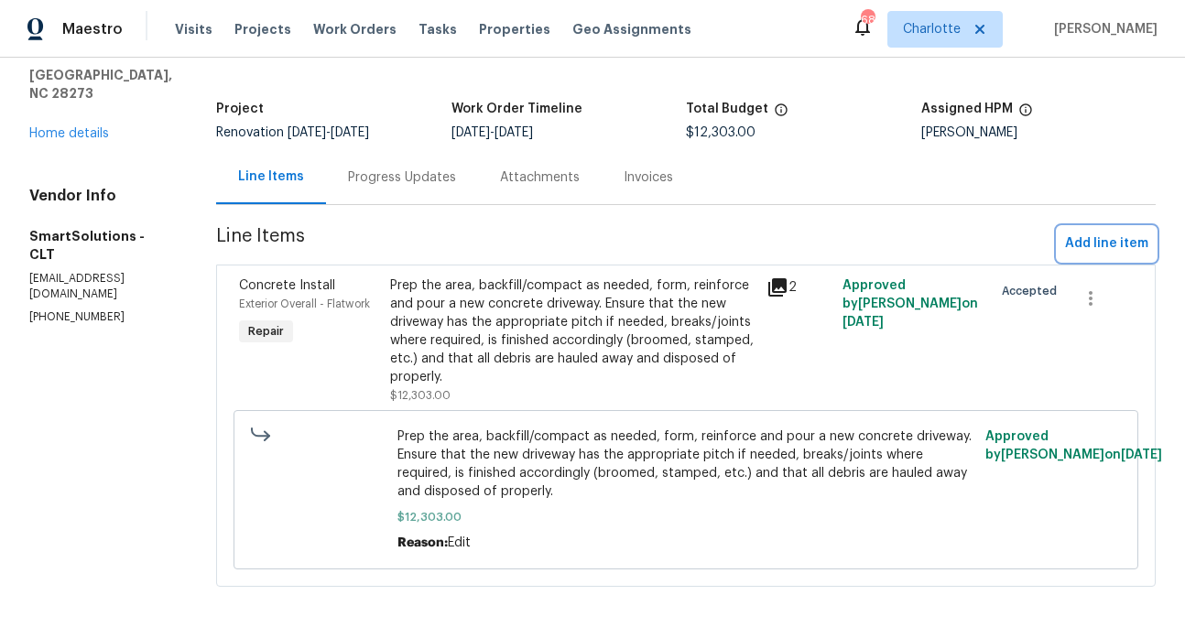
click at [1102, 233] on span "Add line item" at bounding box center [1106, 244] width 83 height 23
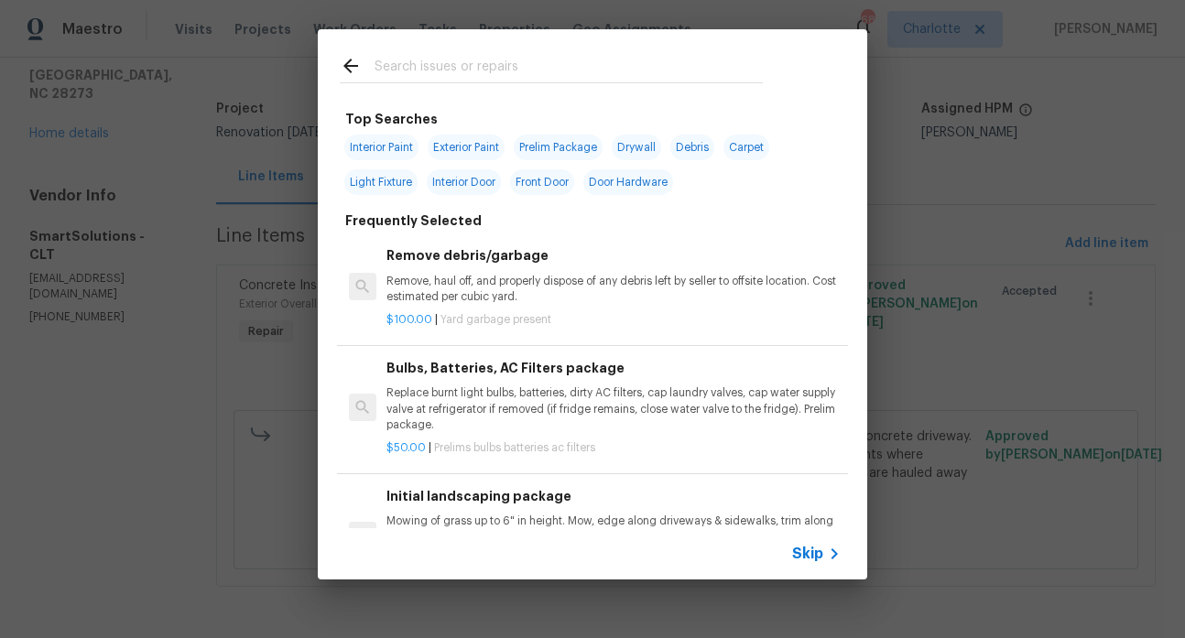
click at [424, 65] on input "text" at bounding box center [568, 68] width 388 height 27
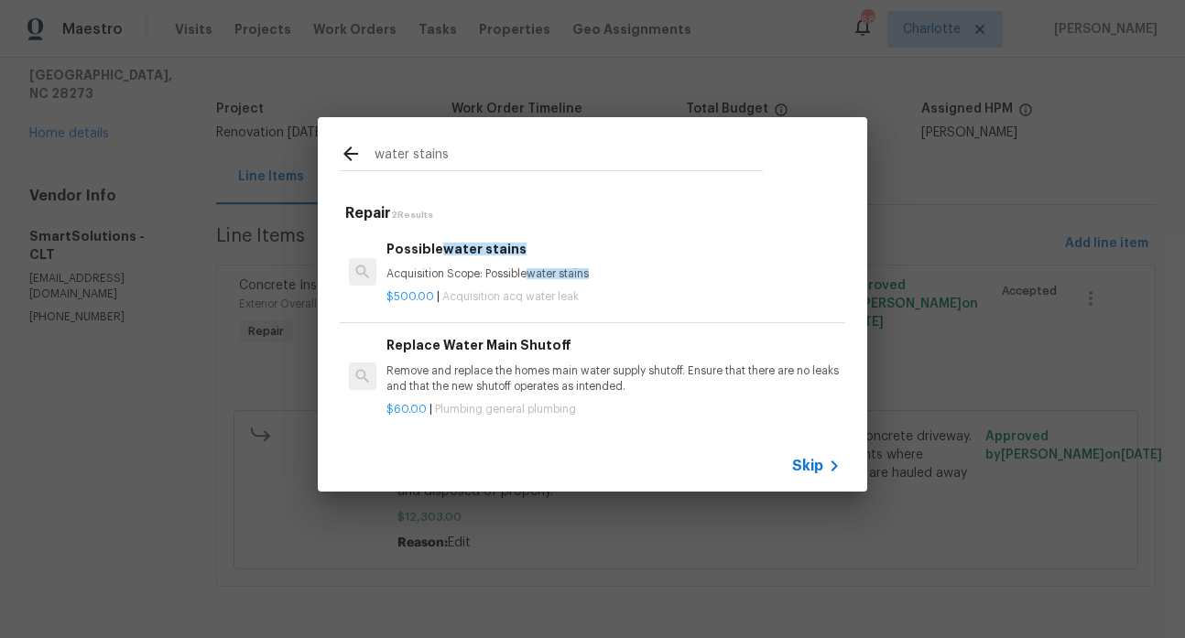
type input "water stains"
click at [489, 246] on span "water stains" at bounding box center [484, 249] width 83 height 13
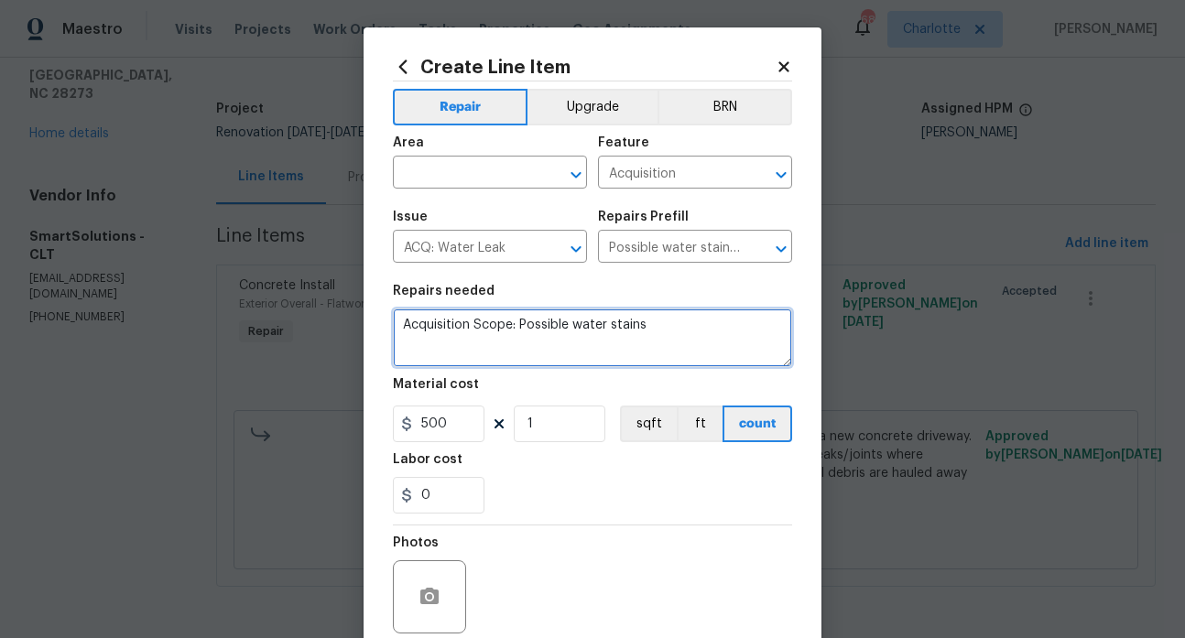
drag, startPoint x: 683, startPoint y: 324, endPoint x: 384, endPoint y: 316, distance: 298.5
click at [393, 317] on textarea "Acquisition Scope: Possible water stains" at bounding box center [592, 338] width 399 height 59
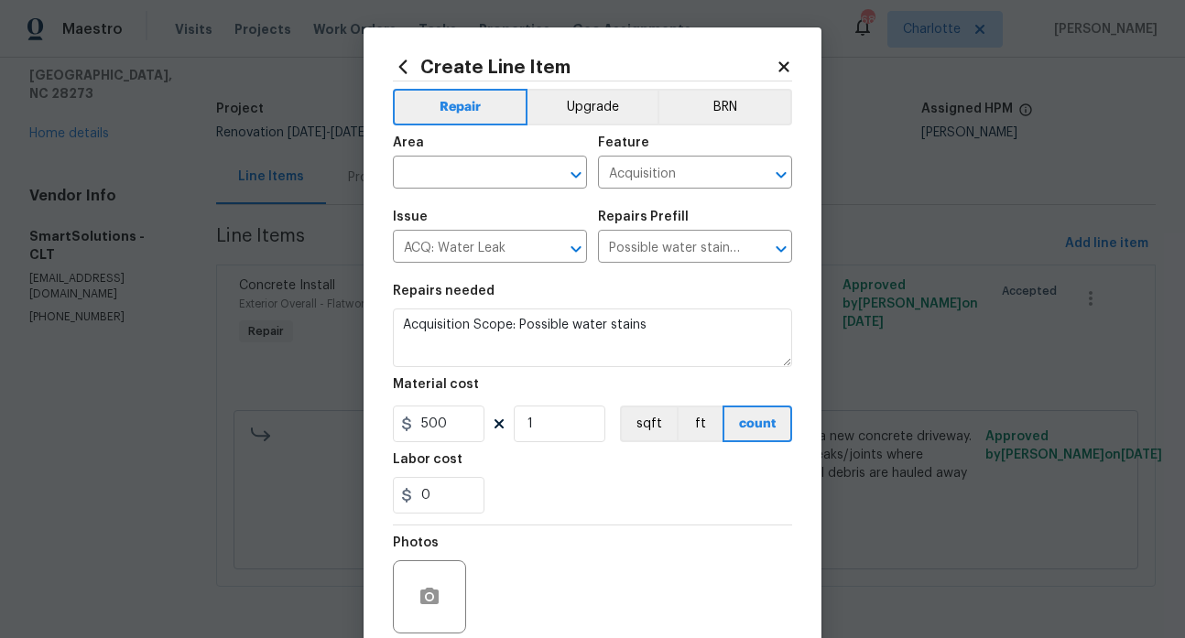
click at [780, 65] on icon at bounding box center [783, 66] width 10 height 10
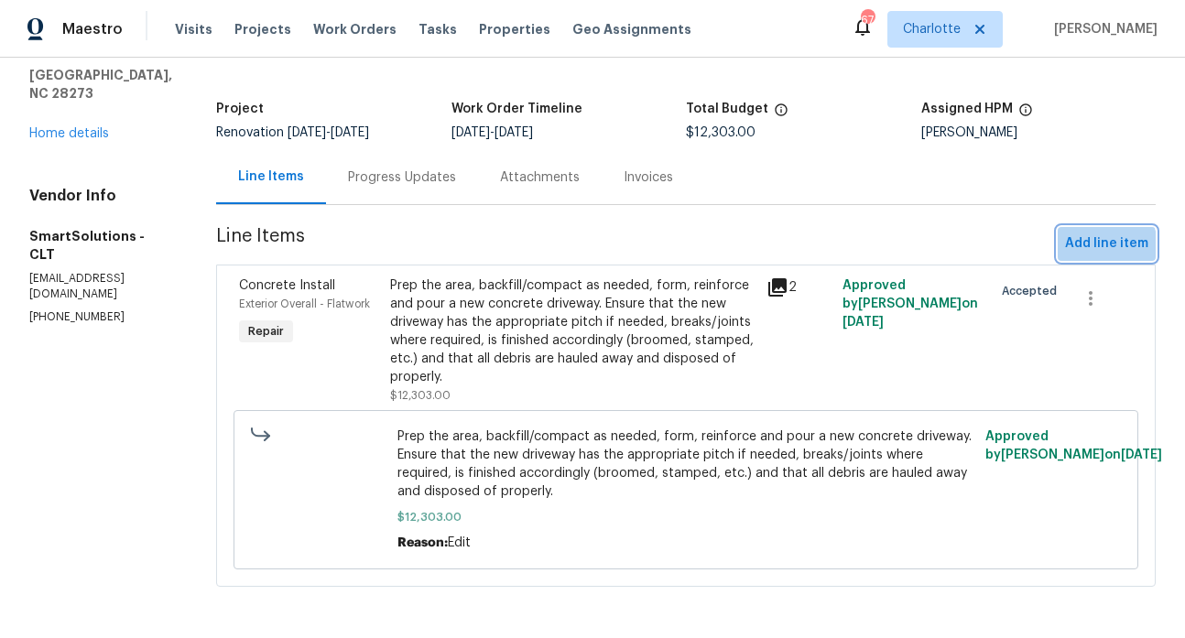
click at [1086, 233] on span "Add line item" at bounding box center [1106, 244] width 83 height 23
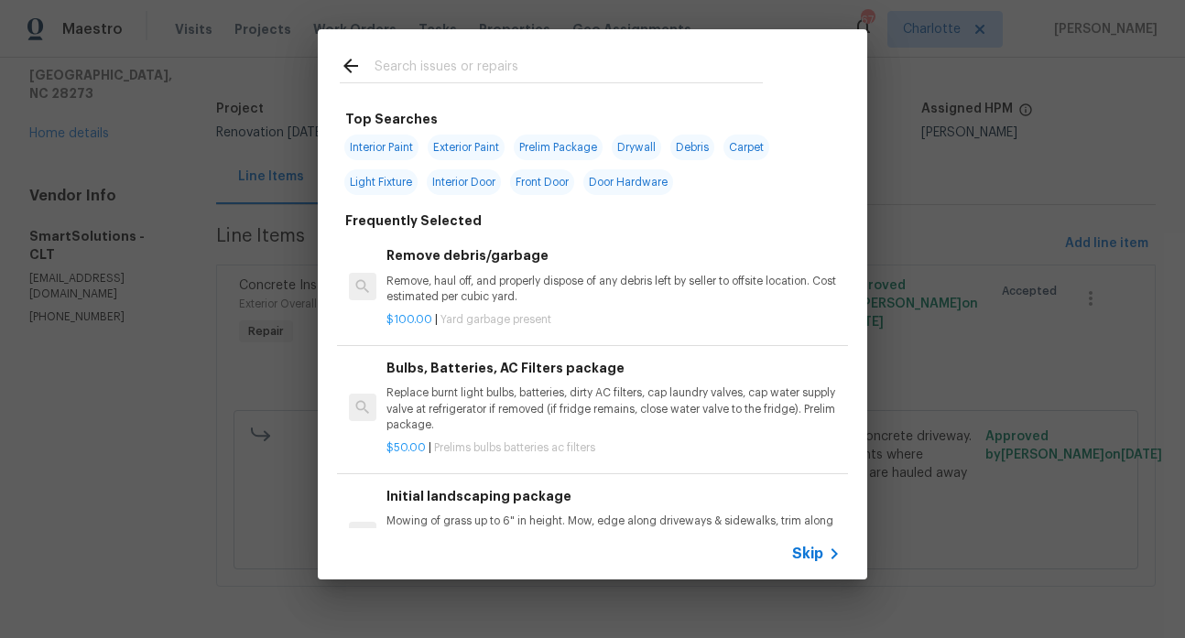
click at [430, 70] on input "text" at bounding box center [568, 68] width 388 height 27
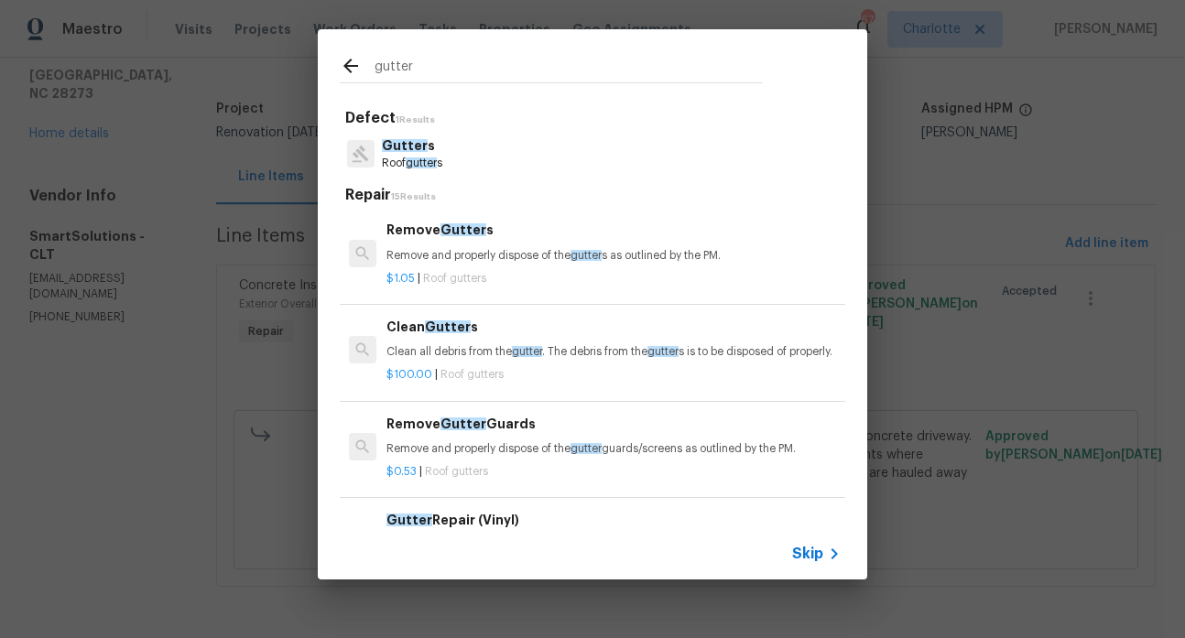
type input "gutter"
click at [451, 339] on div "Clean Gutter s Clean all debris from the gutter . The debris from the gutter s …" at bounding box center [613, 339] width 454 height 44
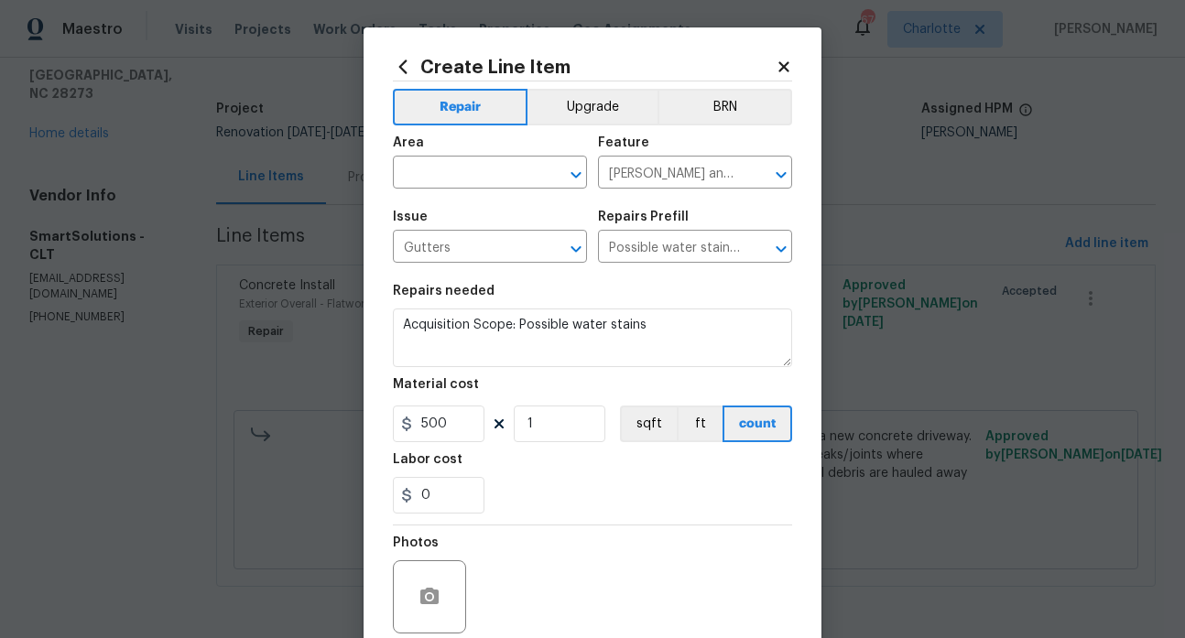
type textarea "Clean all debris from the gutter. The debris from the gutters is to be disposed…"
type input "Clean Gutters $100.00"
type input "100"
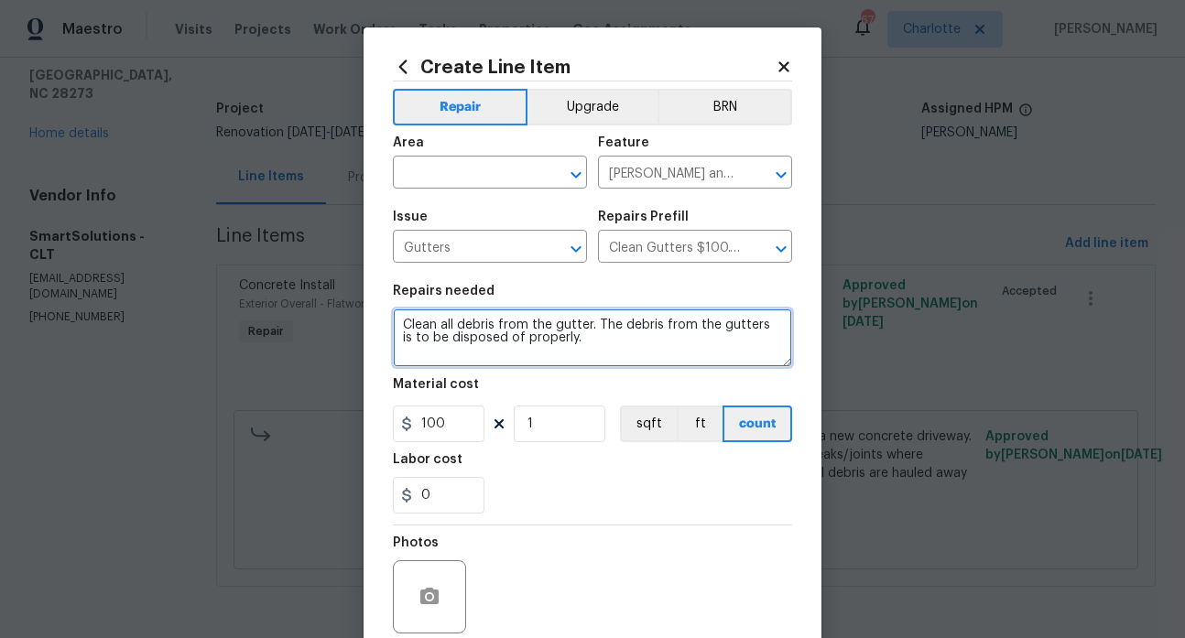
drag, startPoint x: 575, startPoint y: 339, endPoint x: 391, endPoint y: 298, distance: 188.4
click at [393, 298] on figure "Repairs needed Clean all debris from the gutter. The debris from the gutters is…" at bounding box center [592, 326] width 399 height 82
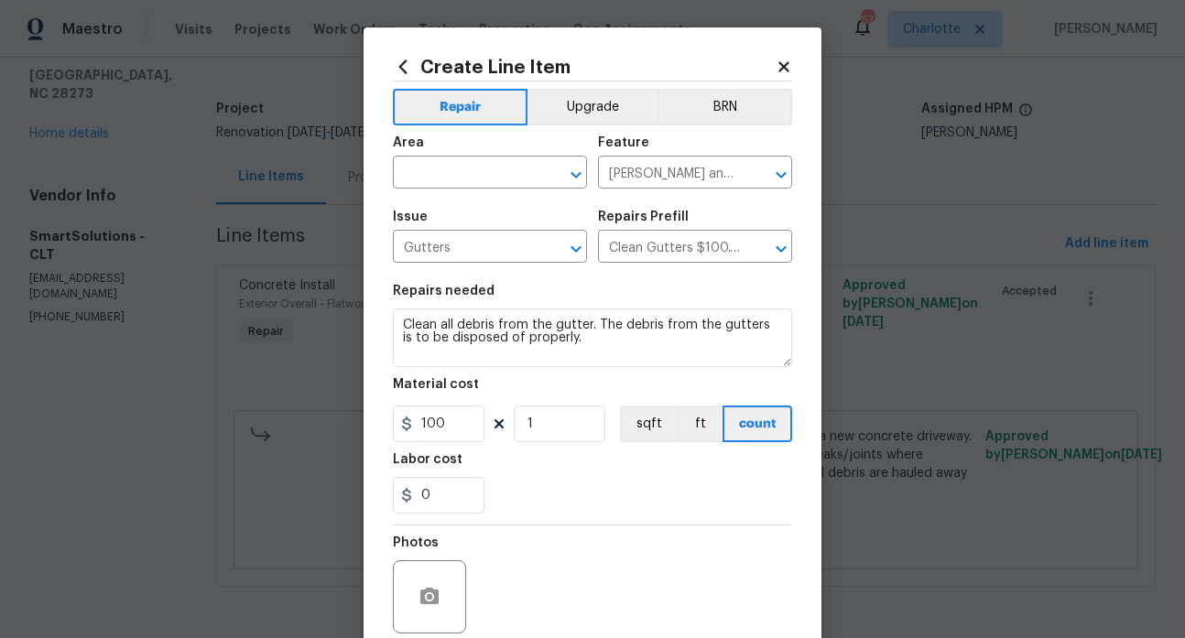
click at [775, 62] on icon at bounding box center [783, 67] width 16 height 16
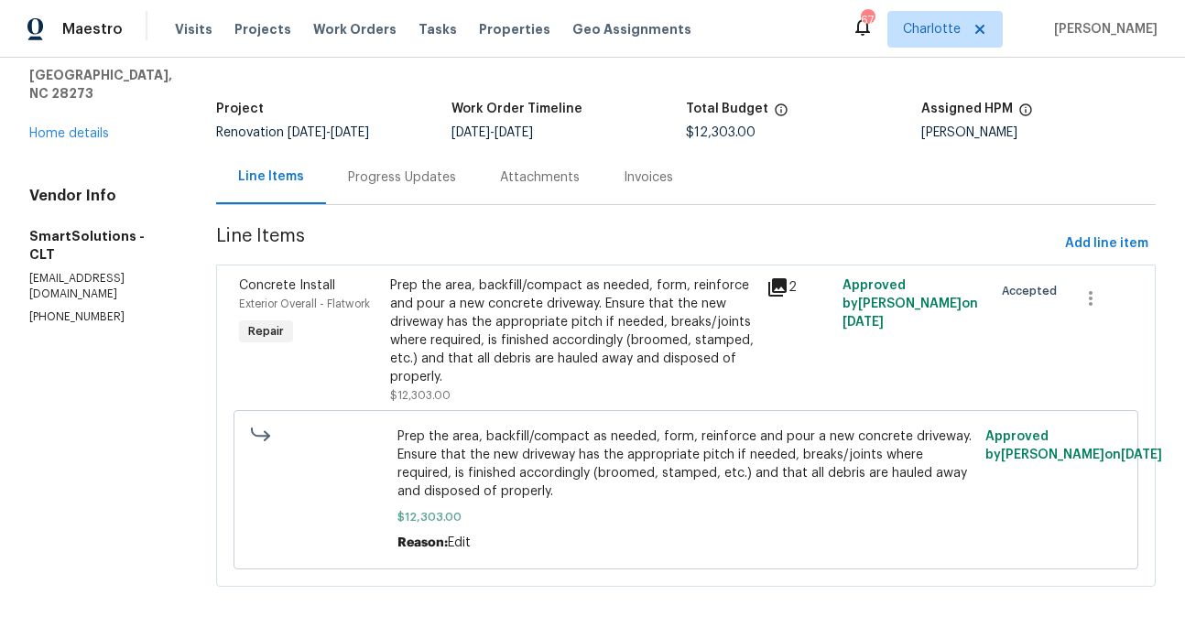
drag, startPoint x: 1031, startPoint y: 592, endPoint x: 1035, endPoint y: 659, distance: 67.0
click at [1035, 637] on html "Maestro Visits Projects Work Orders Tasks Properties Geo Assignments 67 Charlot…" at bounding box center [592, 319] width 1185 height 638
click at [94, 127] on link "Home details" at bounding box center [69, 133] width 80 height 13
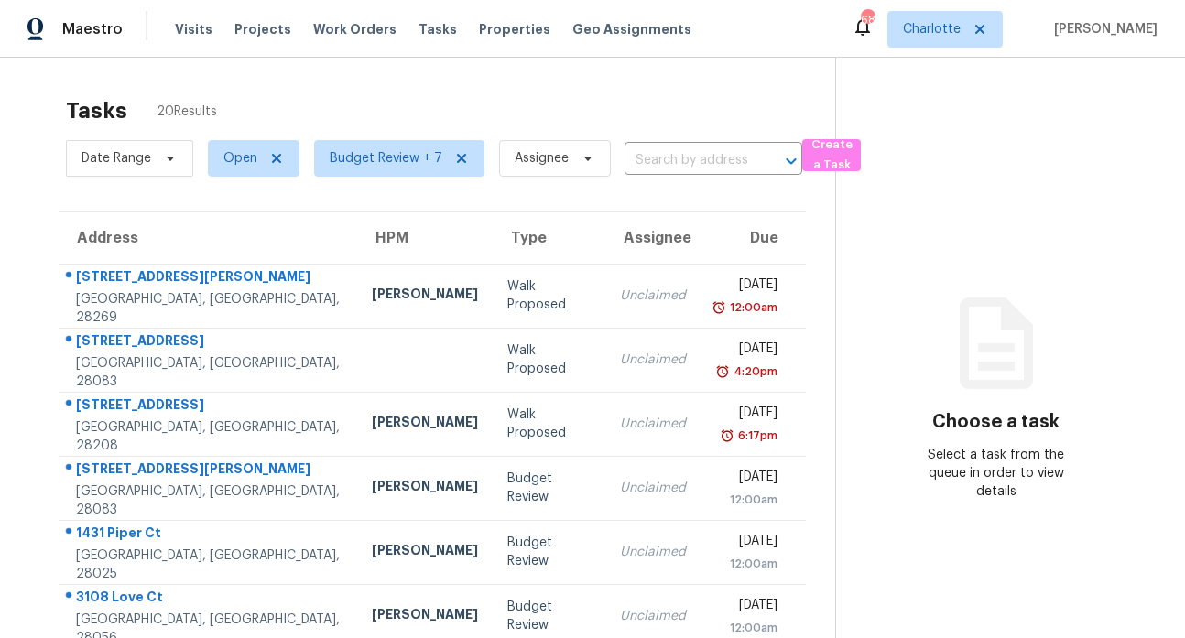
click at [981, 119] on section "Choose a task Select a task from the queue in order to view details" at bounding box center [995, 506] width 320 height 896
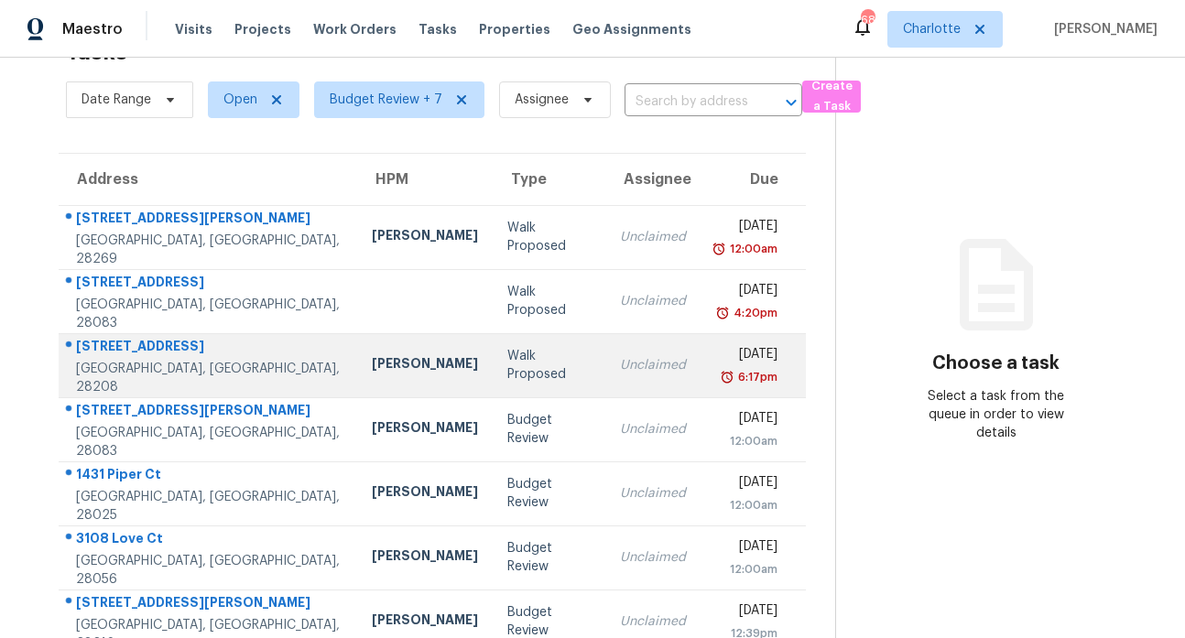
scroll to position [329, 0]
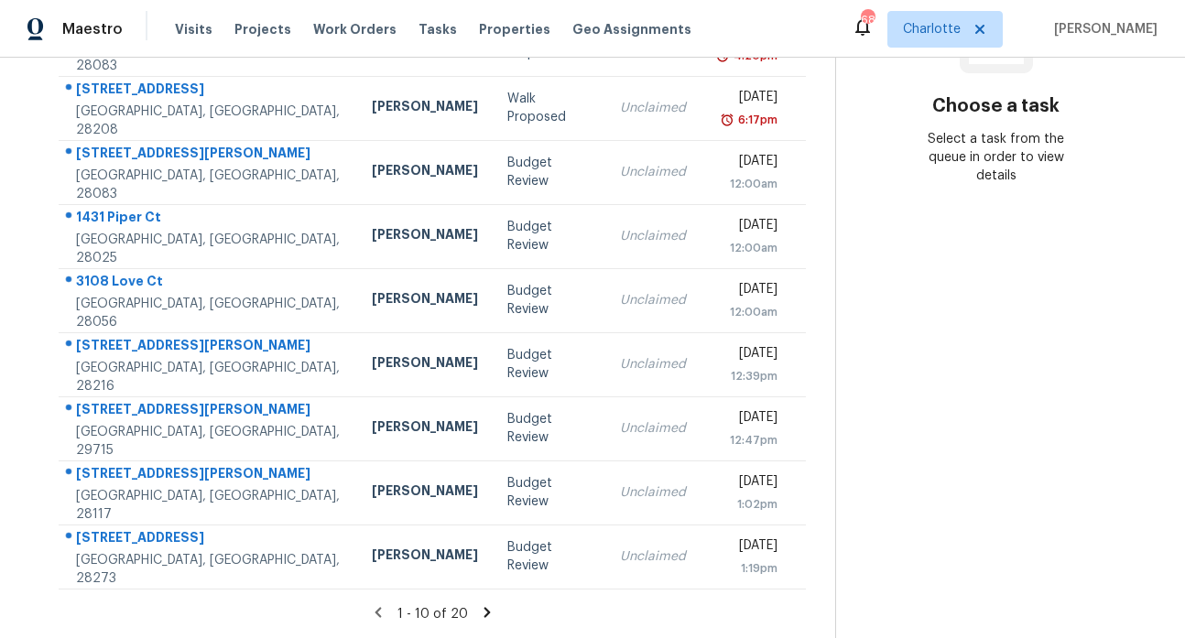
click at [483, 607] on icon at bounding box center [486, 612] width 6 height 10
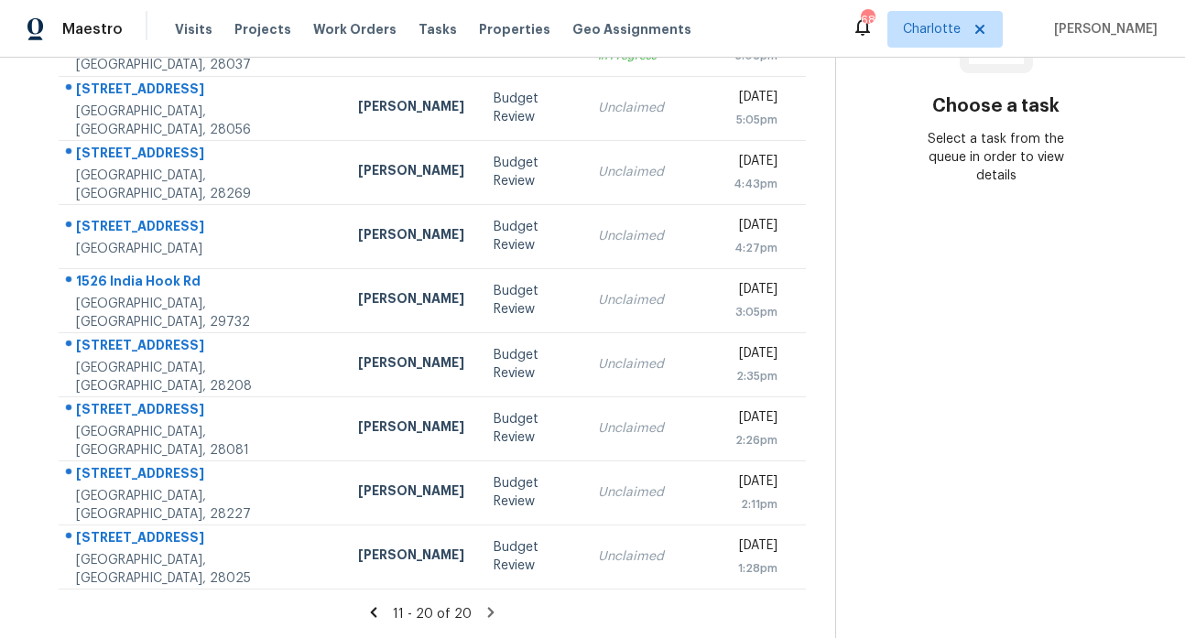
click at [369, 604] on icon at bounding box center [373, 612] width 16 height 16
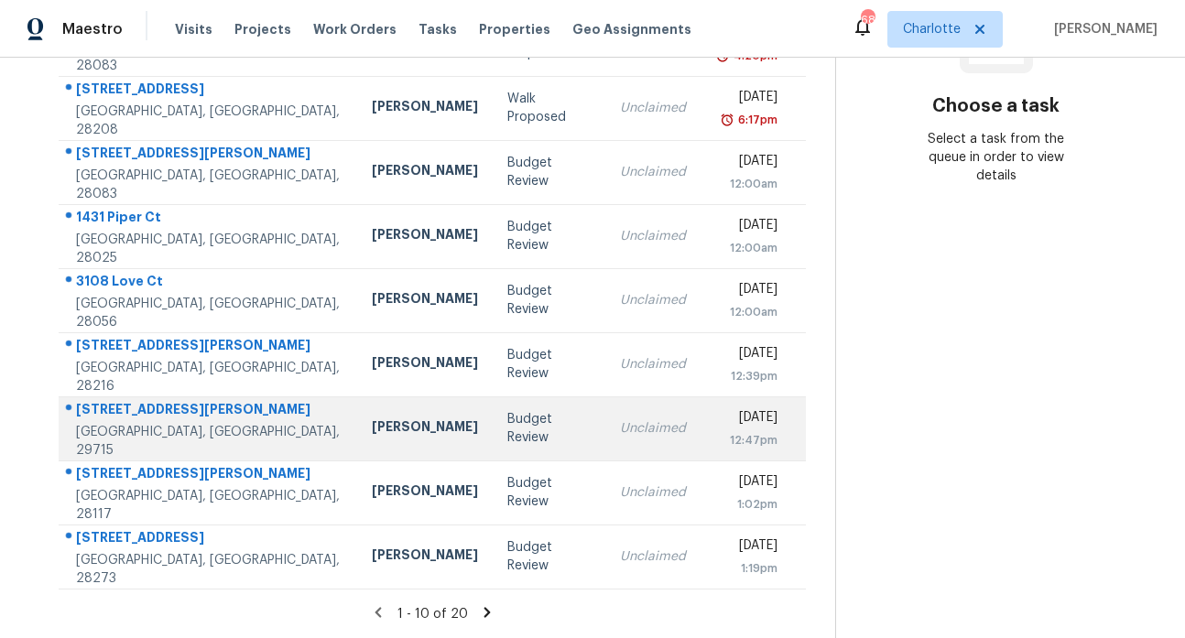
scroll to position [237, 0]
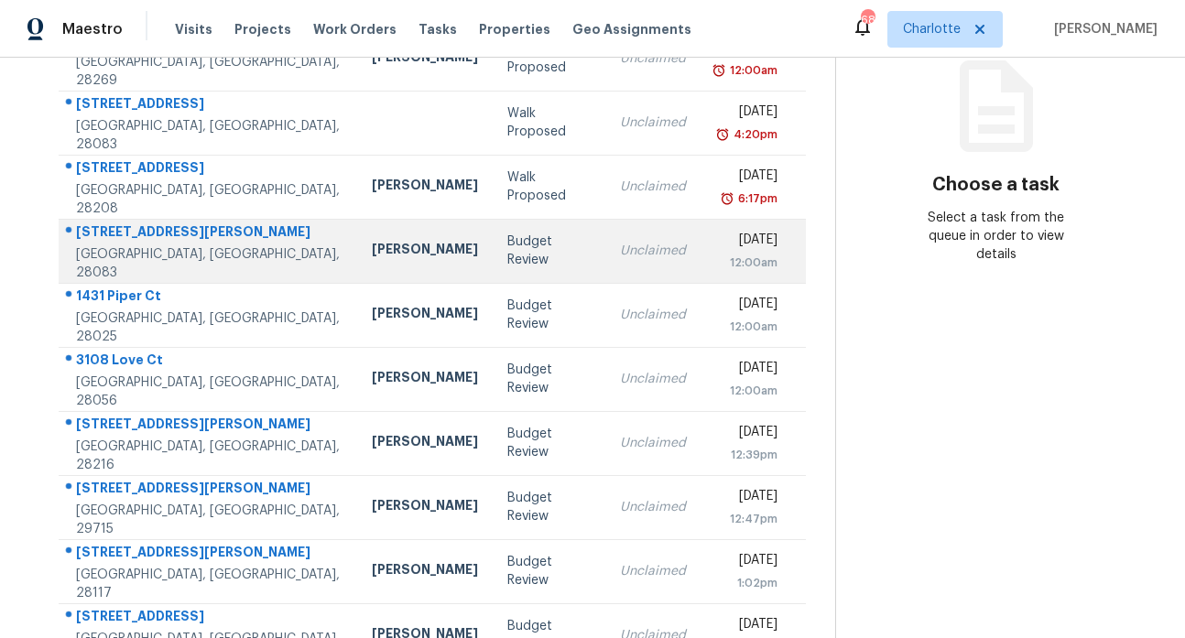
click at [133, 235] on div "[STREET_ADDRESS][PERSON_NAME]" at bounding box center [209, 233] width 266 height 23
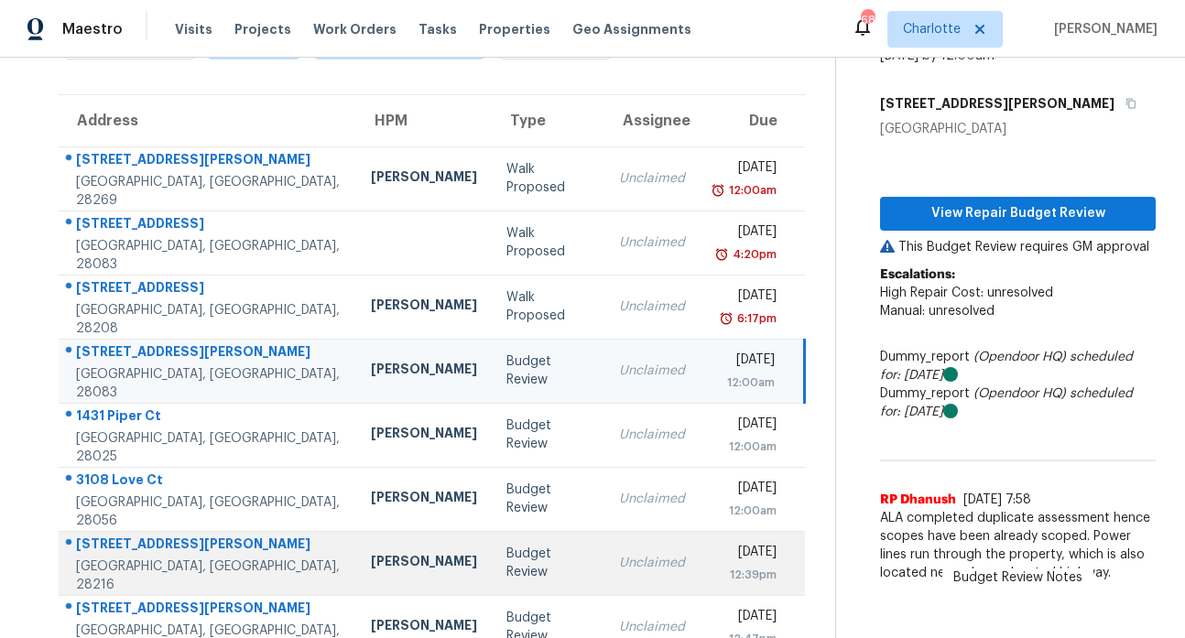
scroll to position [142, 0]
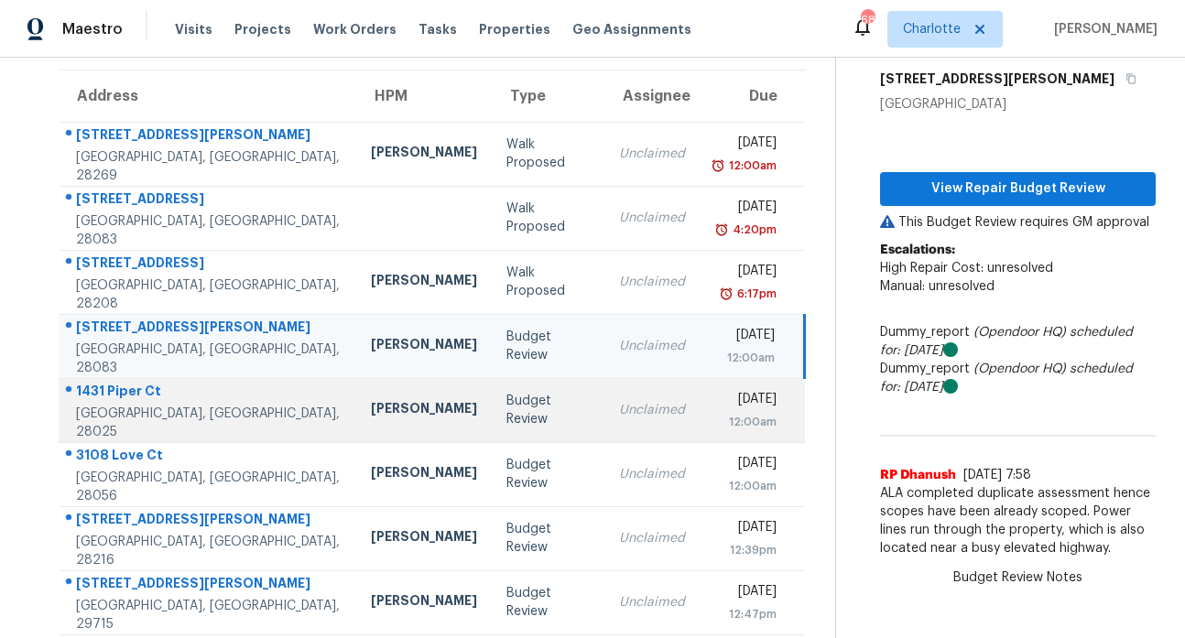
click at [115, 397] on div "1431 Piper Ct" at bounding box center [208, 393] width 265 height 23
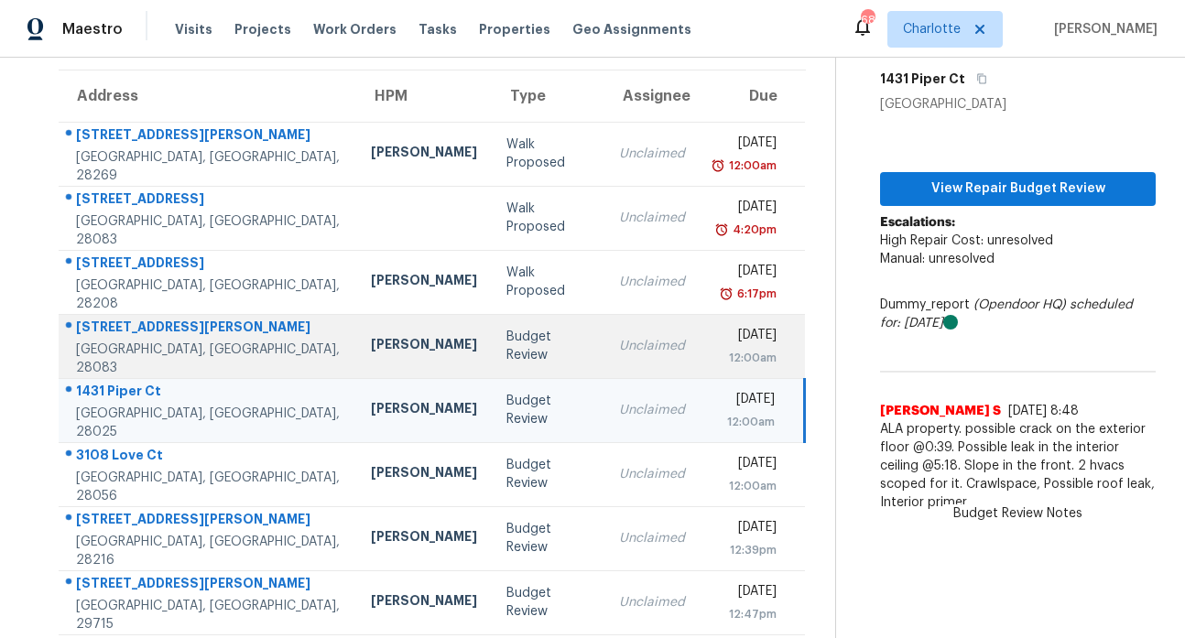
click at [122, 339] on div "2707 Ireton Pl" at bounding box center [208, 329] width 265 height 23
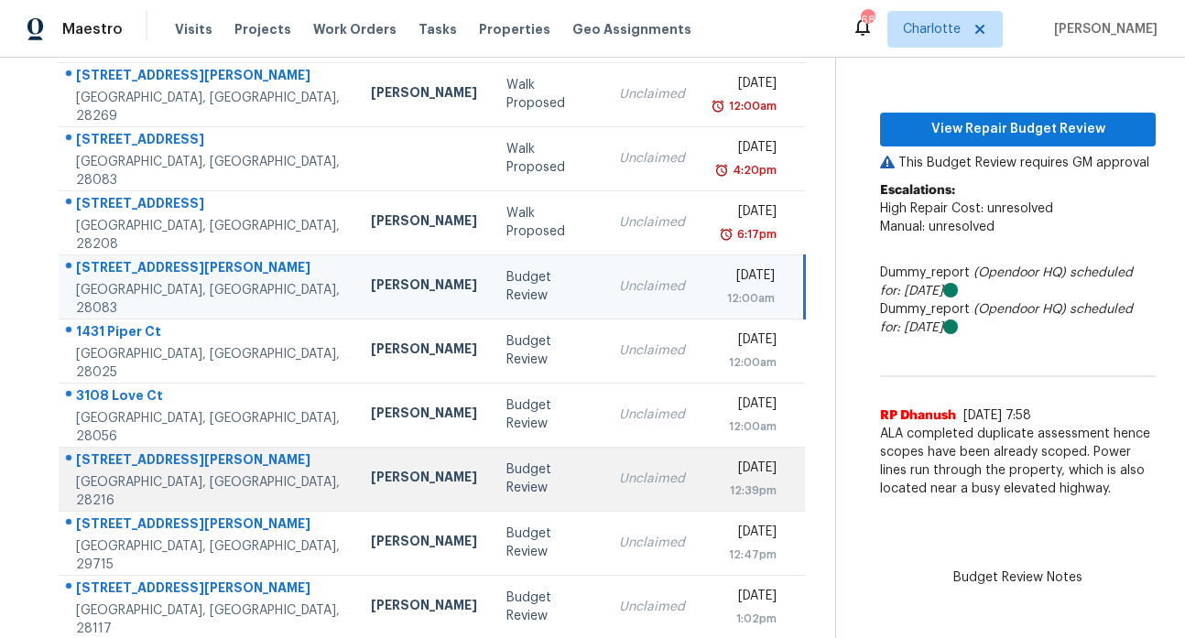
scroll to position [198, 0]
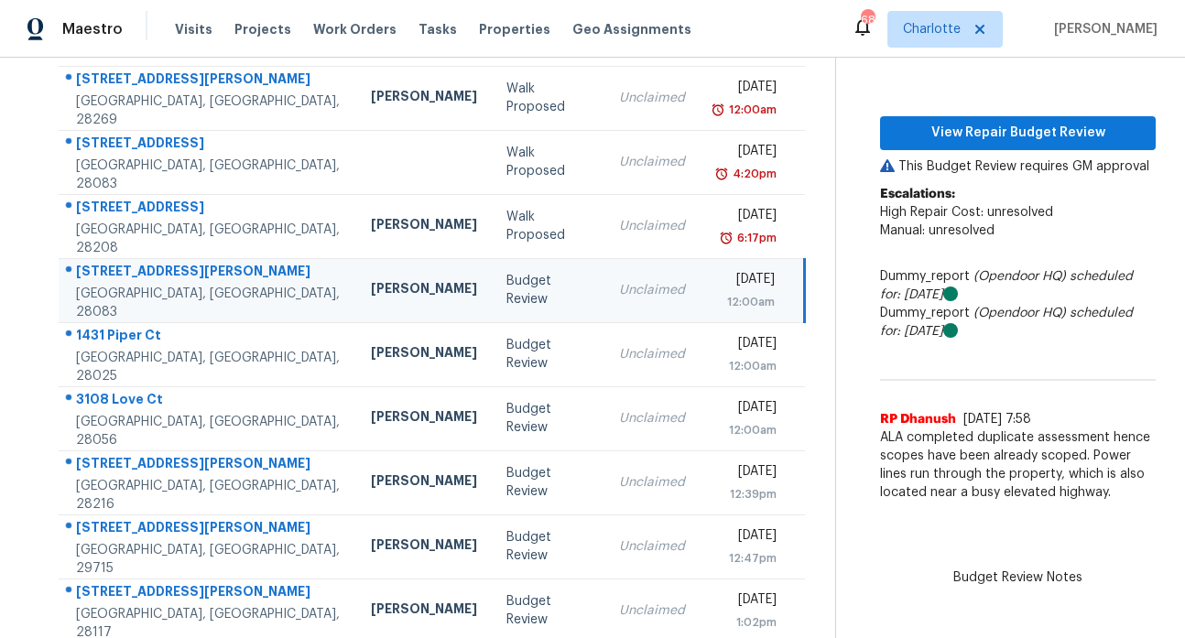
click at [123, 281] on div "2707 Ireton Pl" at bounding box center [208, 273] width 265 height 23
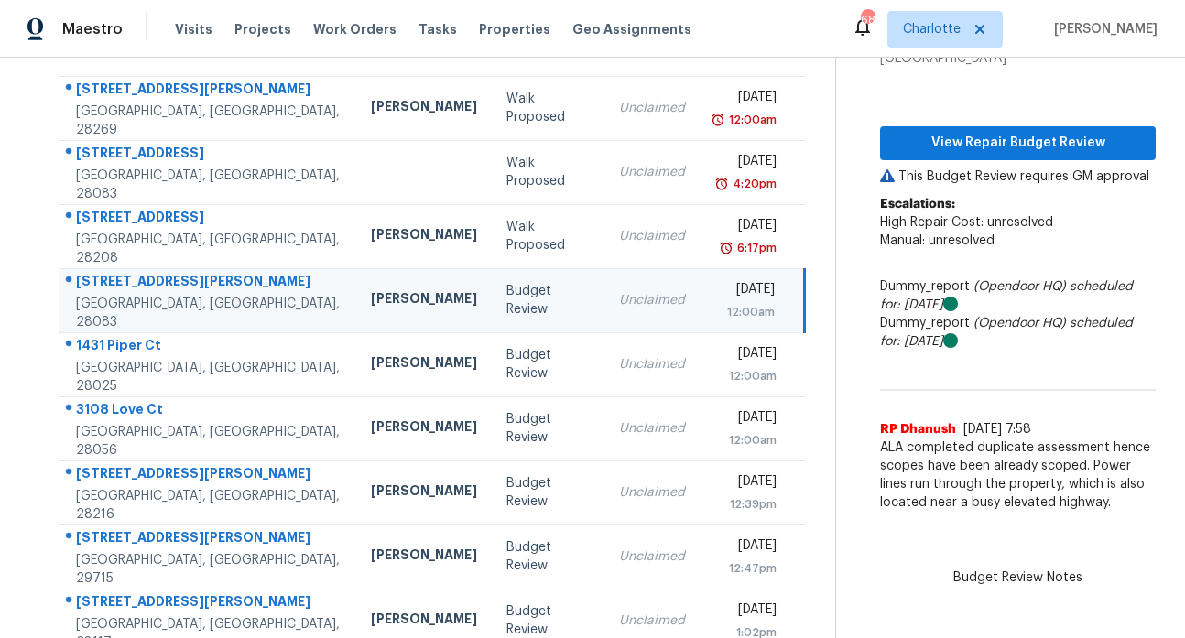
scroll to position [60, 0]
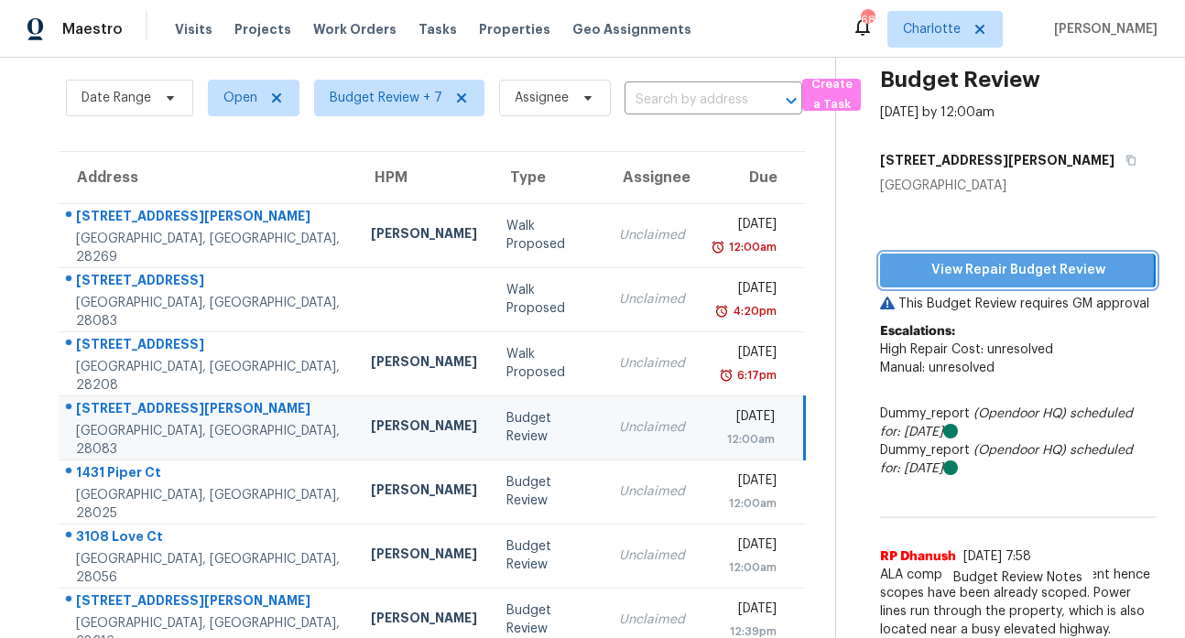
click at [931, 267] on span "View Repair Budget Review" at bounding box center [1017, 270] width 246 height 23
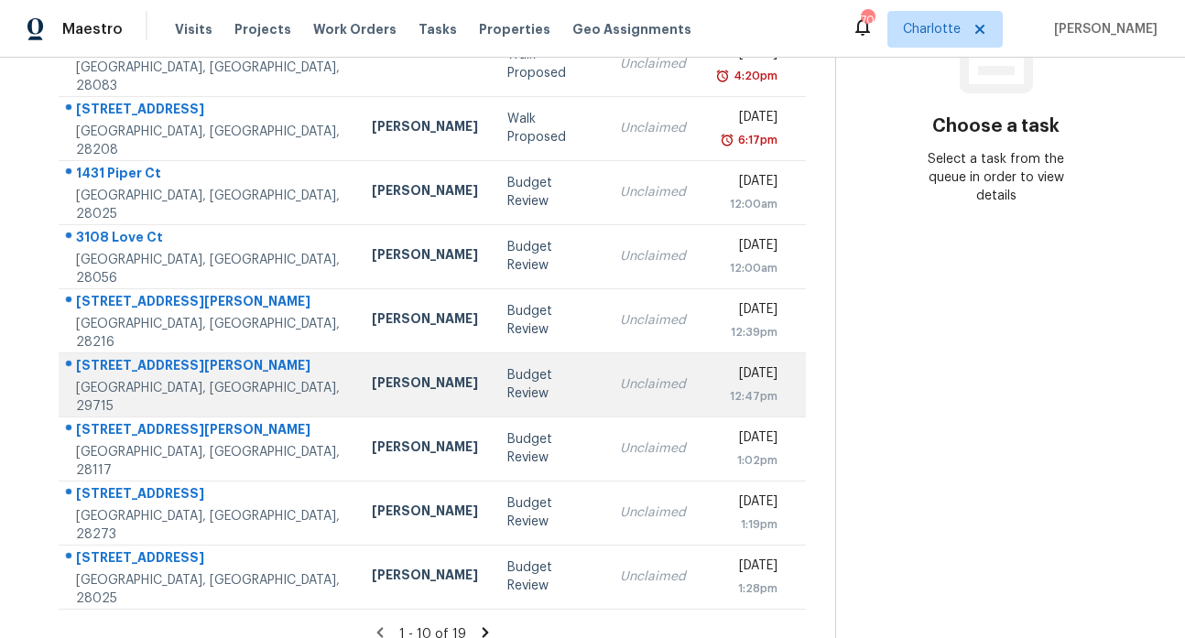
scroll to position [291, 0]
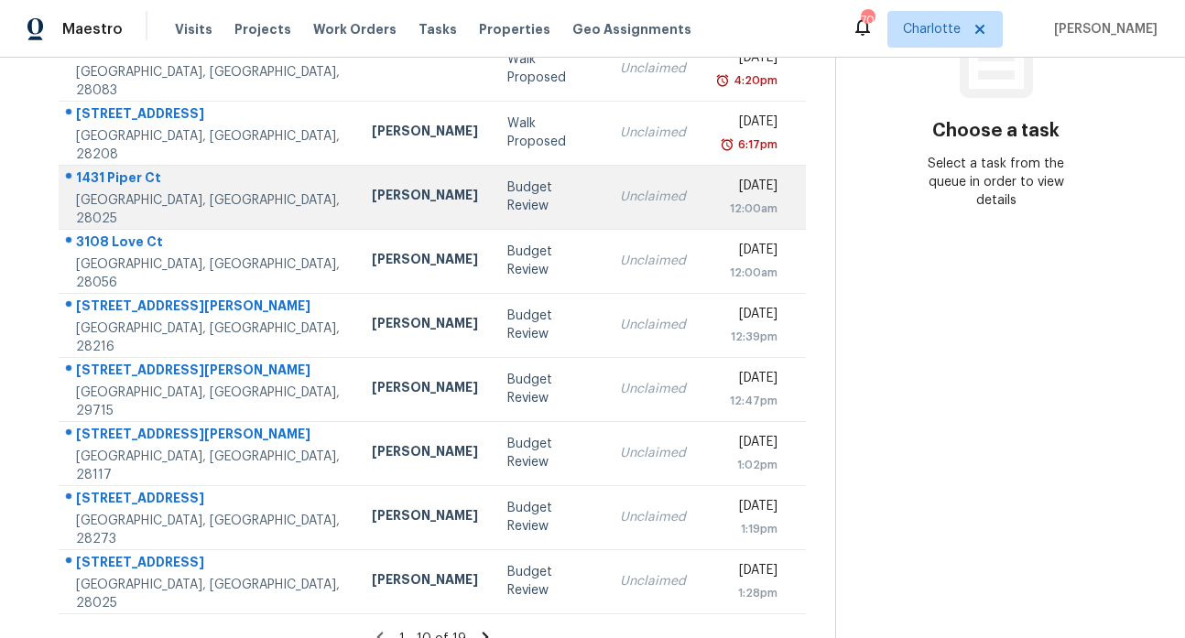
click at [114, 184] on div "1431 Piper Ct" at bounding box center [209, 179] width 266 height 23
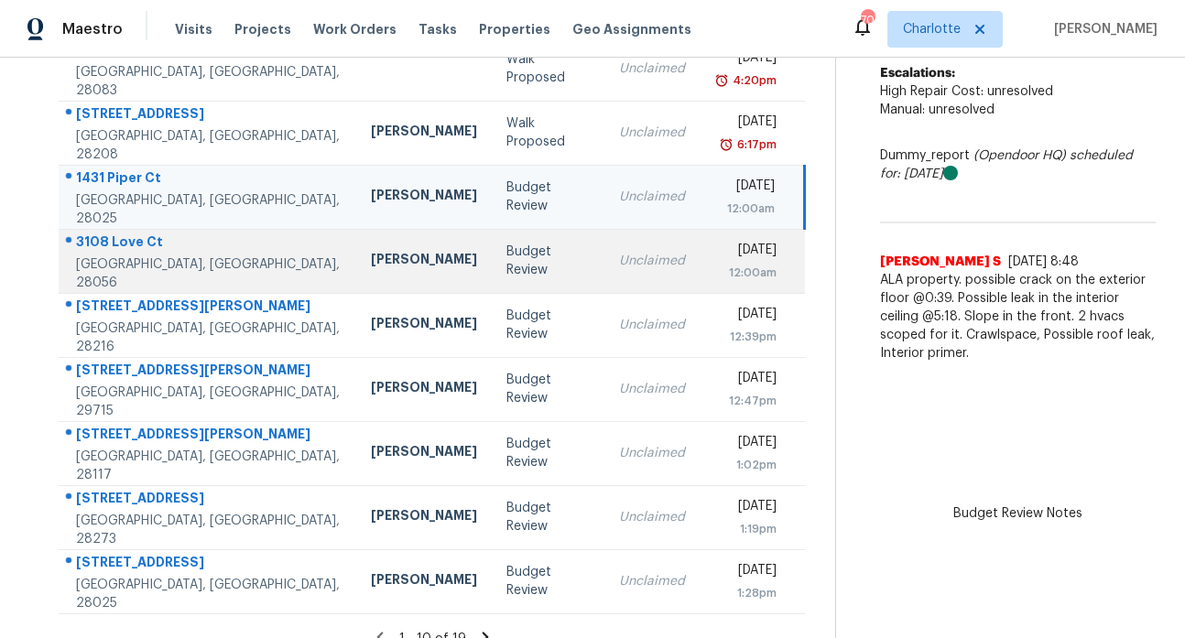
click at [122, 249] on div "3108 Love Ct" at bounding box center [208, 244] width 265 height 23
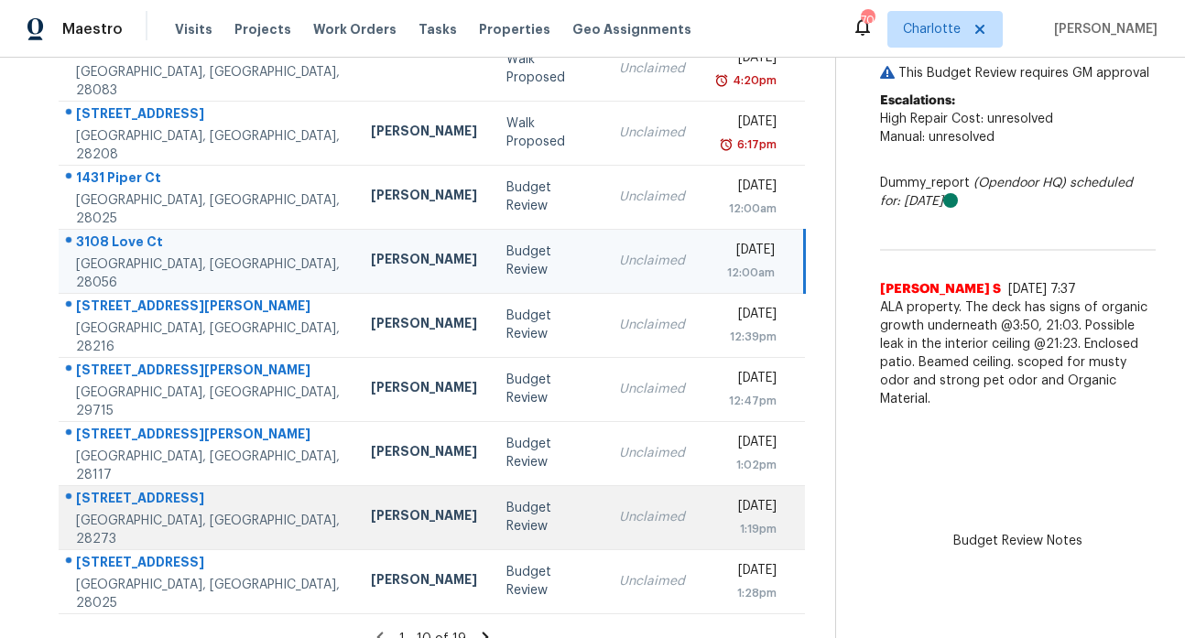
click at [111, 501] on div "[STREET_ADDRESS]" at bounding box center [208, 500] width 265 height 23
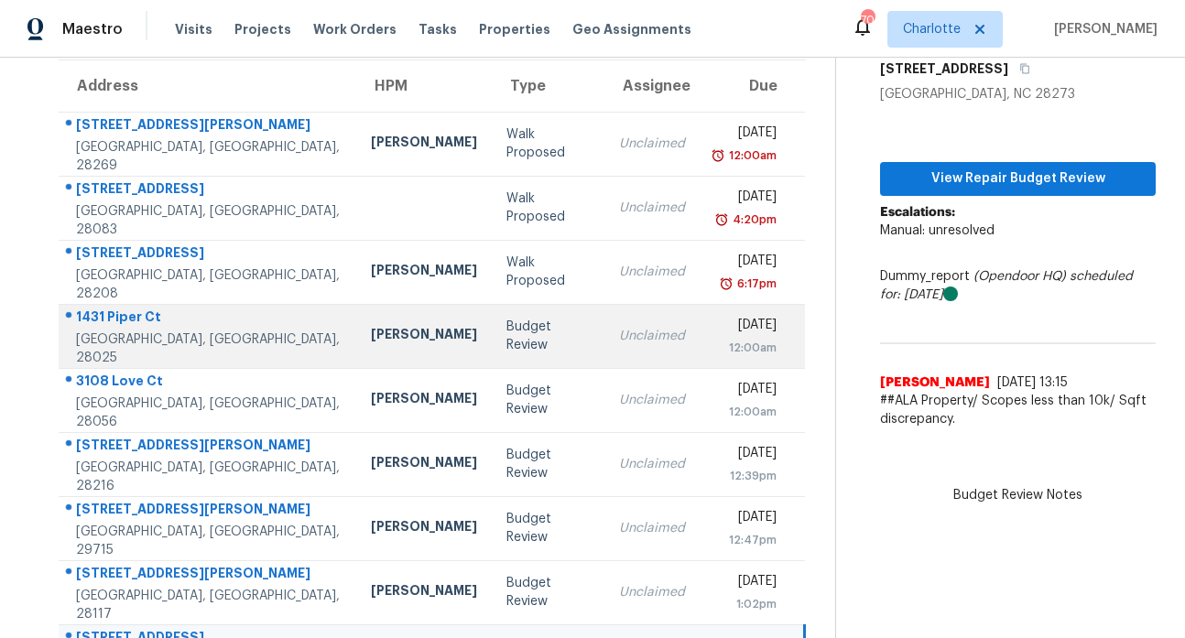
scroll to position [154, 0]
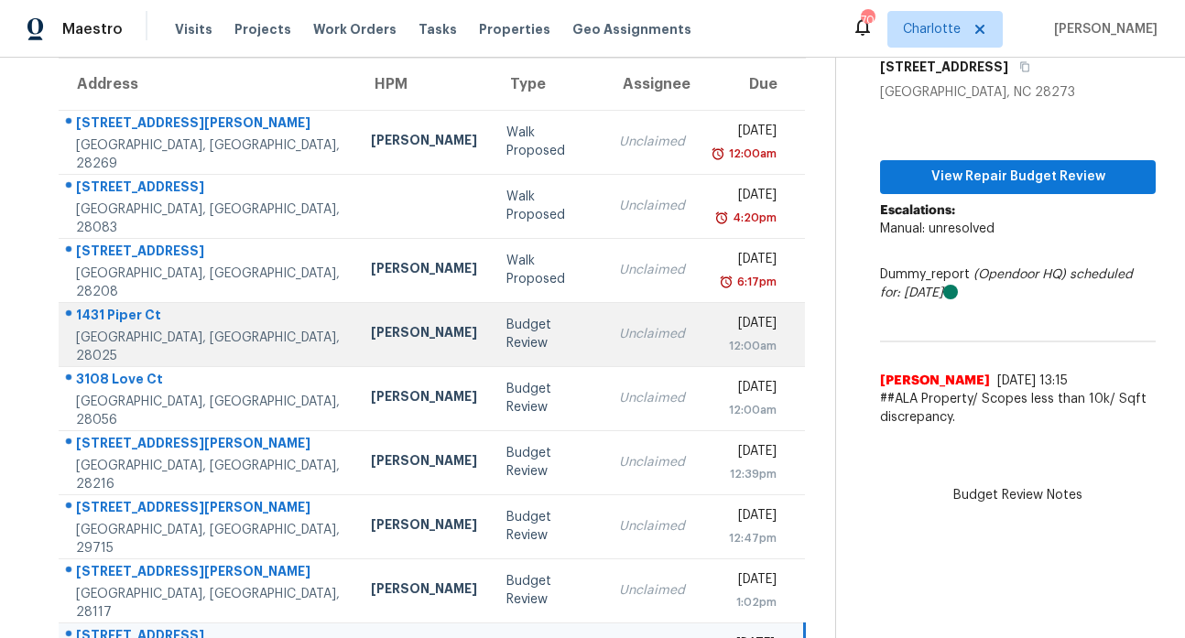
click at [92, 323] on div "1431 Piper Ct" at bounding box center [208, 317] width 265 height 23
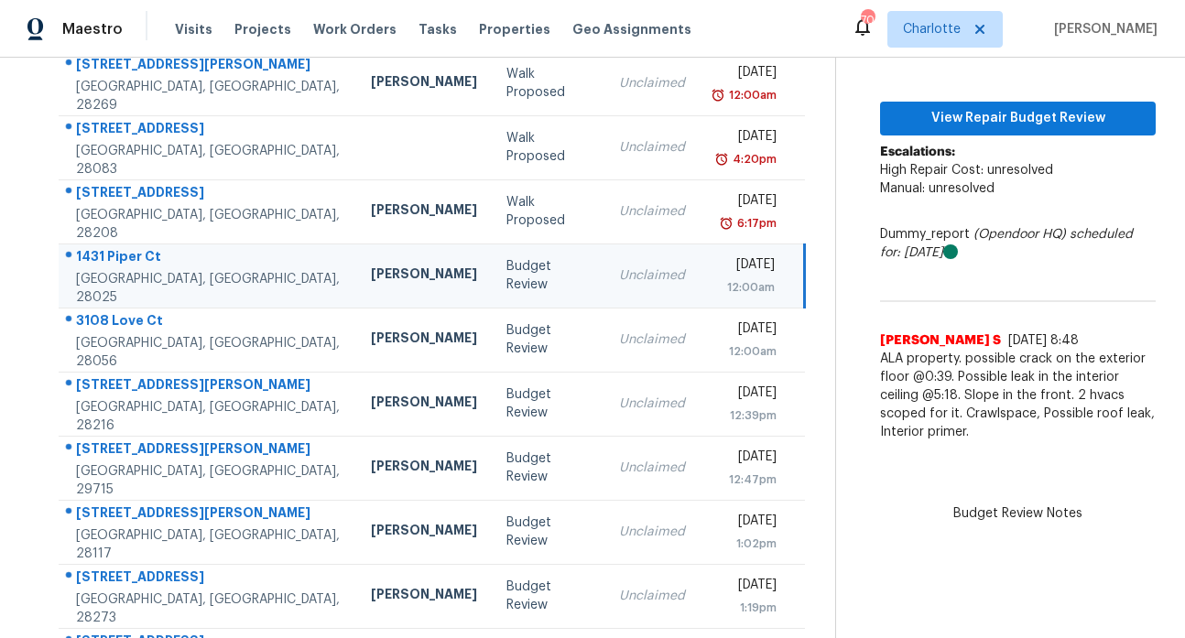
scroll to position [211, 0]
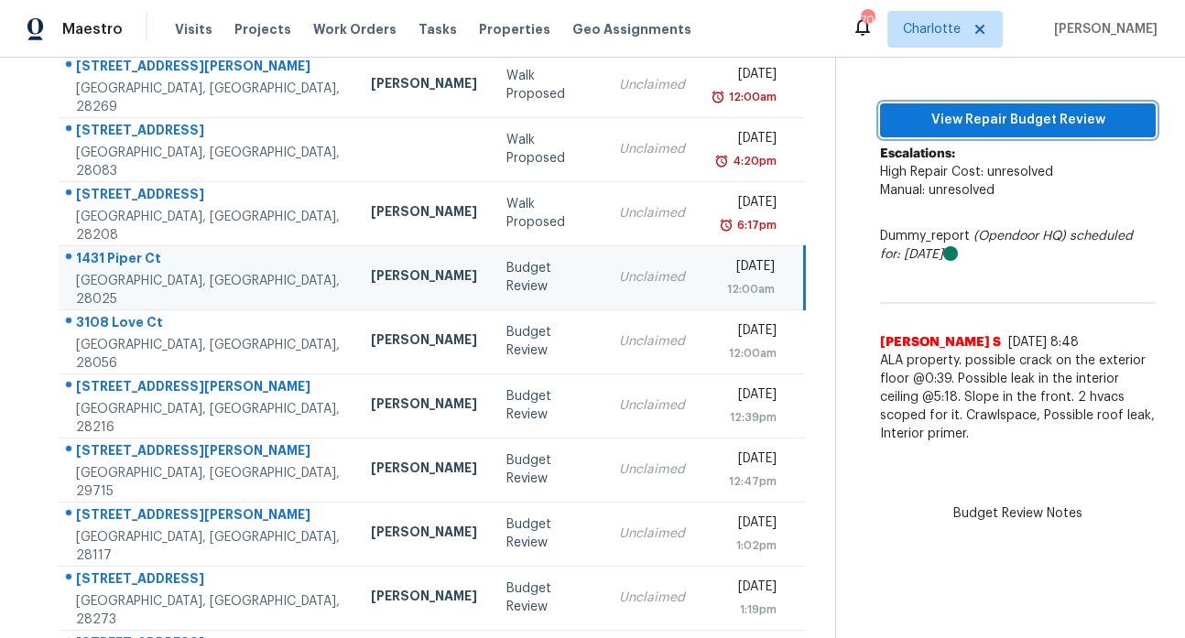
click at [983, 118] on span "View Repair Budget Review" at bounding box center [1017, 120] width 246 height 23
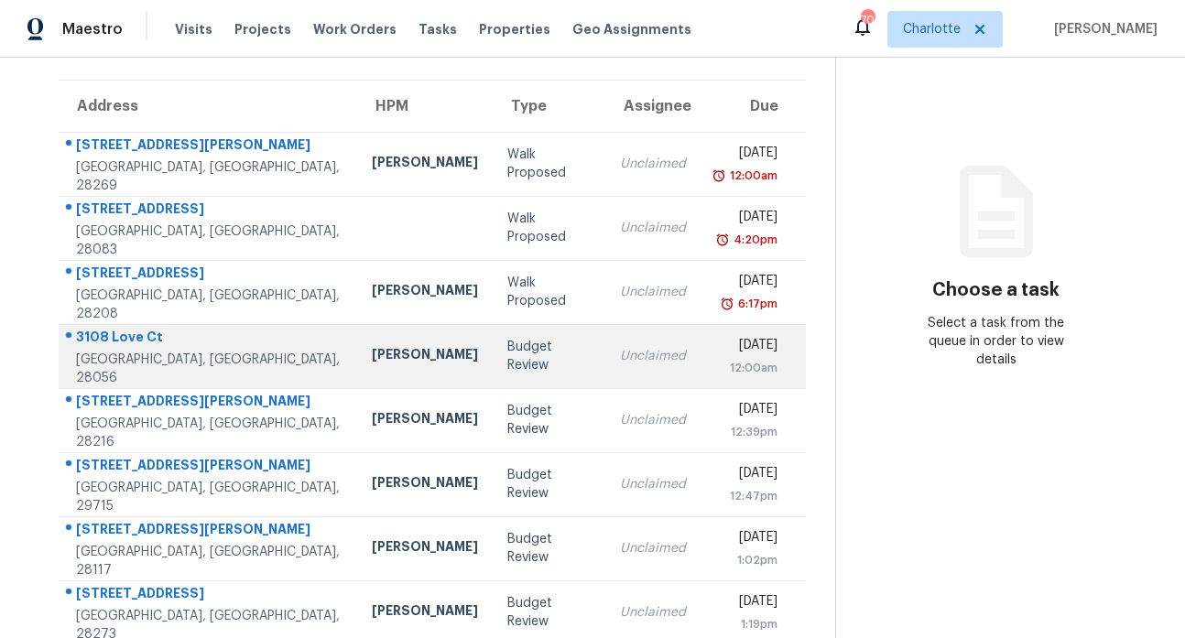
scroll to position [139, 0]
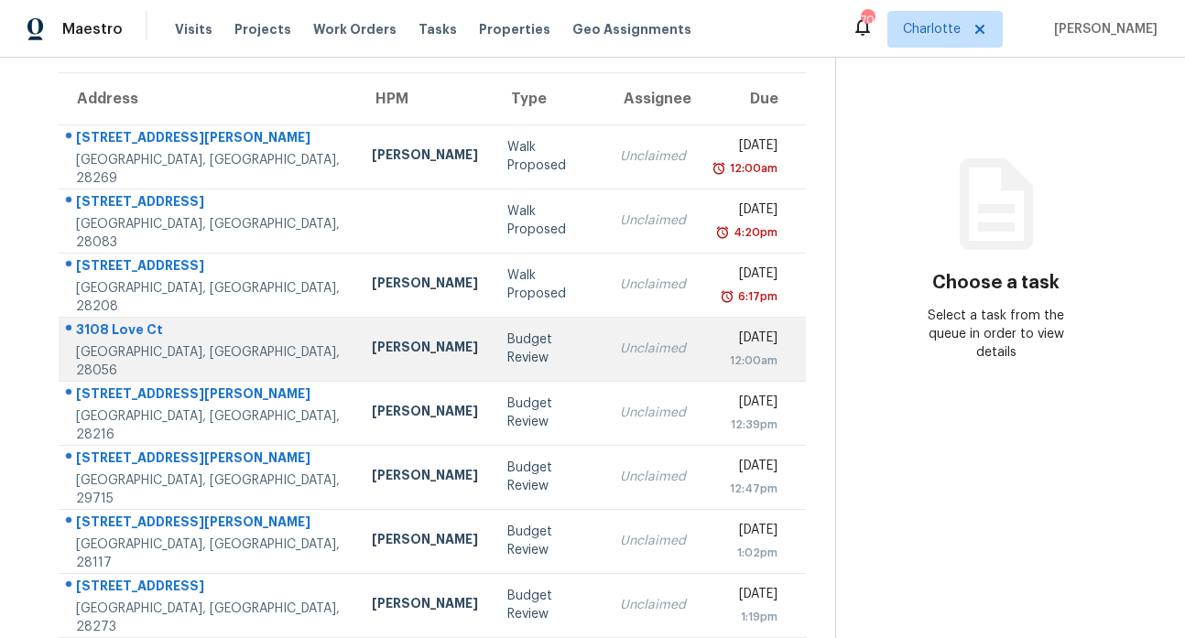
click at [136, 335] on div "3108 Love Ct" at bounding box center [209, 331] width 266 height 23
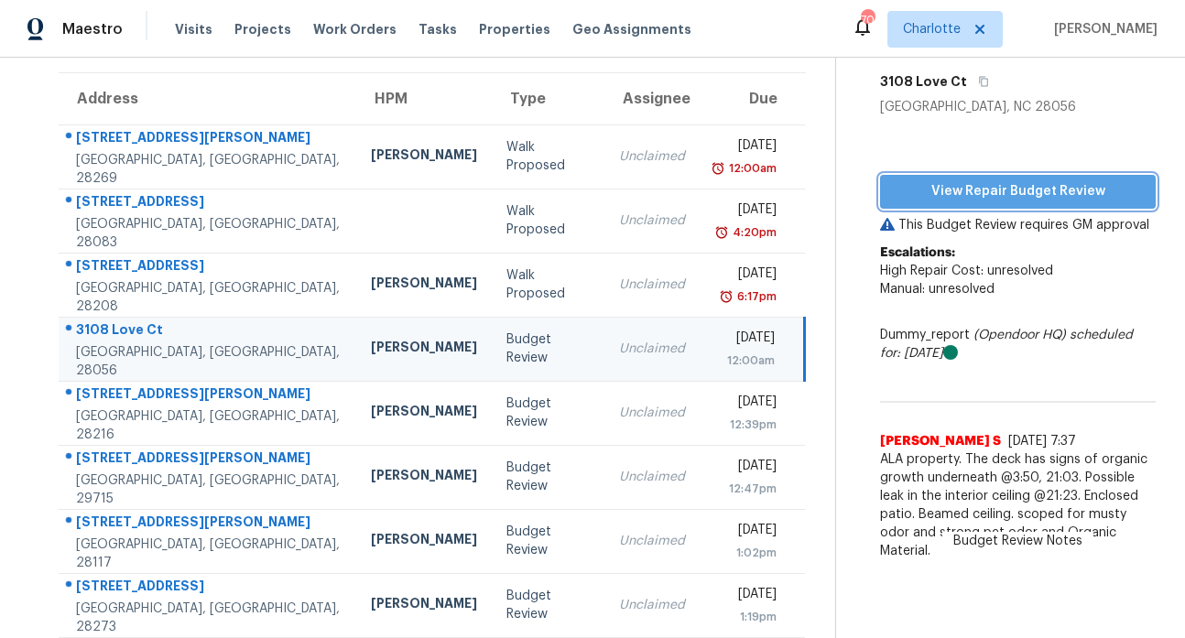
click at [1008, 188] on span "View Repair Budget Review" at bounding box center [1017, 191] width 246 height 23
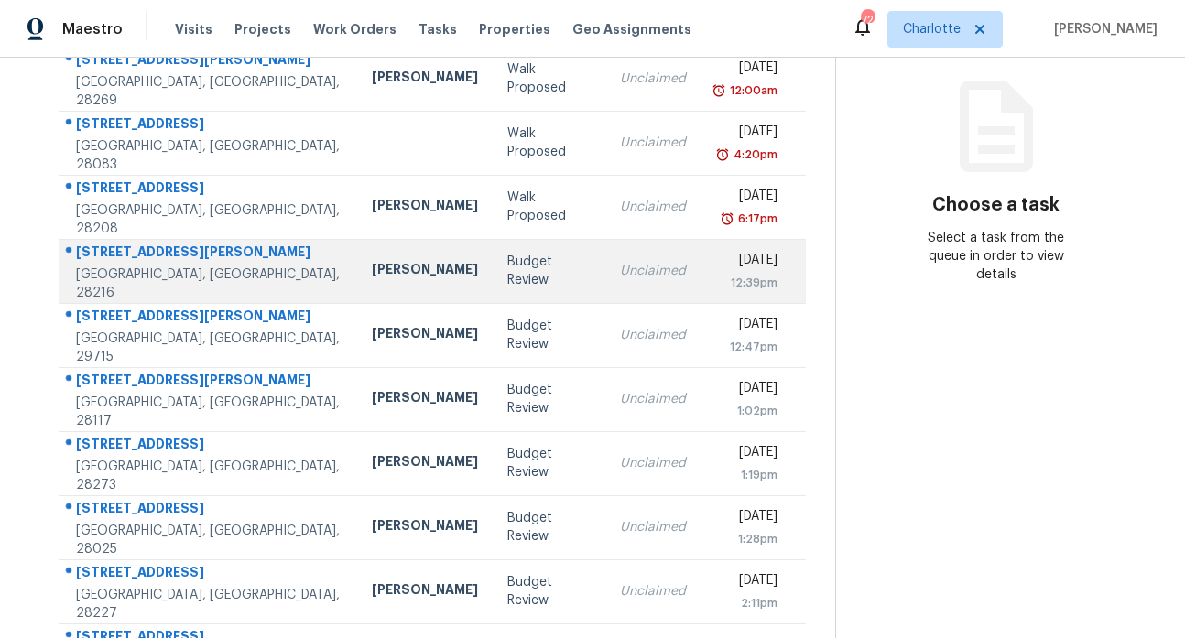
scroll to position [329, 0]
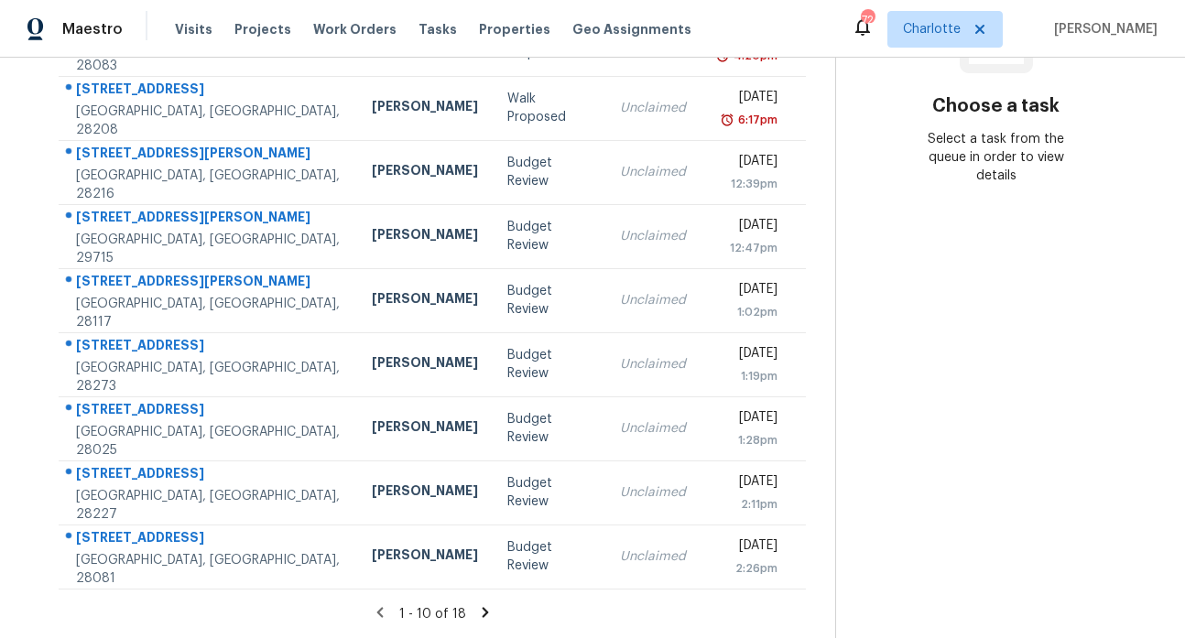
click at [477, 604] on icon at bounding box center [485, 612] width 16 height 16
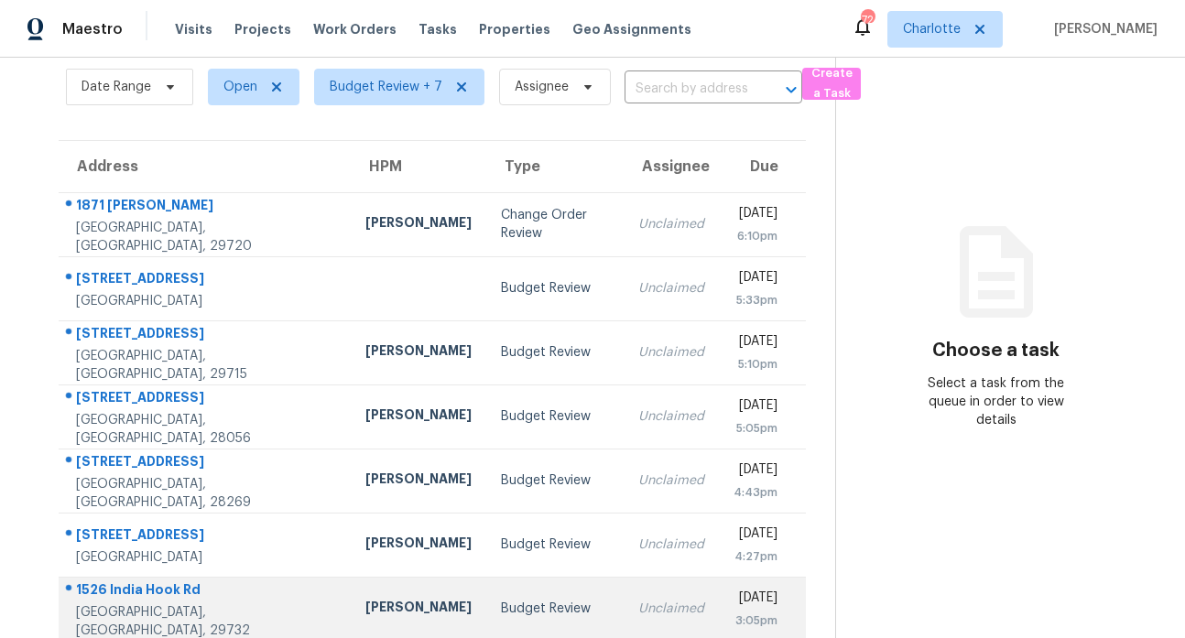
scroll to position [200, 0]
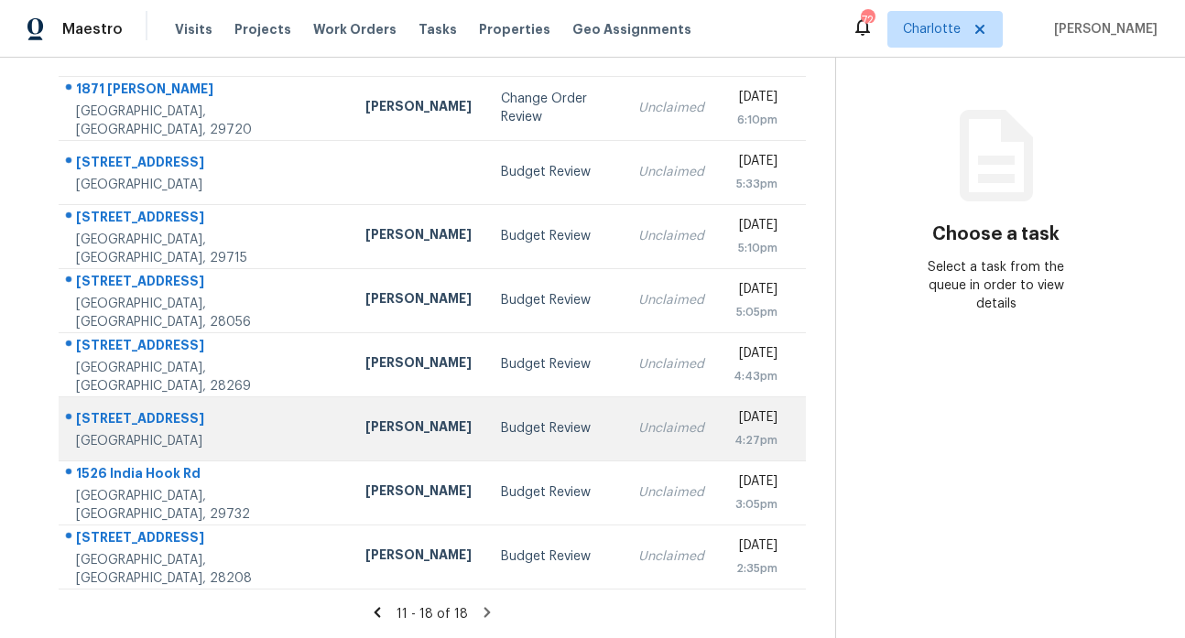
click at [146, 409] on div "[STREET_ADDRESS]" at bounding box center [206, 420] width 260 height 23
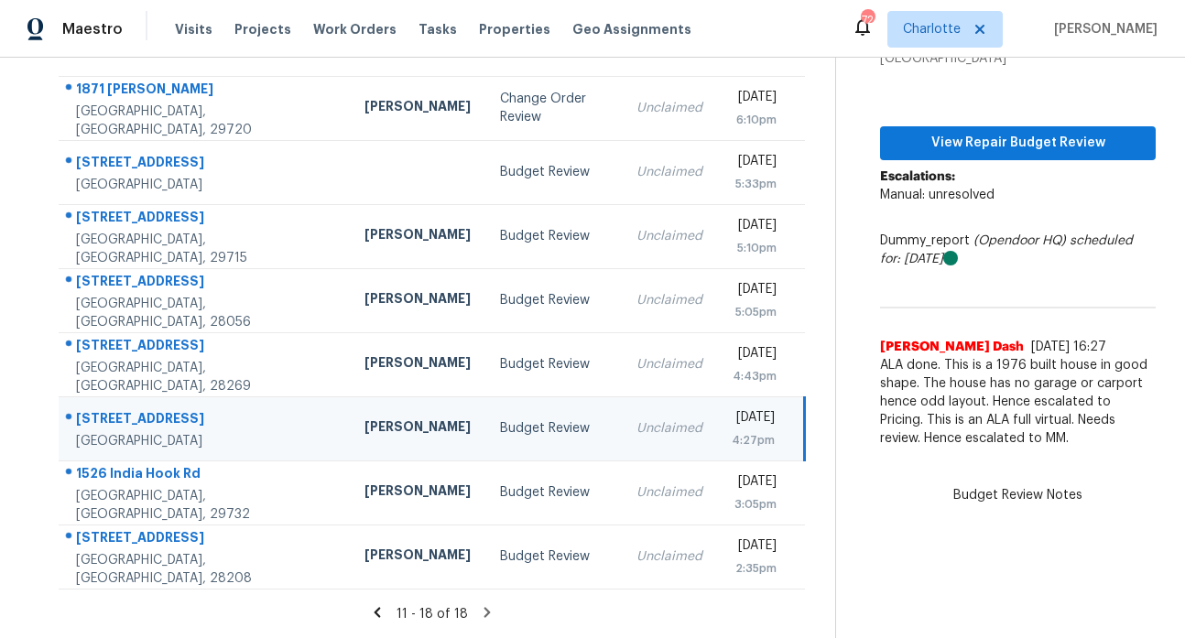
click at [374, 607] on icon at bounding box center [377, 612] width 6 height 10
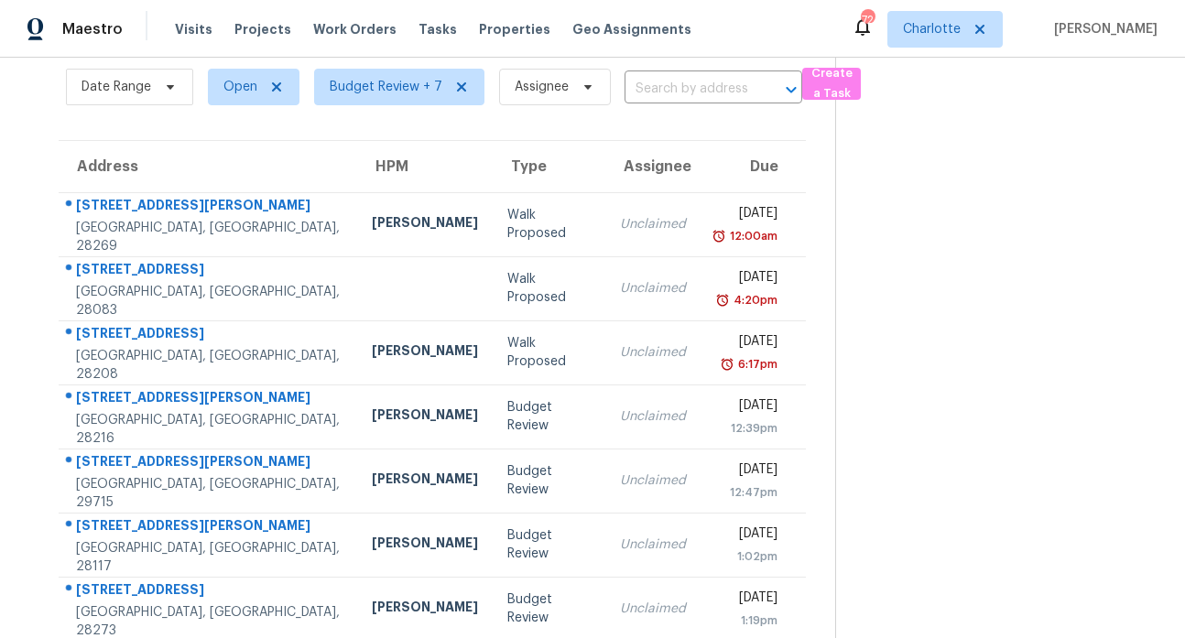
scroll to position [329, 0]
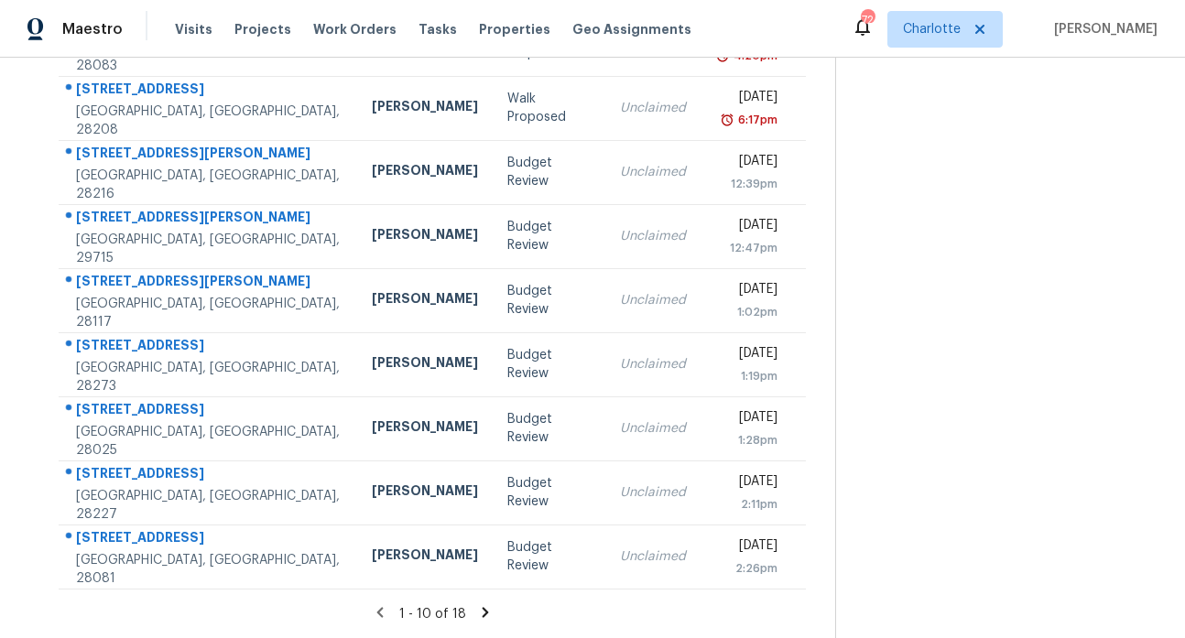
click at [931, 505] on section at bounding box center [995, 190] width 320 height 896
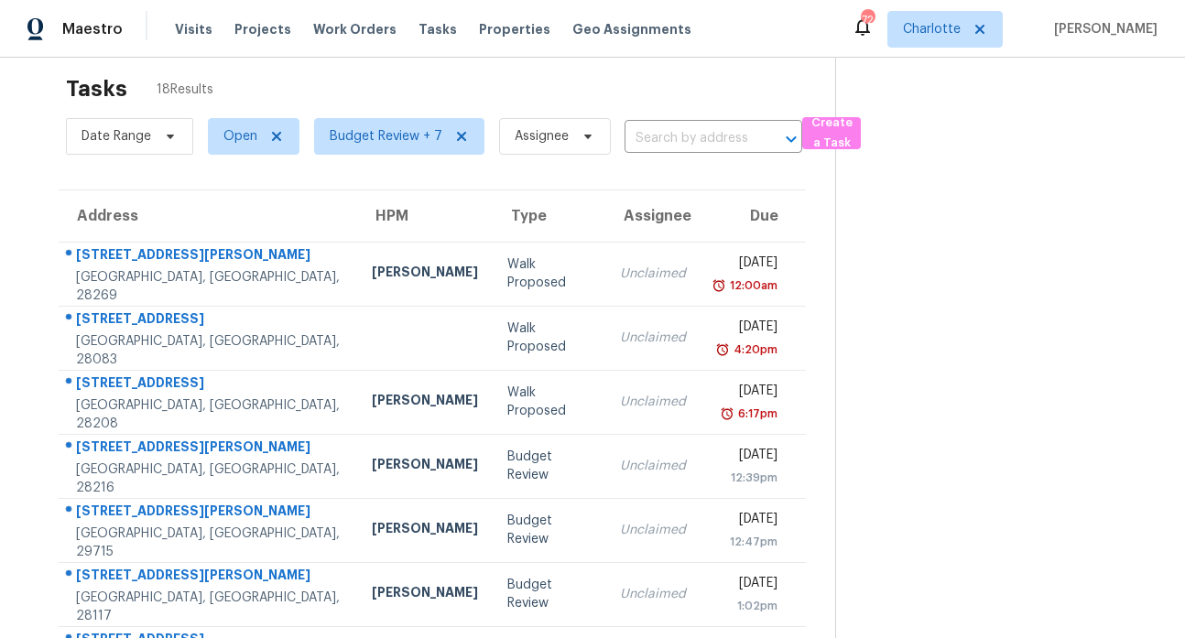
scroll to position [0, 0]
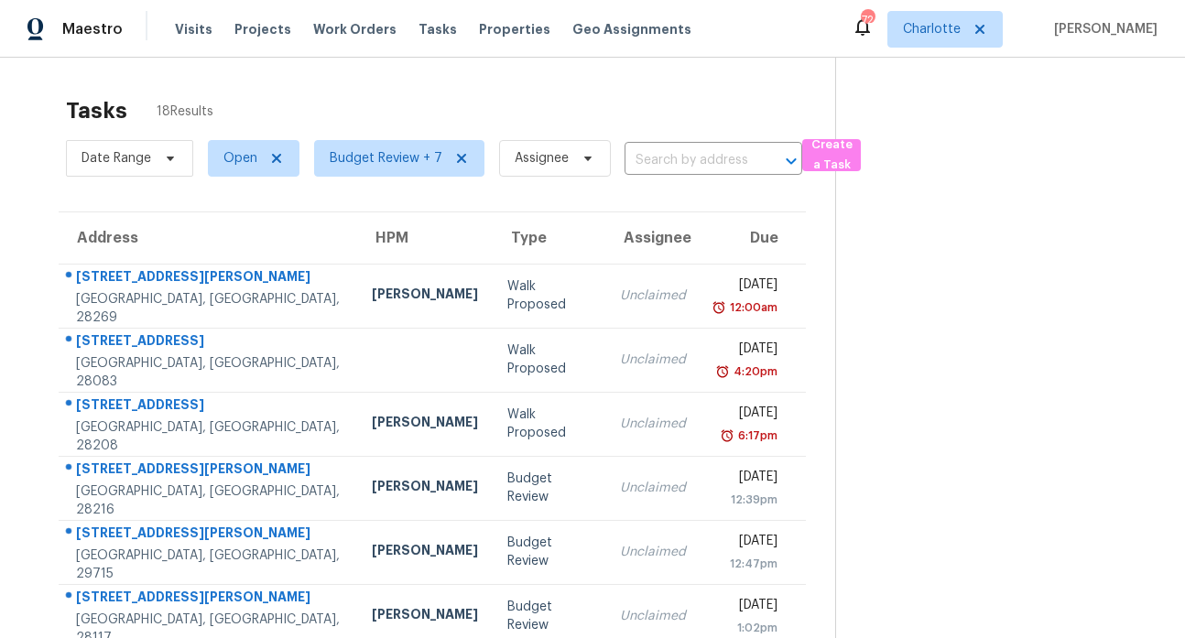
click at [979, 376] on section at bounding box center [995, 506] width 320 height 896
